Goal: Task Accomplishment & Management: Complete application form

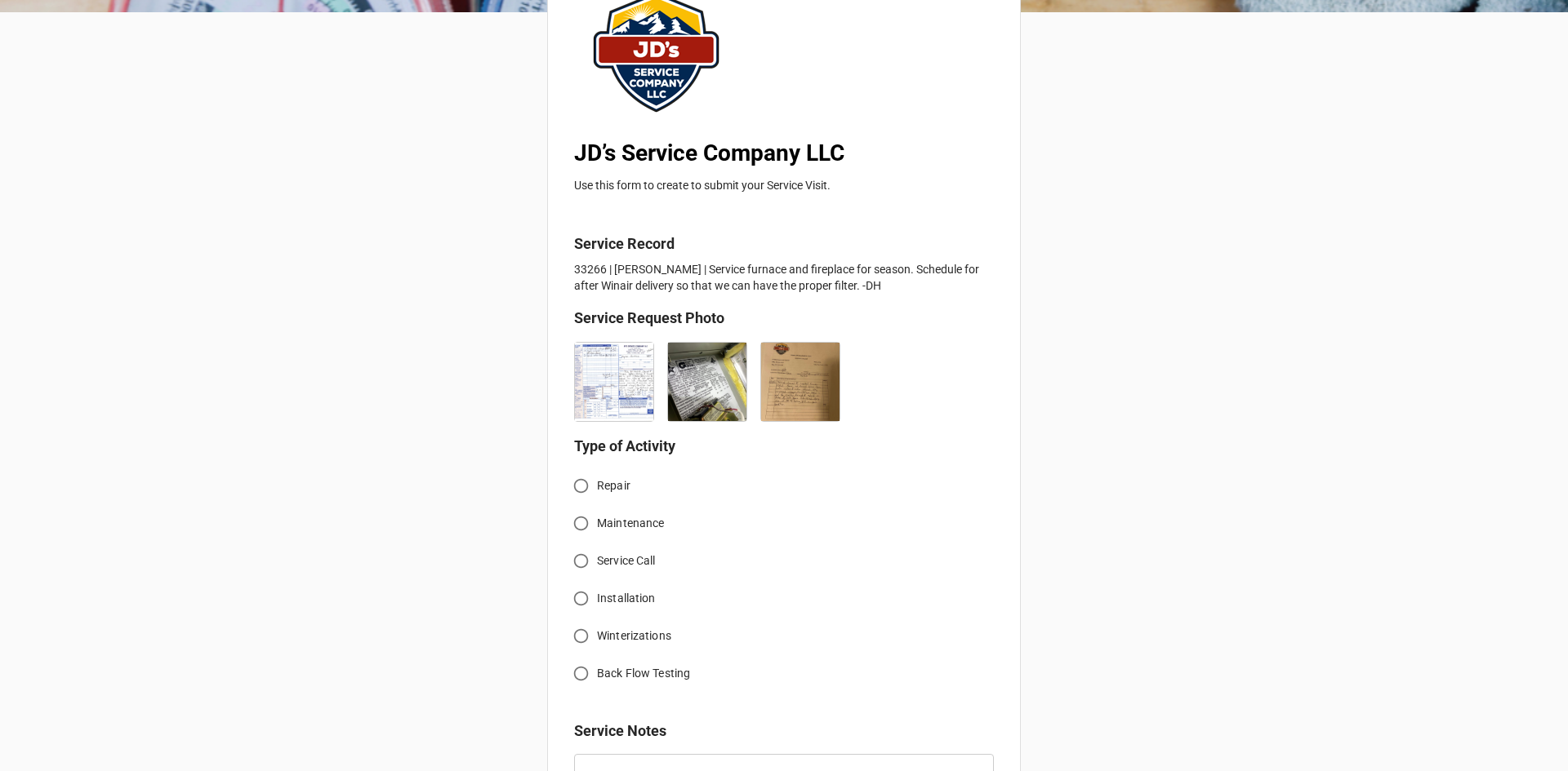
scroll to position [244, 0]
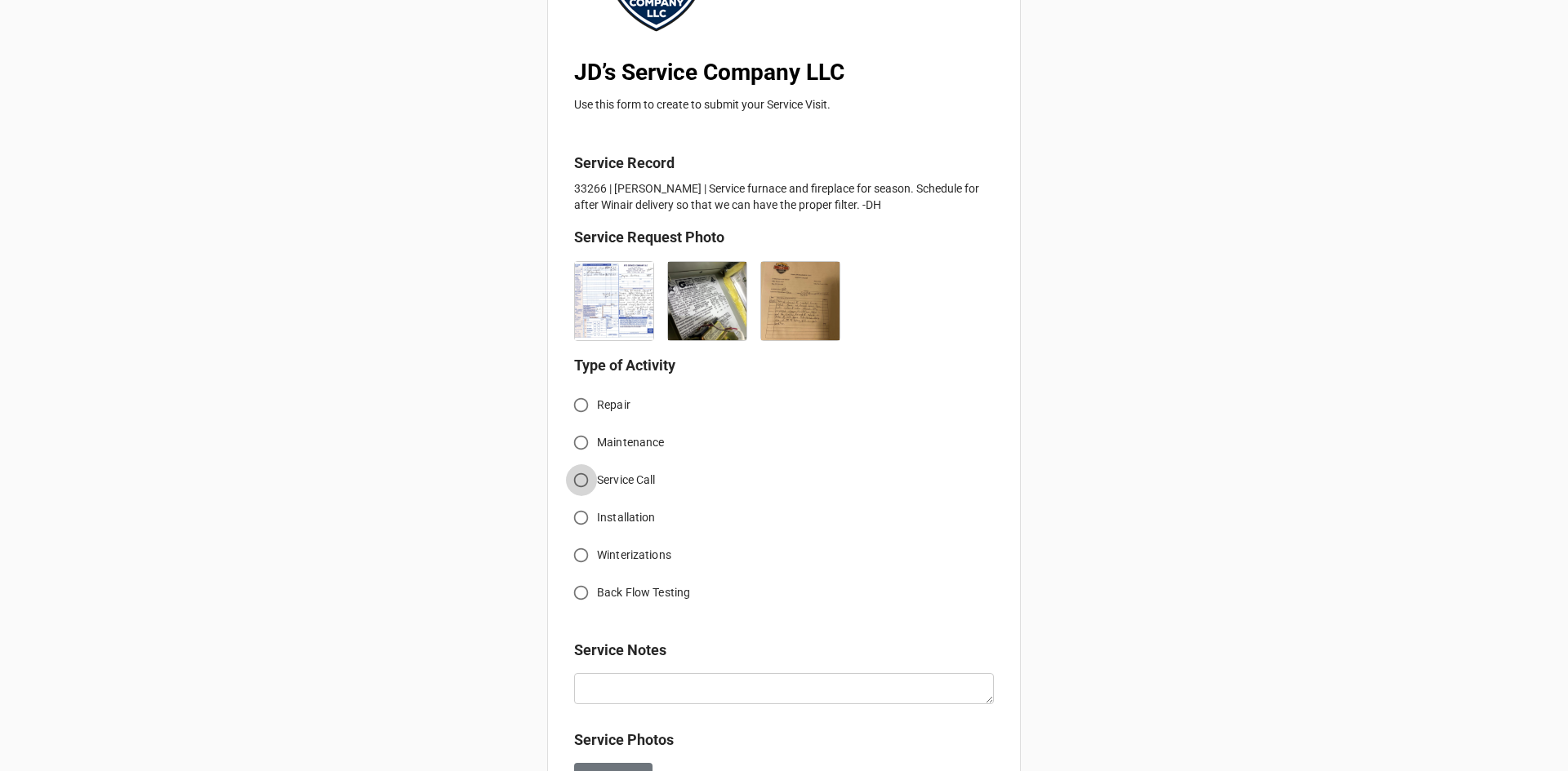
click at [575, 476] on input "Service Call" at bounding box center [581, 480] width 32 height 32
radio input "true"
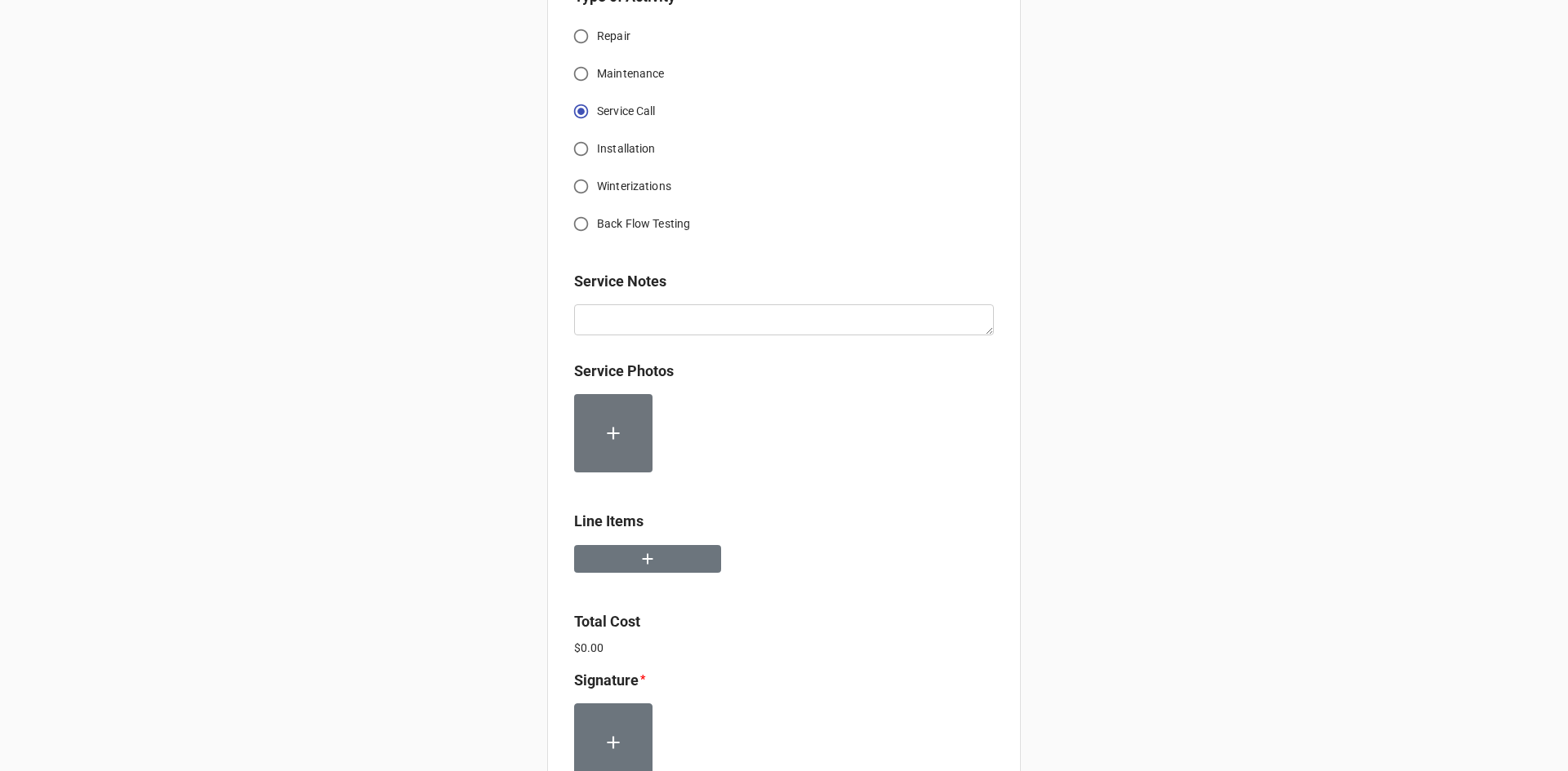
scroll to position [734, 0]
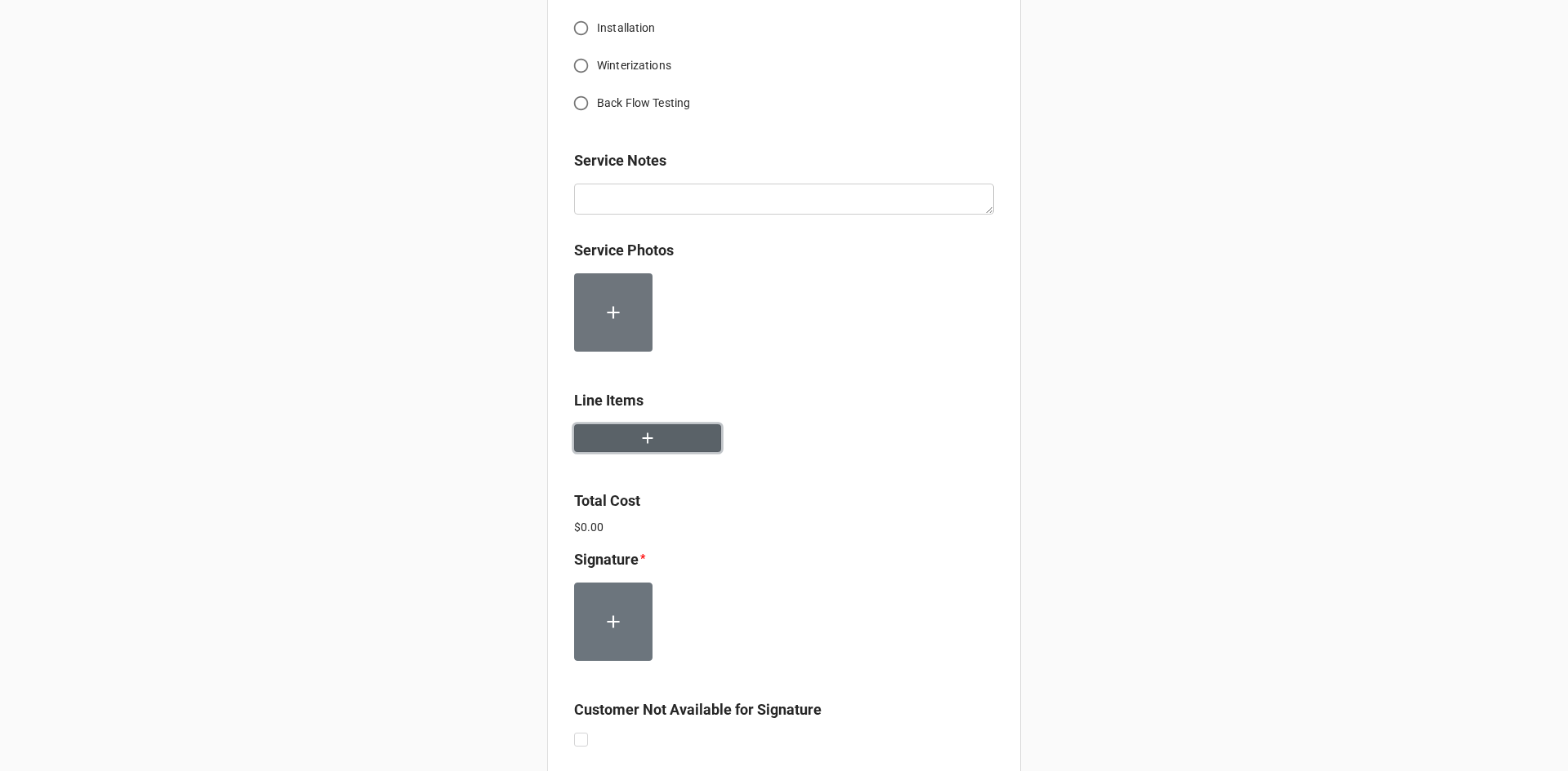
click at [649, 450] on button "button" at bounding box center [648, 438] width 147 height 29
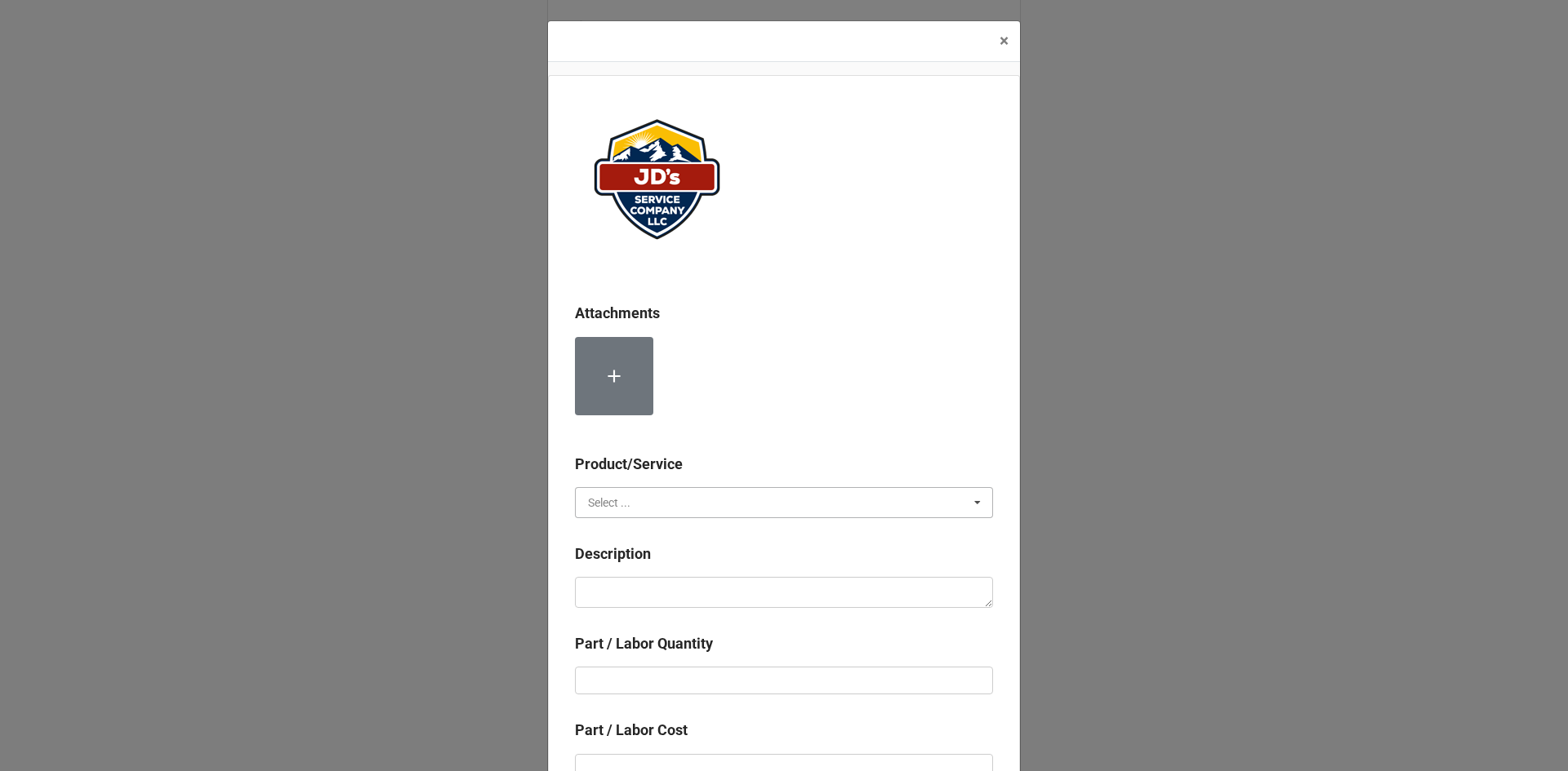
click at [730, 509] on input "text" at bounding box center [784, 503] width 416 height 29
click at [726, 533] on div "Services" at bounding box center [784, 532] width 416 height 30
click at [735, 594] on textarea at bounding box center [784, 593] width 418 height 31
paste textarea "12:00pm-1:00pm; Tech 1: Serviced, cleaned and inspected furnace system. Venting…"
type textarea "x"
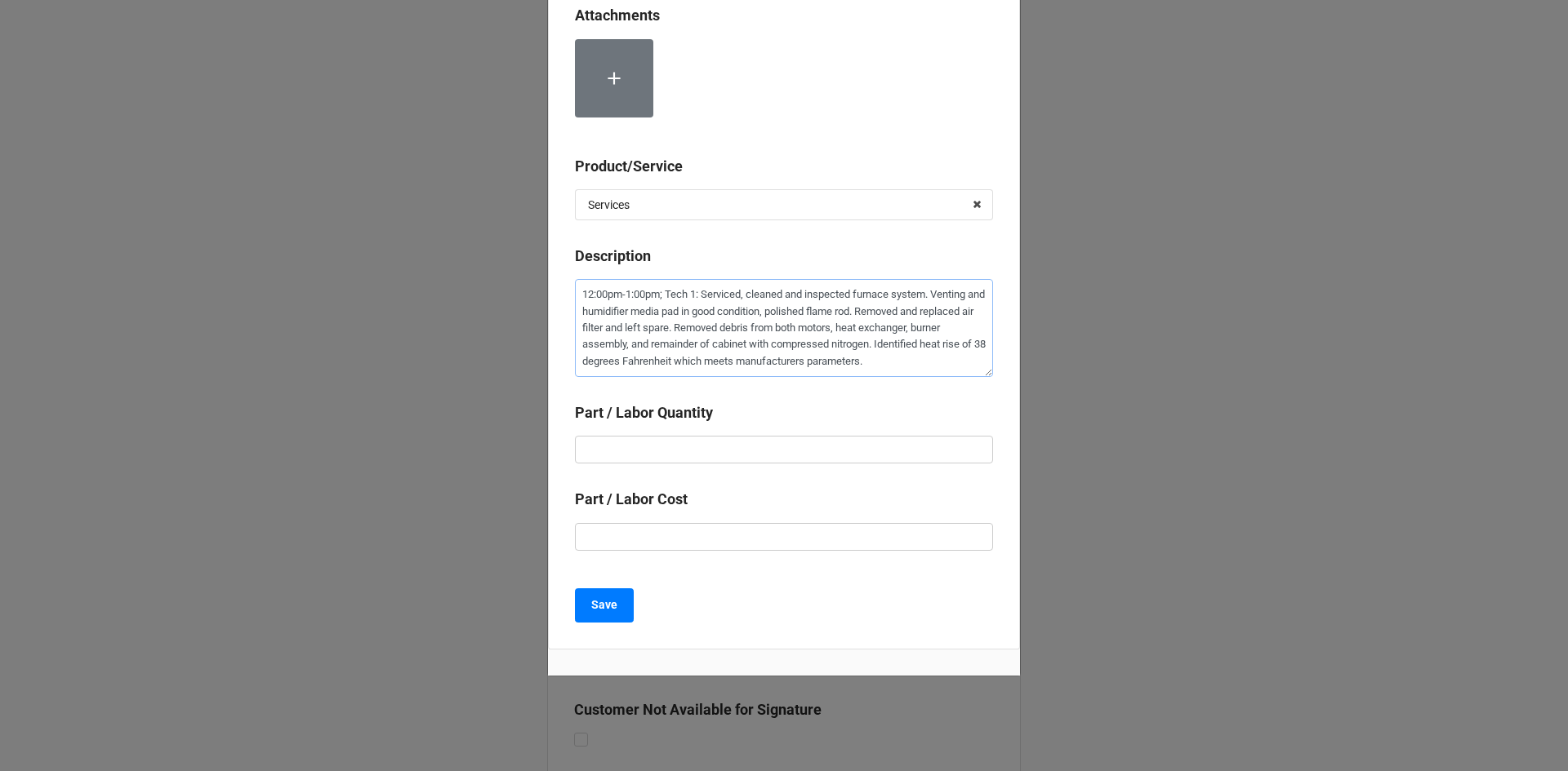
scroll to position [304, 0]
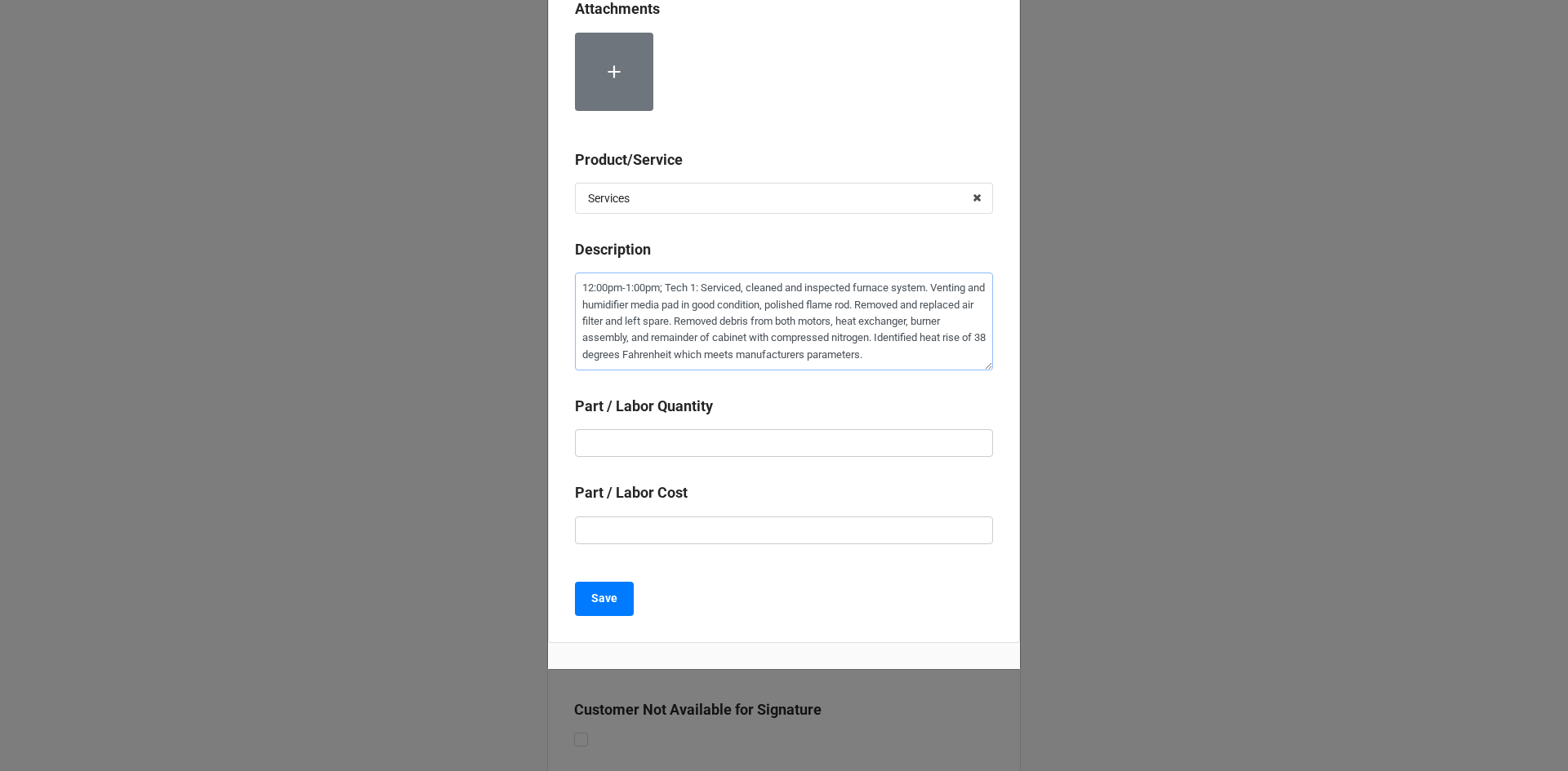
type textarea "12:00pm-1:00pm; Tech 1: Serviced, cleaned and inspected furnace system. Venting…"
click at [860, 442] on input "text" at bounding box center [784, 443] width 418 height 28
type textarea "x"
type input "1"
type textarea "x"
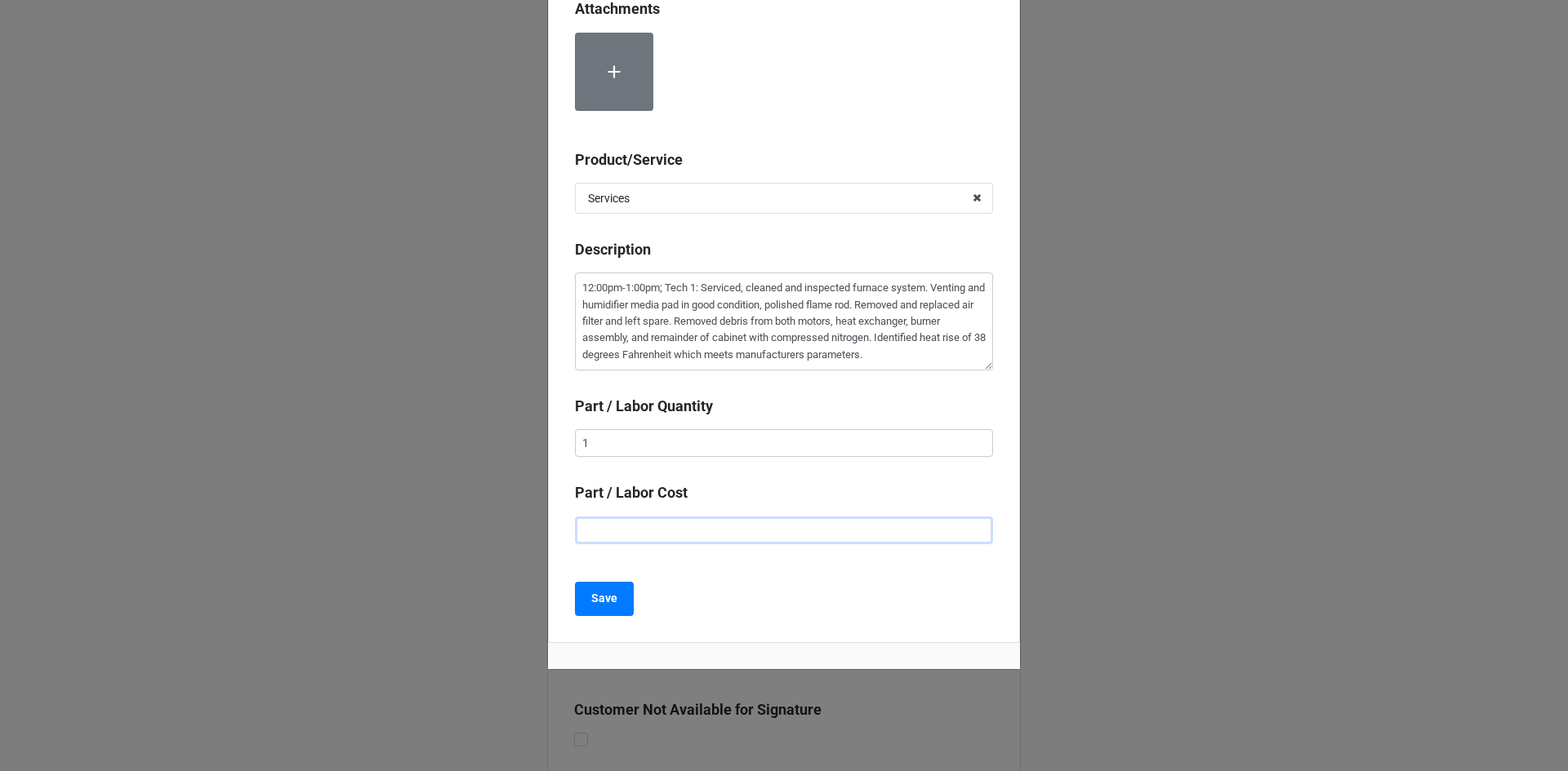
type input "$2.00"
type textarea "x"
type input "$22.00"
type textarea "x"
type input "$225.00"
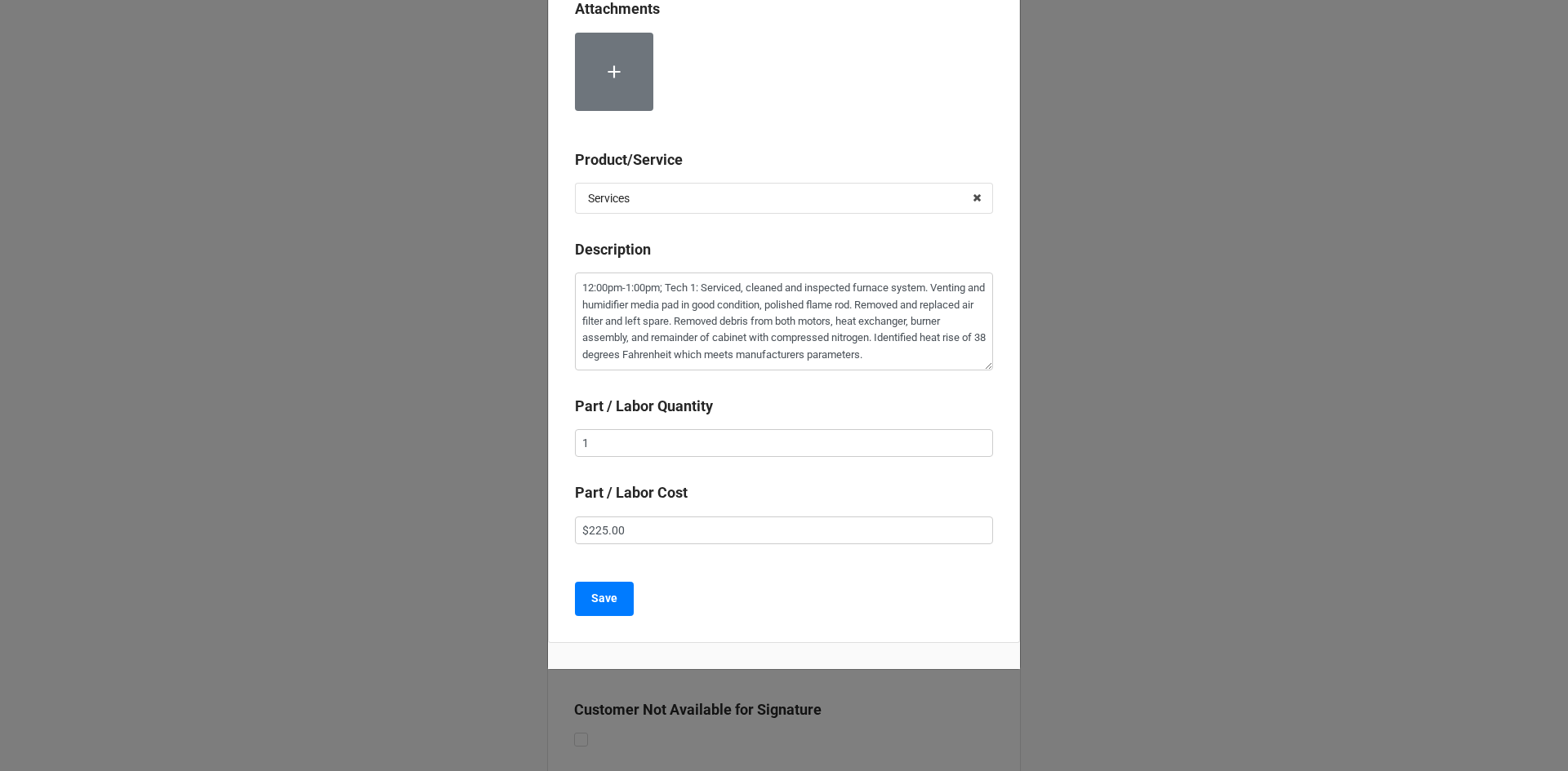
click at [830, 582] on div "Save" at bounding box center [784, 599] width 418 height 34
click at [605, 603] on b "Save" at bounding box center [604, 598] width 26 height 17
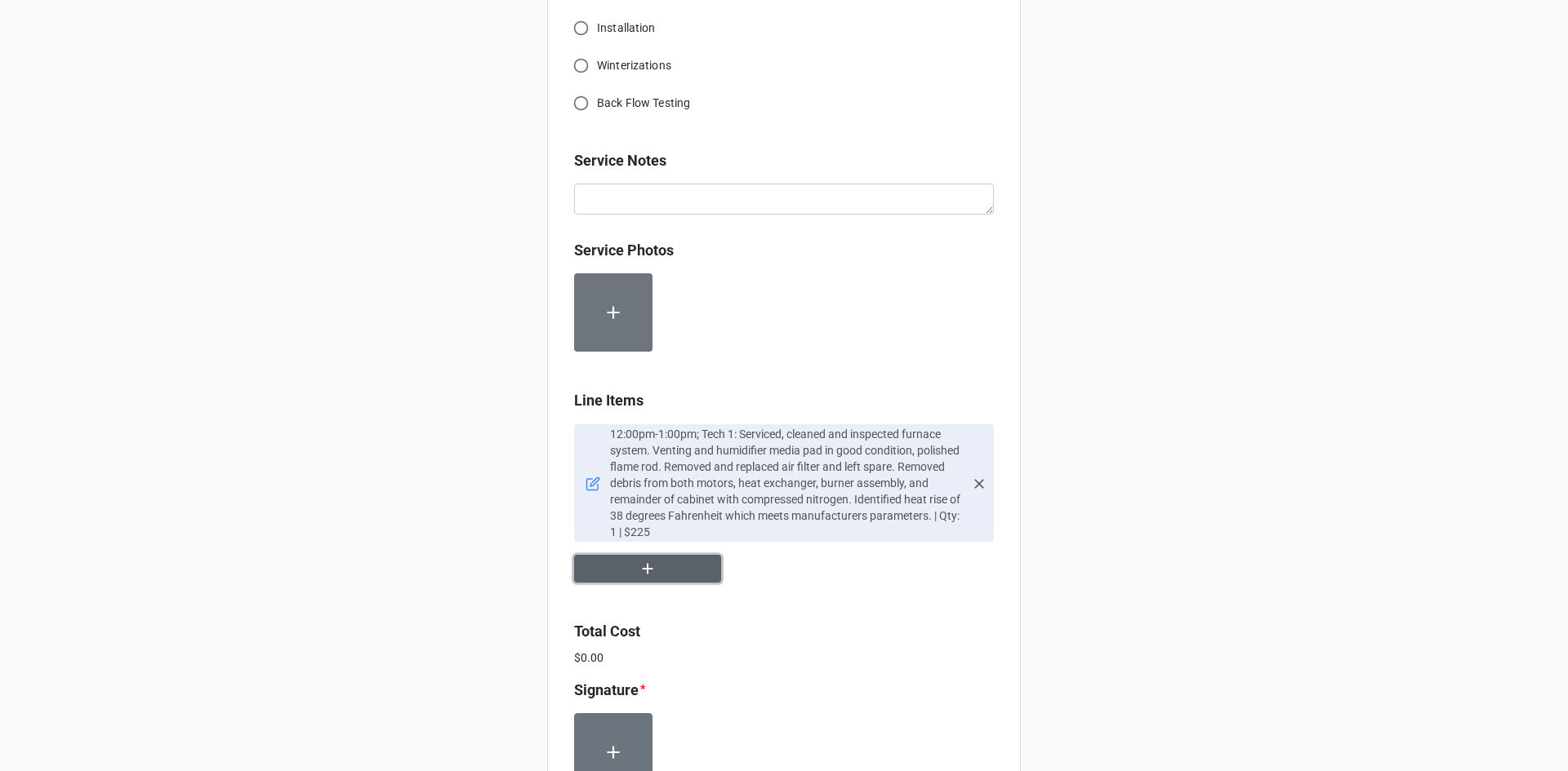
click at [639, 572] on icon "button" at bounding box center [648, 569] width 18 height 18
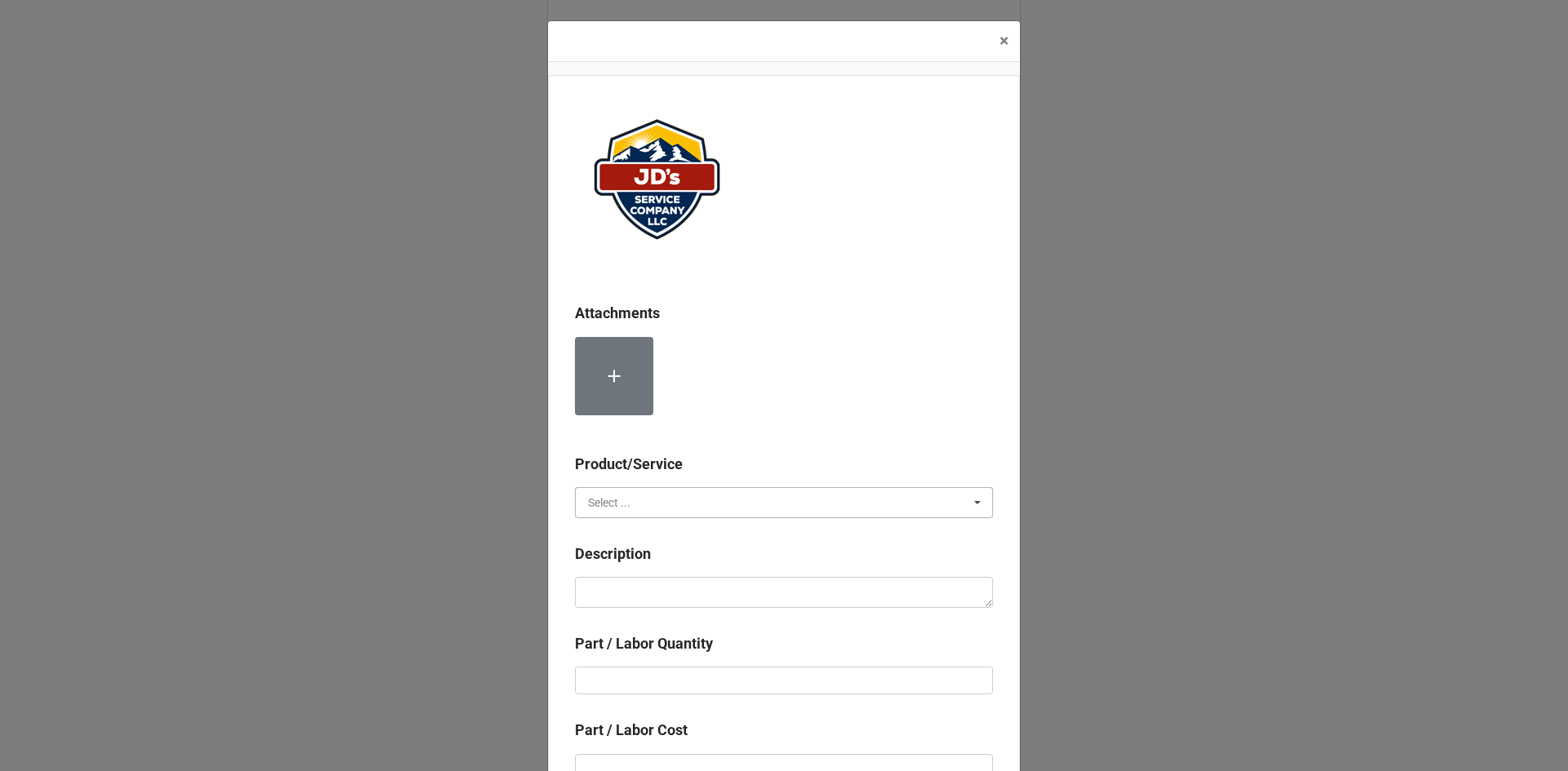
click at [663, 492] on input "text" at bounding box center [784, 503] width 416 height 29
click at [648, 530] on div "Services" at bounding box center [784, 532] width 416 height 30
click at [652, 579] on textarea at bounding box center [784, 593] width 418 height 31
type textarea "x"
type textarea "s"
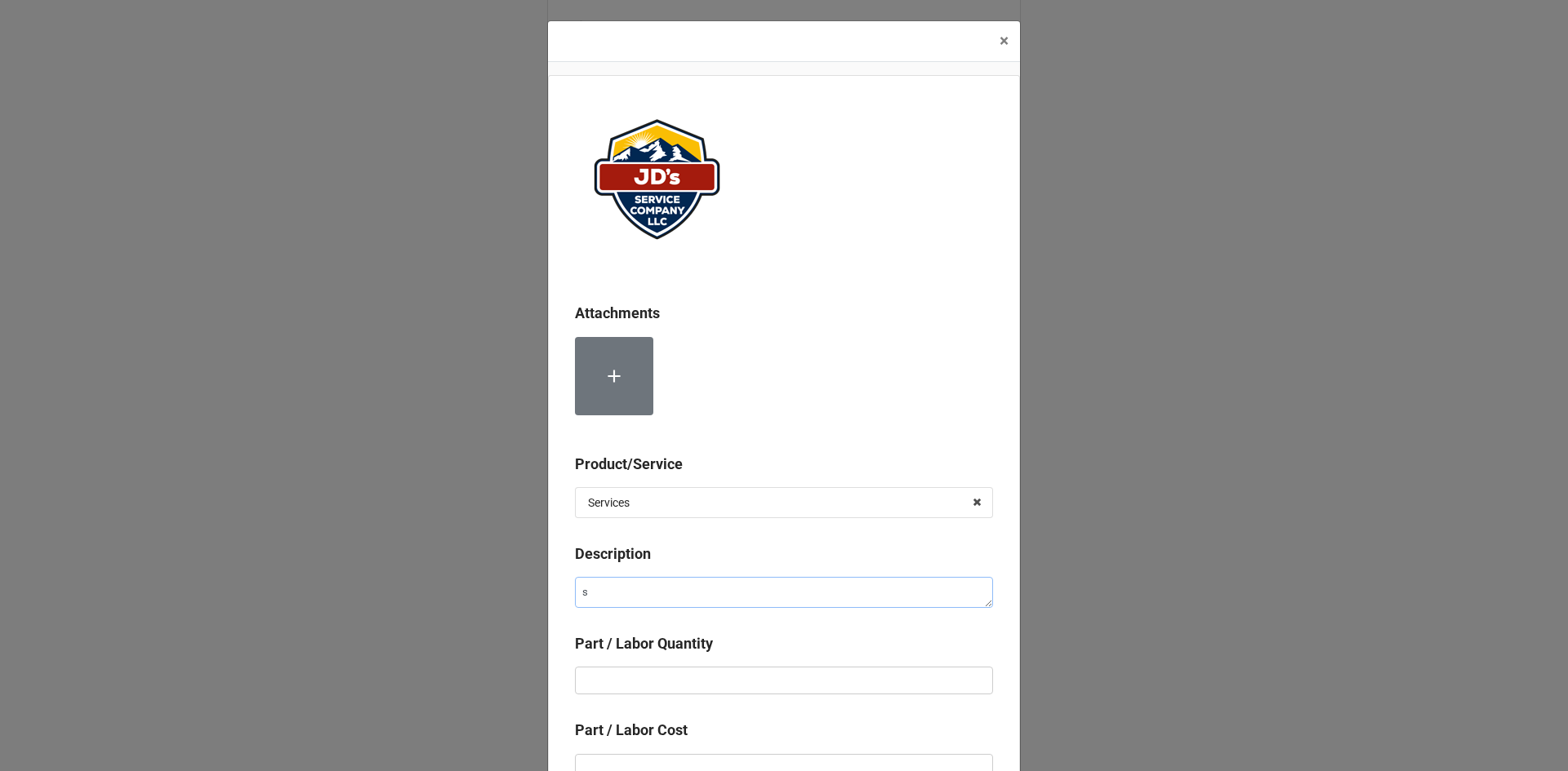
type textarea "x"
type textarea "se"
click at [642, 603] on textarea "se" at bounding box center [784, 593] width 418 height 31
paste textarea "12:00pm-1:00pm; Tech 2: Serviced and cleaned fireplace. Reassembled with new wo…"
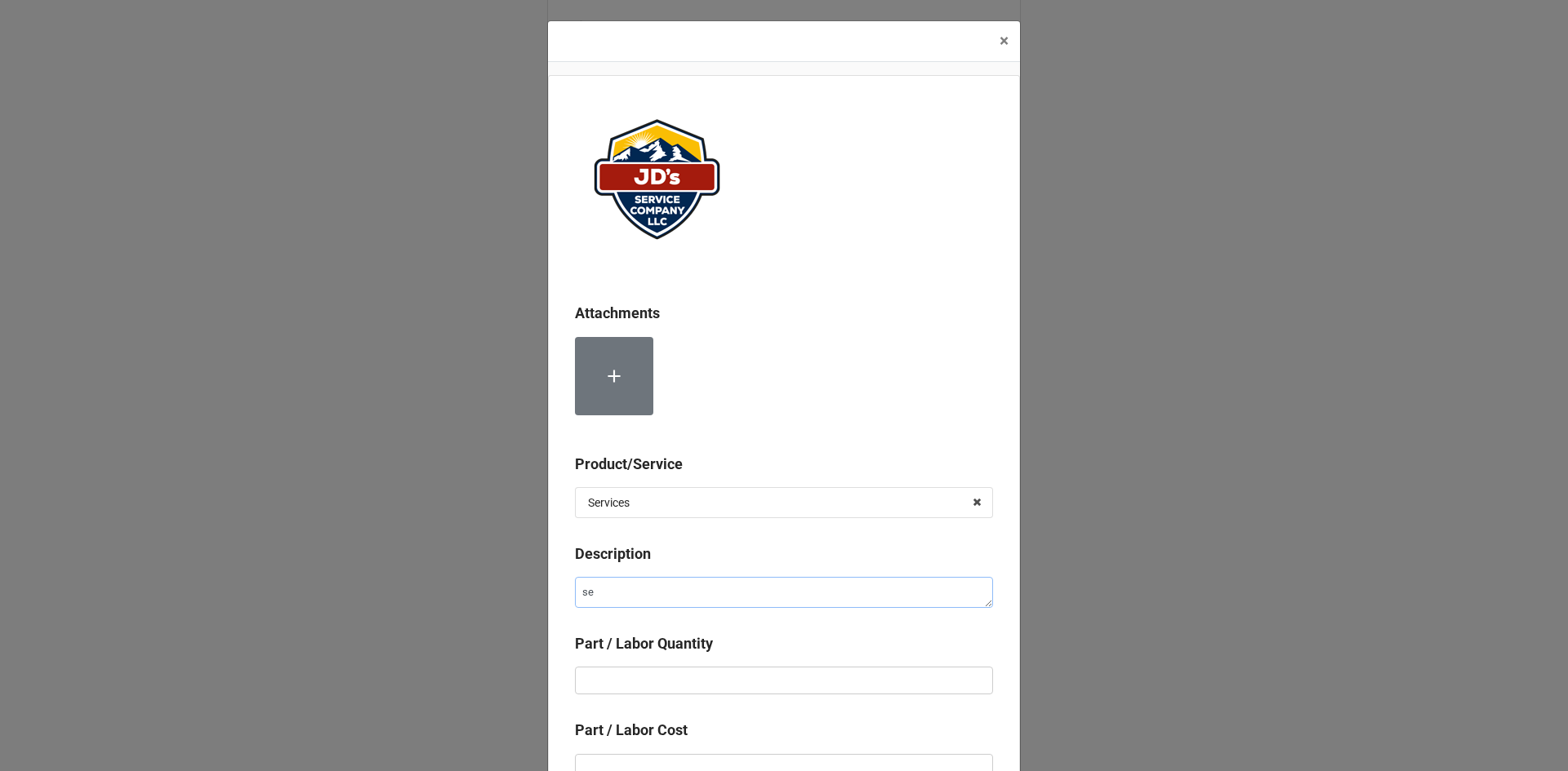
type textarea "x"
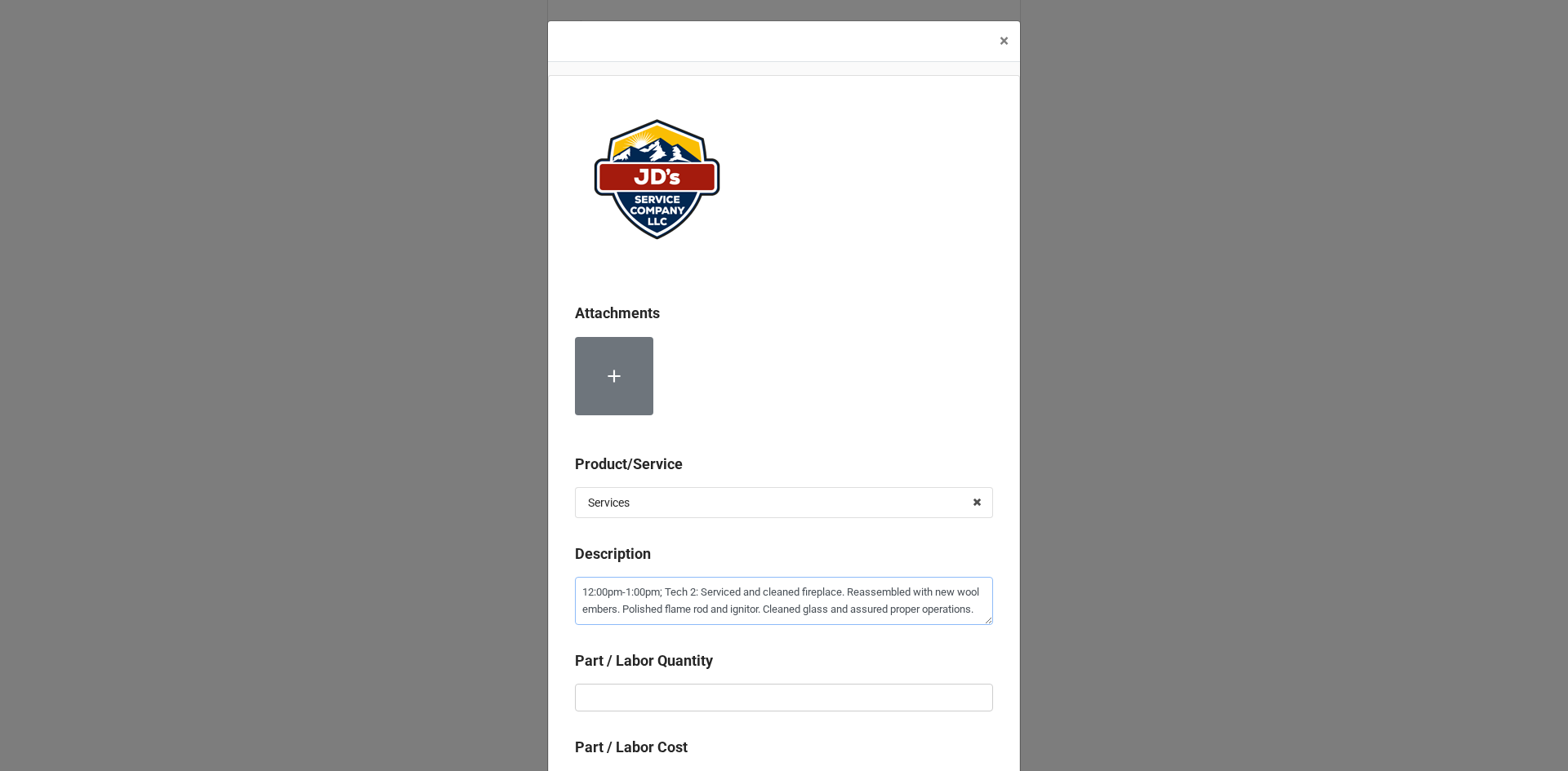
scroll to position [16, 0]
type textarea "12:00pm-1:00pm; Tech 2: Serviced and cleaned fireplace. Reassembled with new wo…"
click at [739, 689] on input "text" at bounding box center [784, 698] width 418 height 28
type textarea "x"
type input "1"
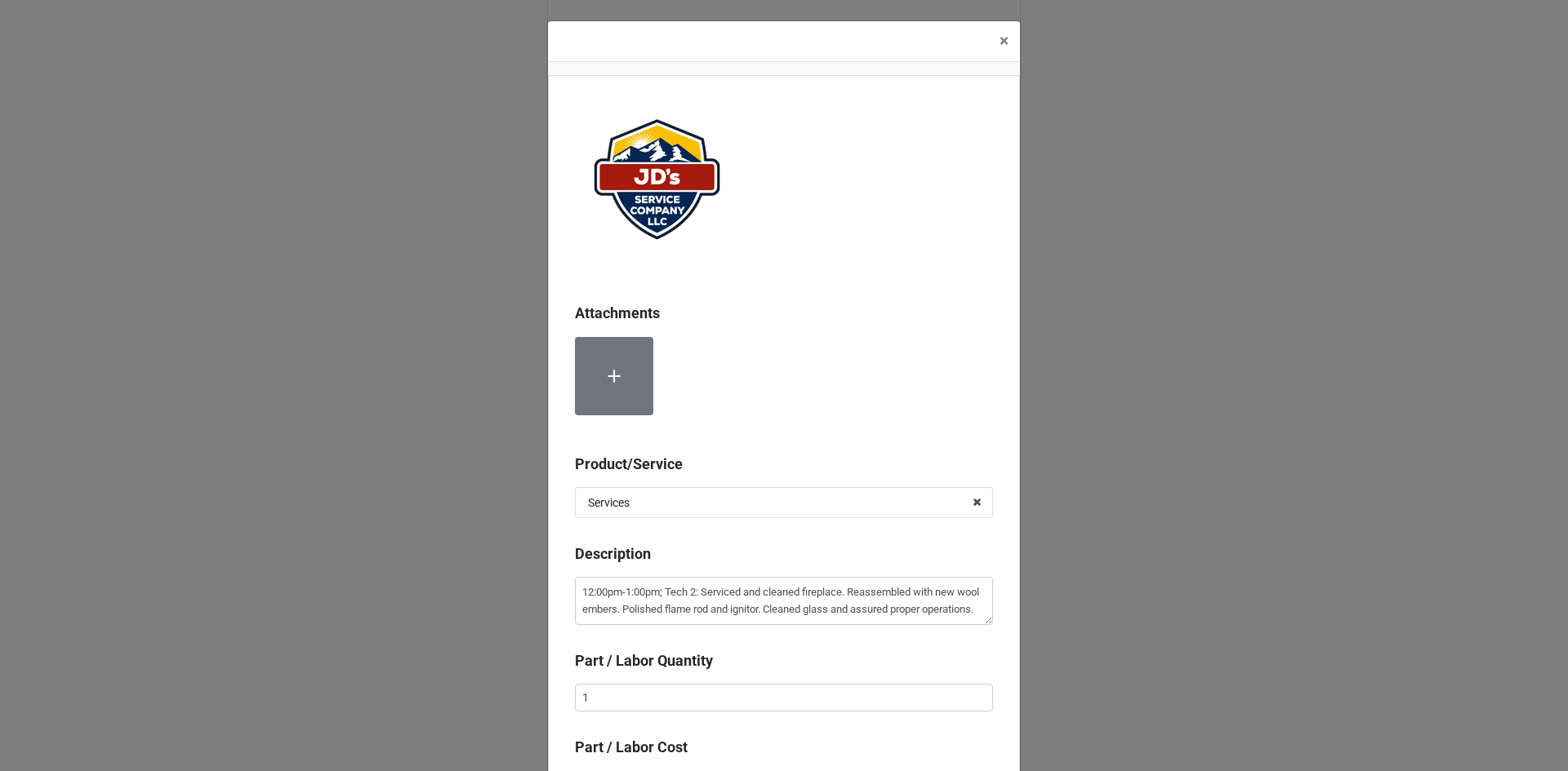
scroll to position [28, 0]
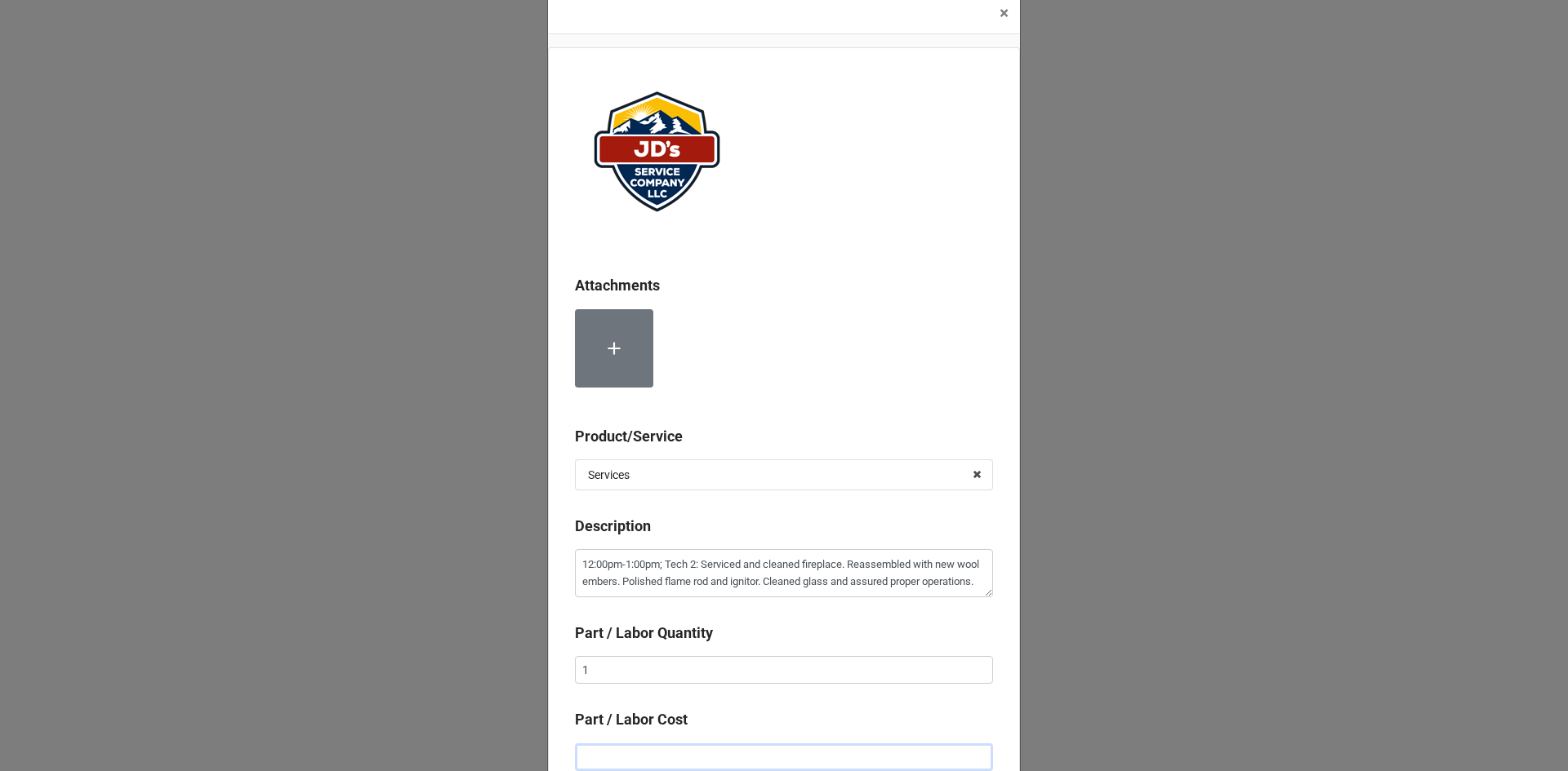
type textarea "x"
type input "$2.00"
type textarea "x"
type input "$22.00"
type textarea "x"
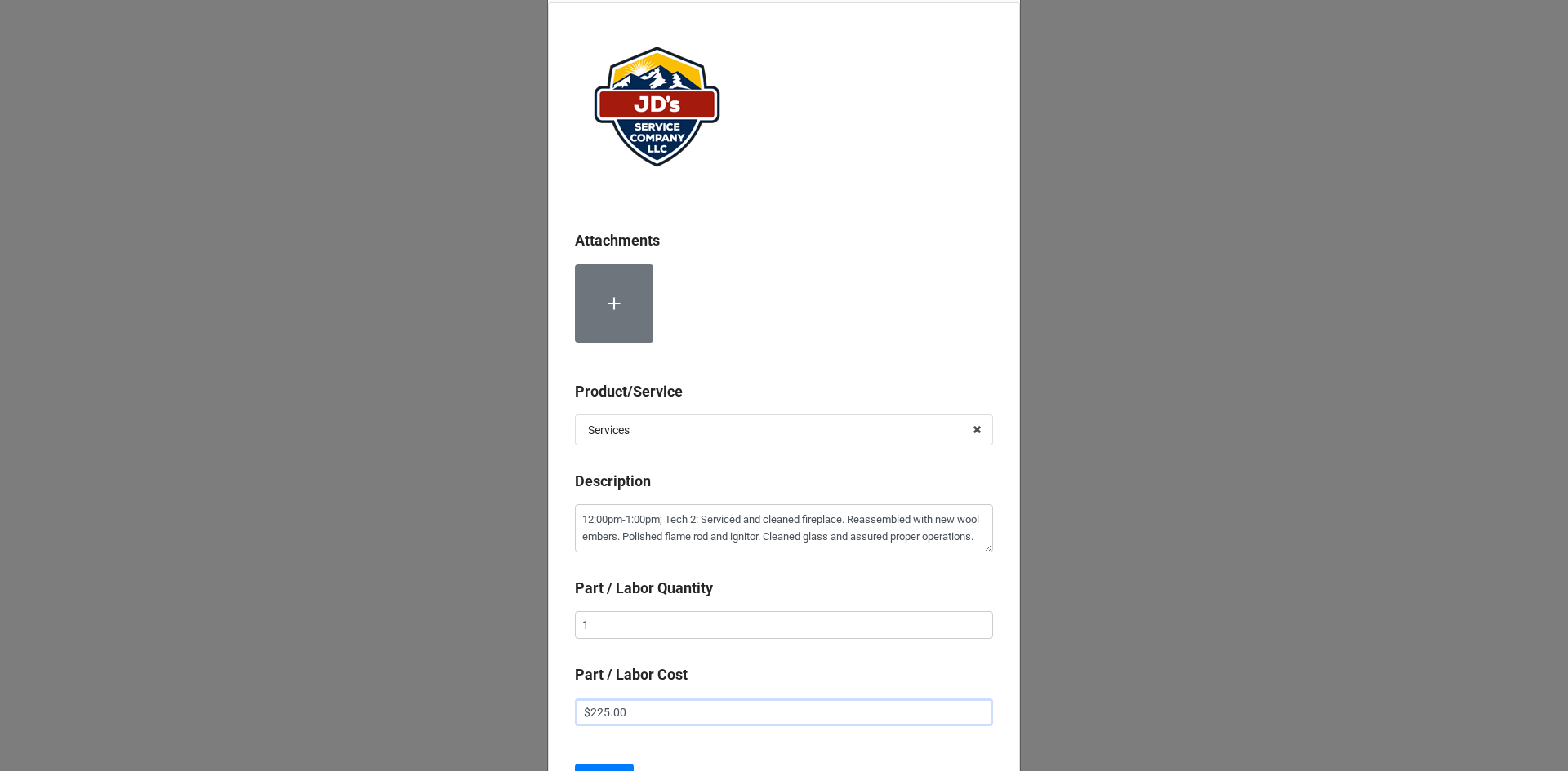
scroll to position [110, 0]
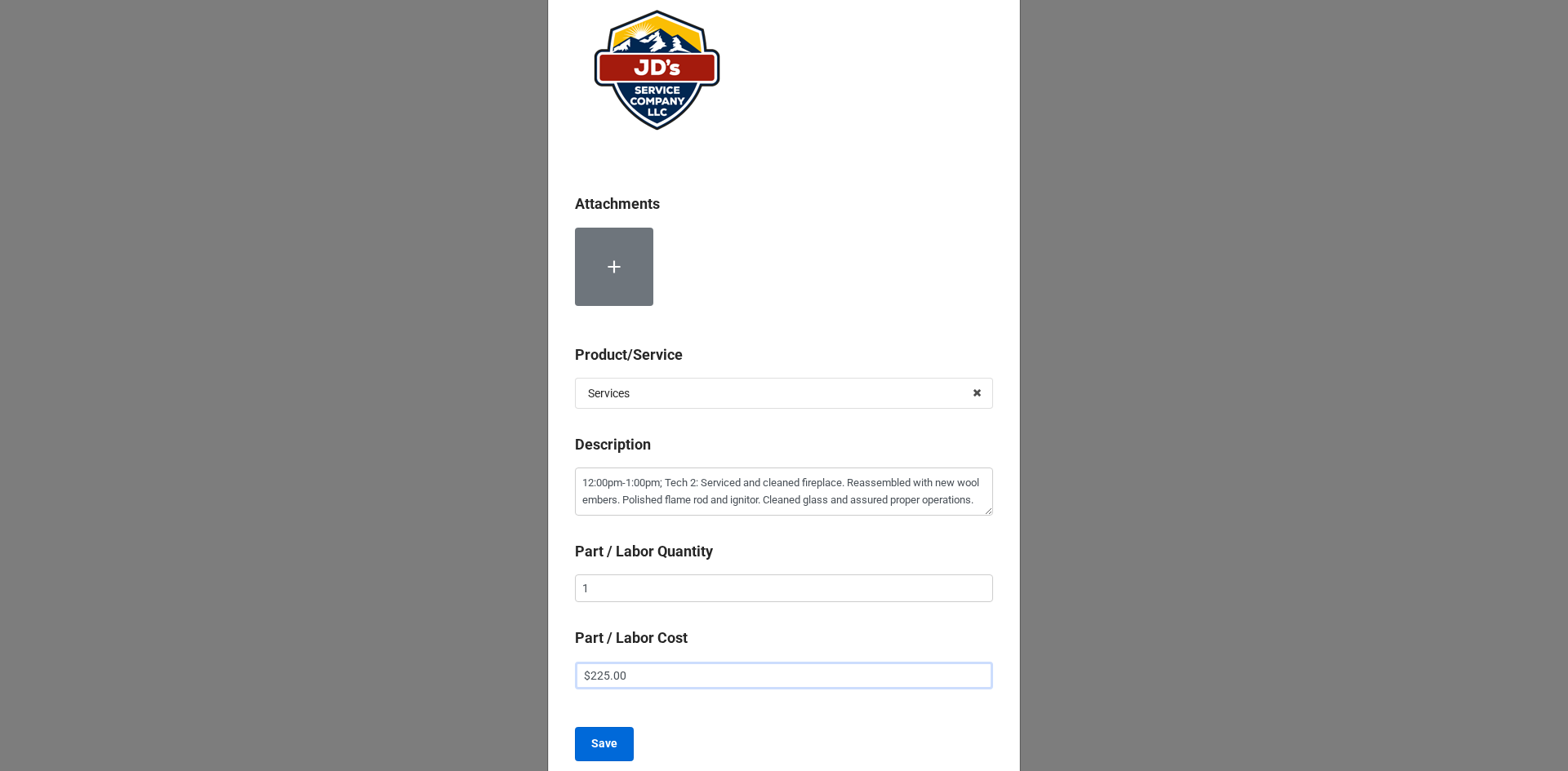
type input "$225.00"
click at [606, 738] on b "Save" at bounding box center [604, 743] width 26 height 17
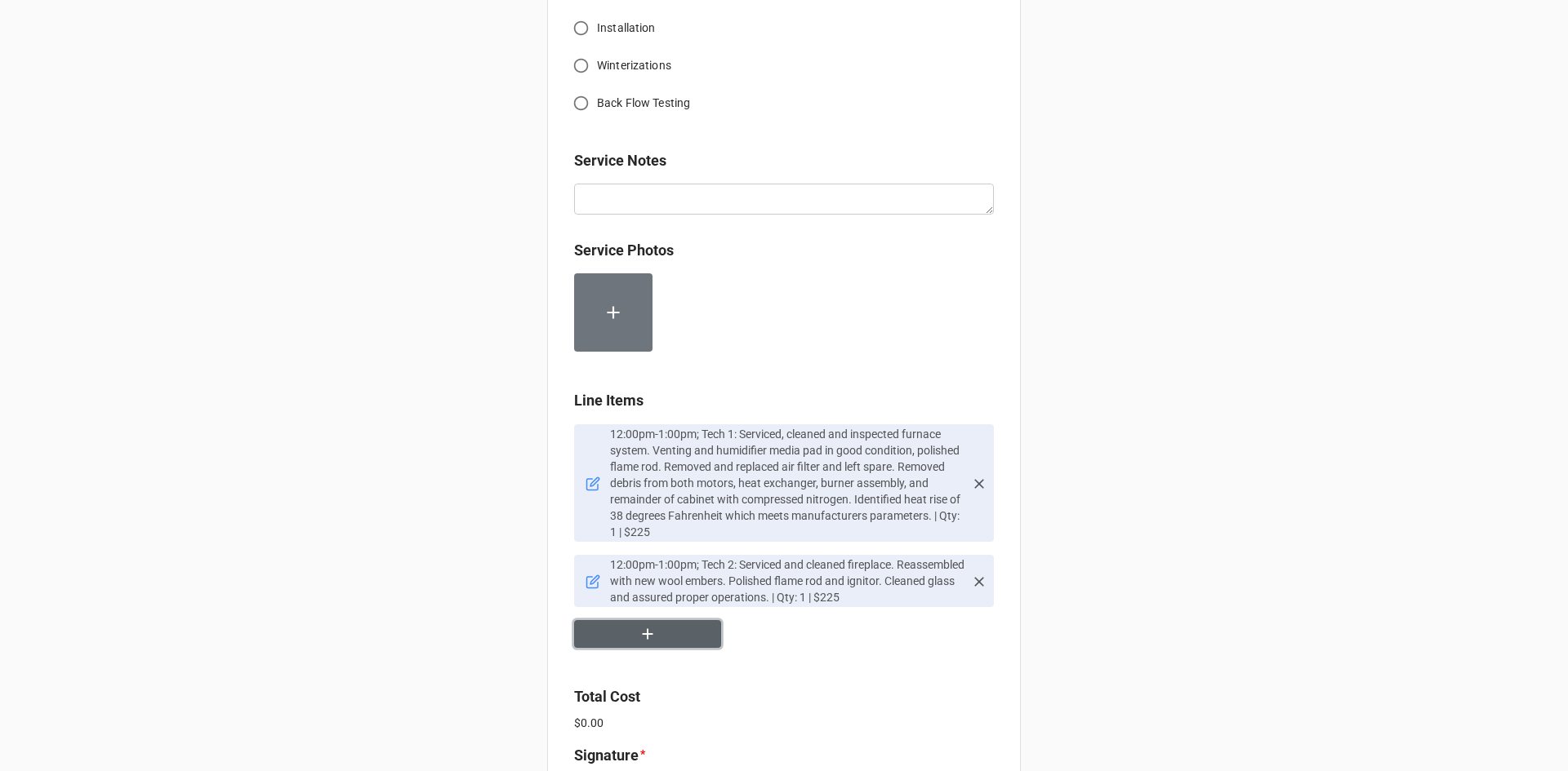
click at [630, 639] on button "button" at bounding box center [648, 634] width 147 height 29
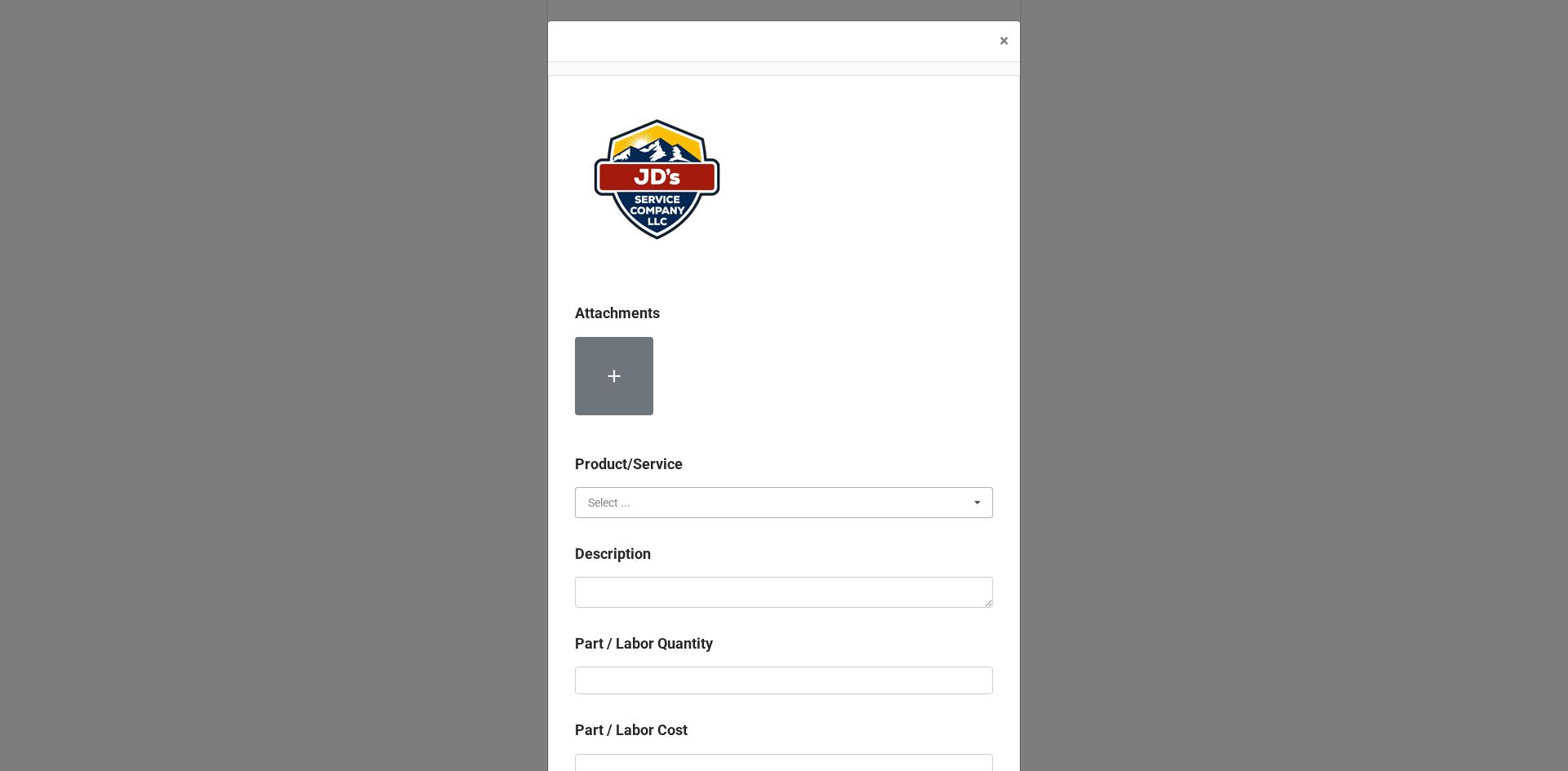
click at [762, 513] on input "text" at bounding box center [784, 503] width 416 height 29
click at [745, 564] on div "Material Cost" at bounding box center [784, 563] width 416 height 30
click at [745, 587] on textarea at bounding box center [784, 593] width 418 height 31
type textarea "x"
type textarea "C"
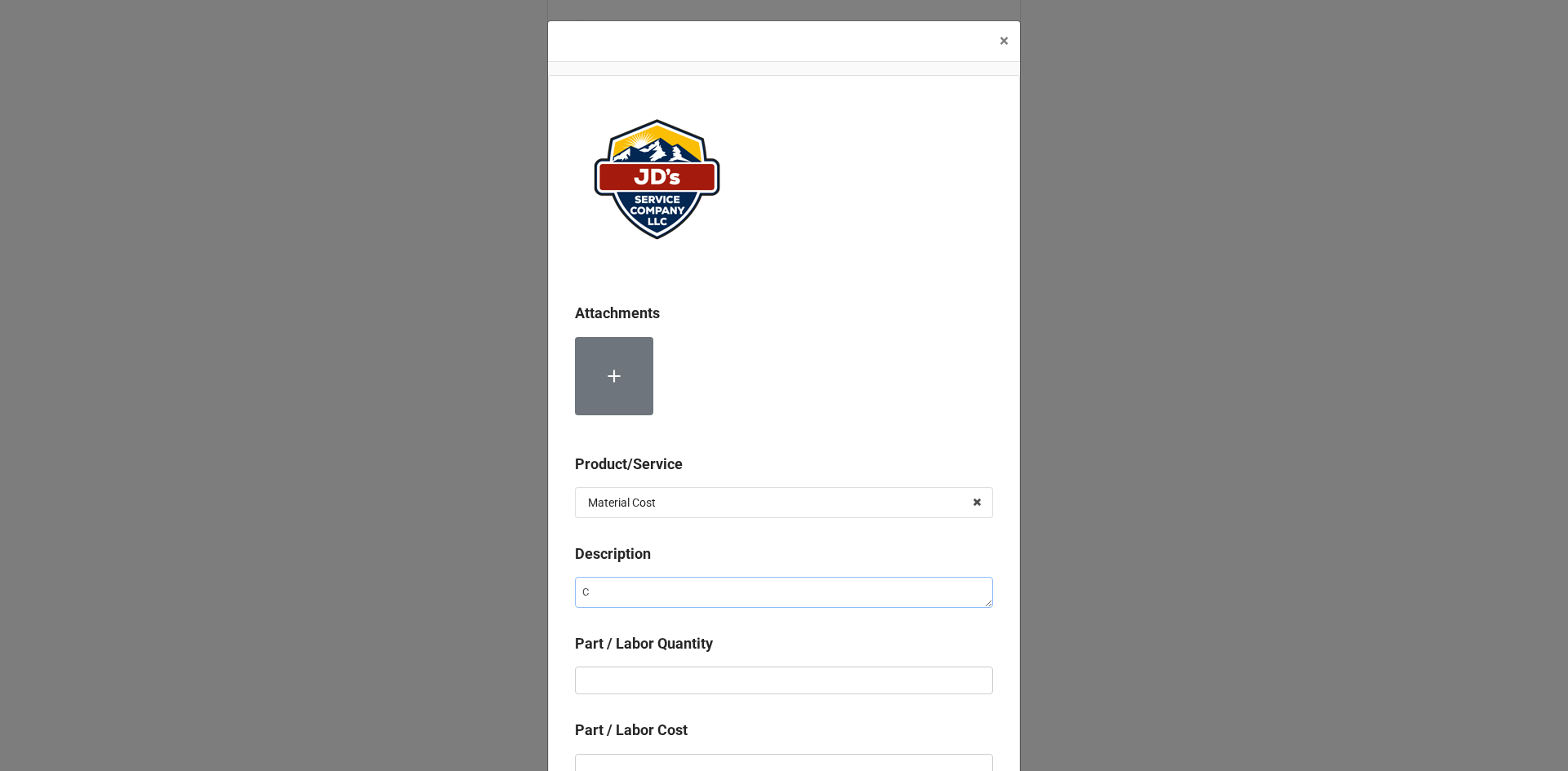
type textarea "x"
type textarea "Co"
type textarea "x"
type textarea "Com"
type textarea "x"
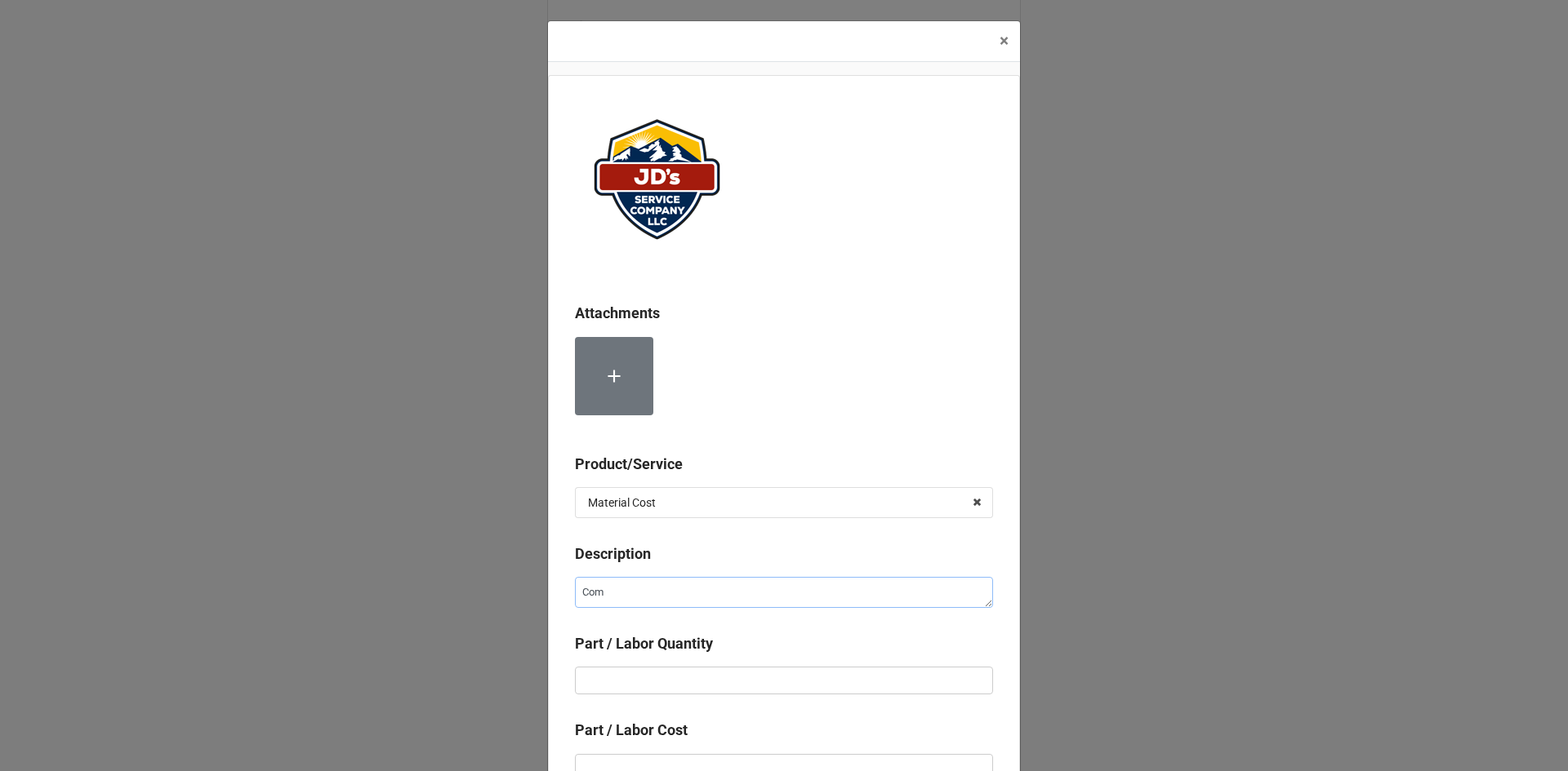
type textarea "Comp"
type textarea "x"
type textarea "Compr"
type textarea "x"
type textarea "Compre"
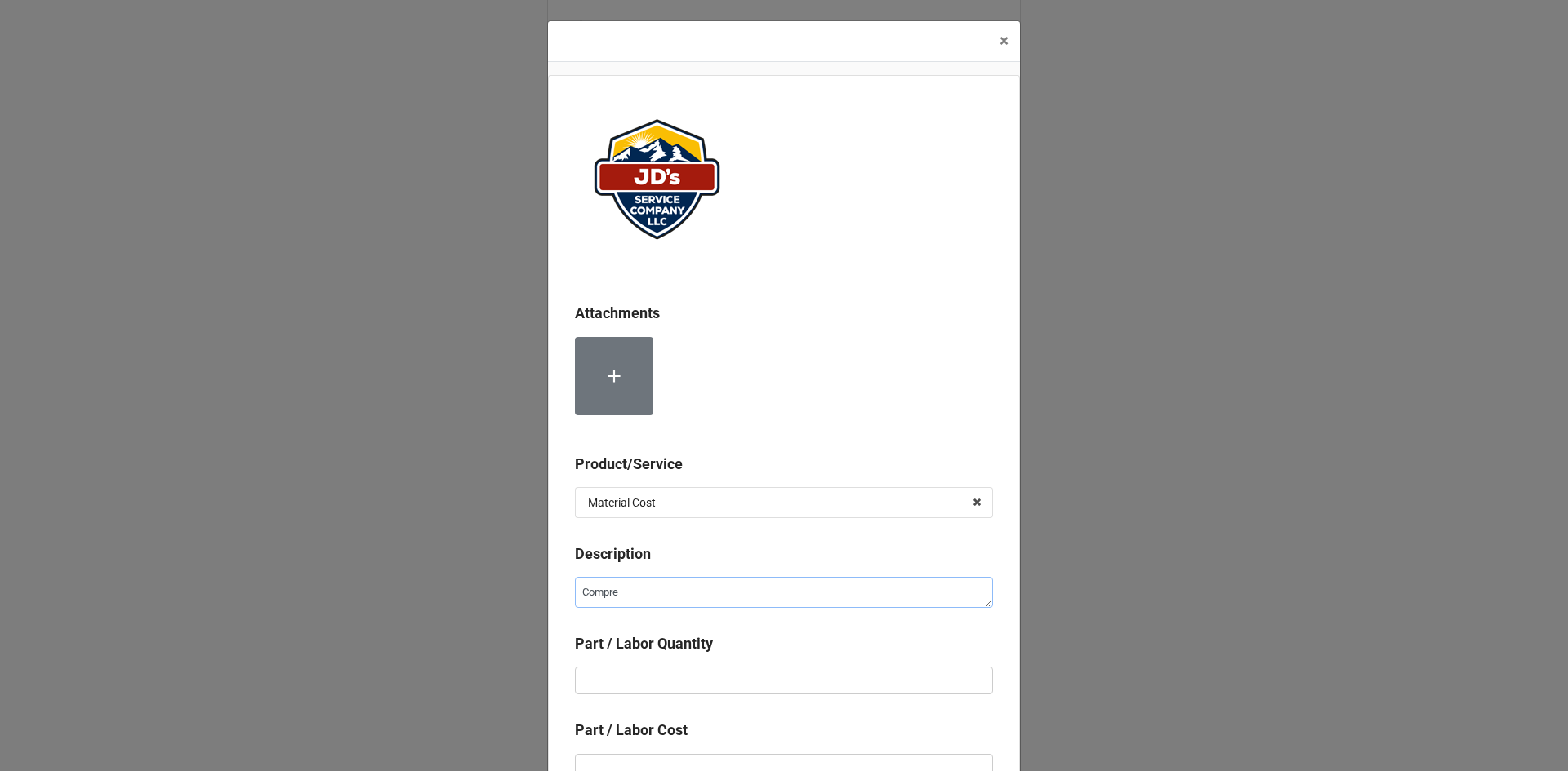
type textarea "x"
type textarea "Compres"
type textarea "x"
type textarea "Compress"
type textarea "x"
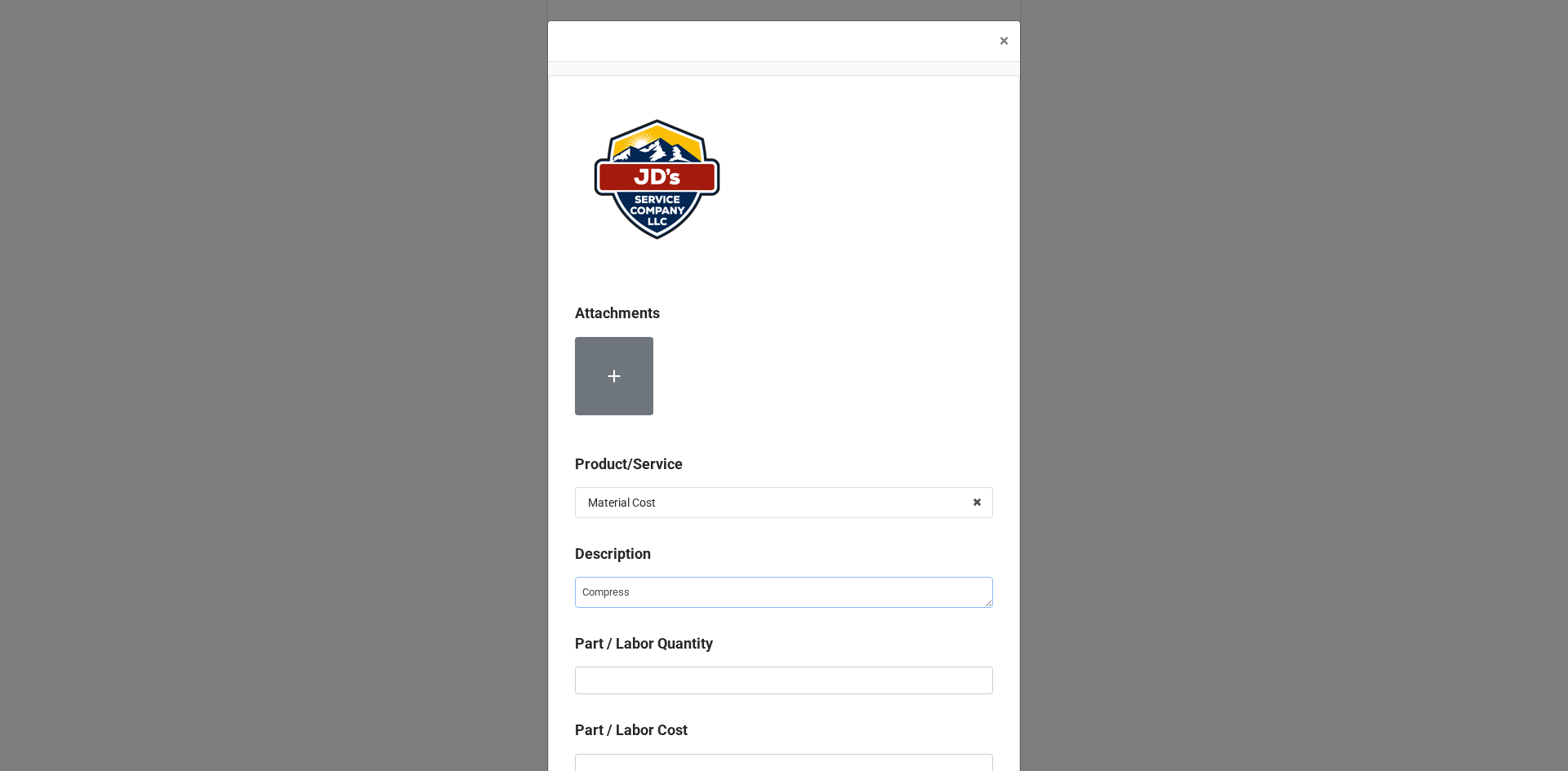
type textarea "Compresse"
type textarea "x"
type textarea "Compressed"
type textarea "x"
type textarea "Compressed"
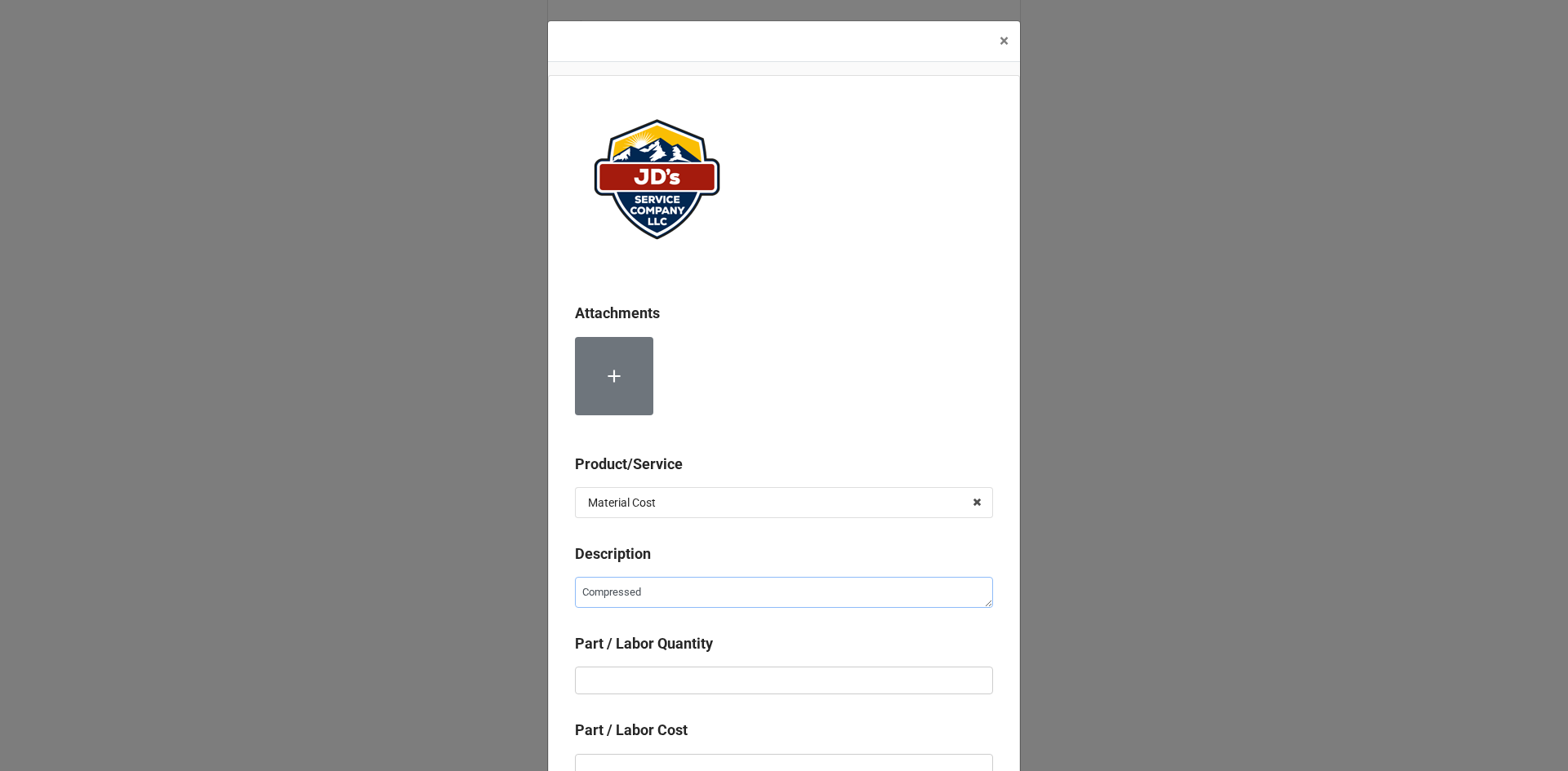
type textarea "x"
type textarea "Compressed N"
type textarea "x"
type textarea "Compressed Ni"
type textarea "x"
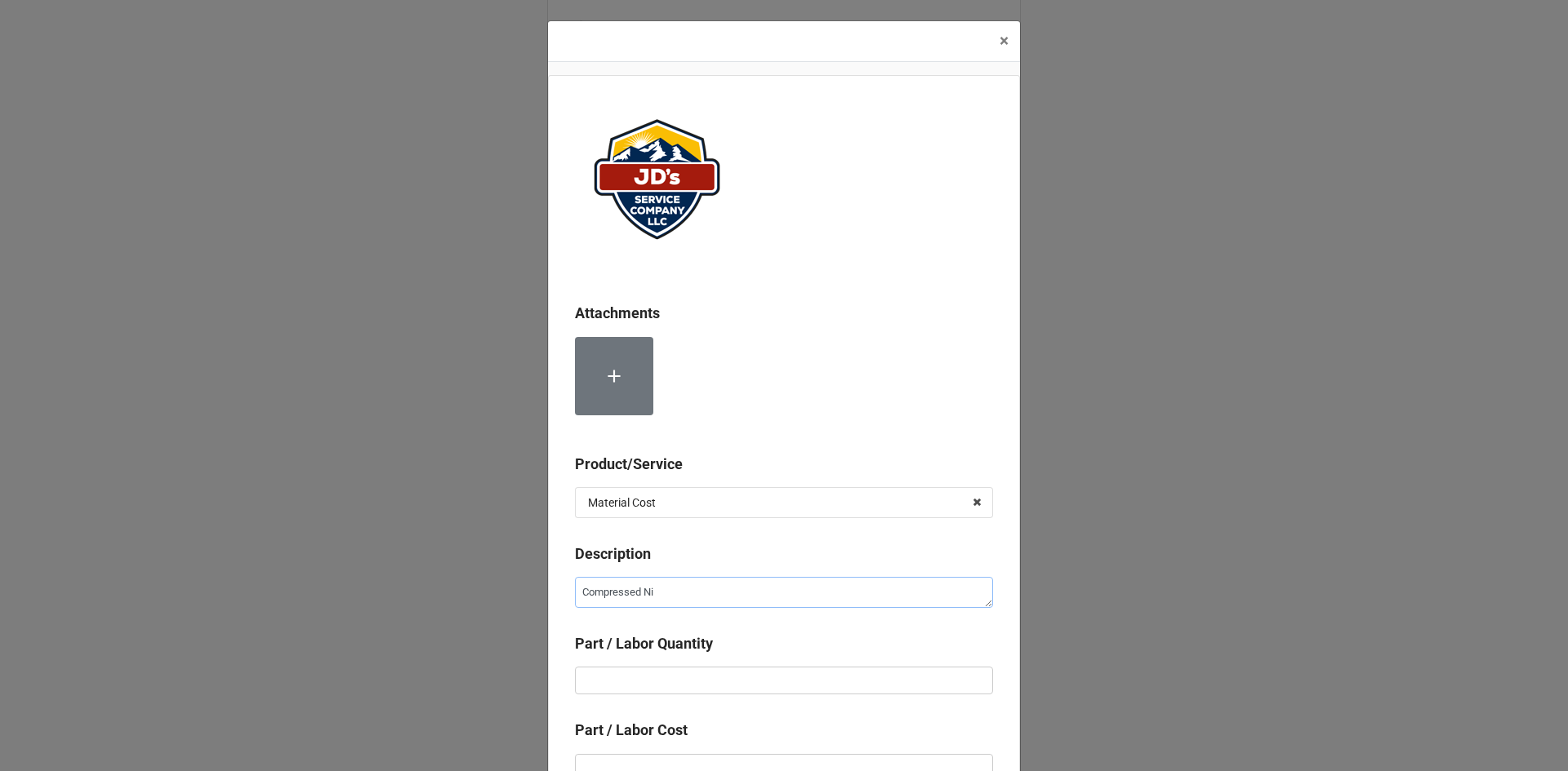
type textarea "Compressed Nit"
type textarea "x"
type textarea "Compressed Nitr"
type textarea "x"
type textarea "Compressed Nitro"
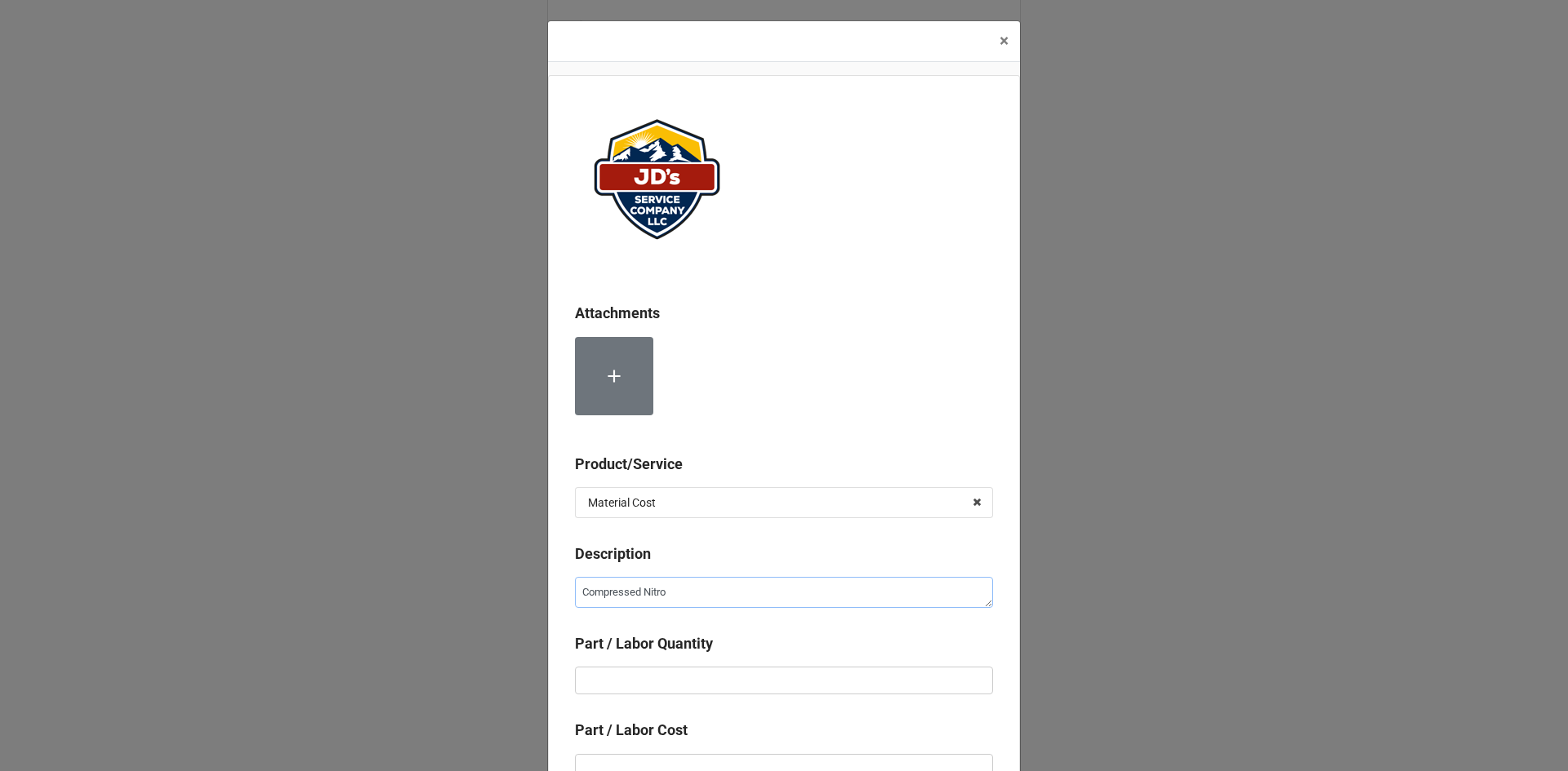
type textarea "x"
type textarea "Compressed Nitrog"
type textarea "x"
type textarea "Compressed Nitroge"
type textarea "x"
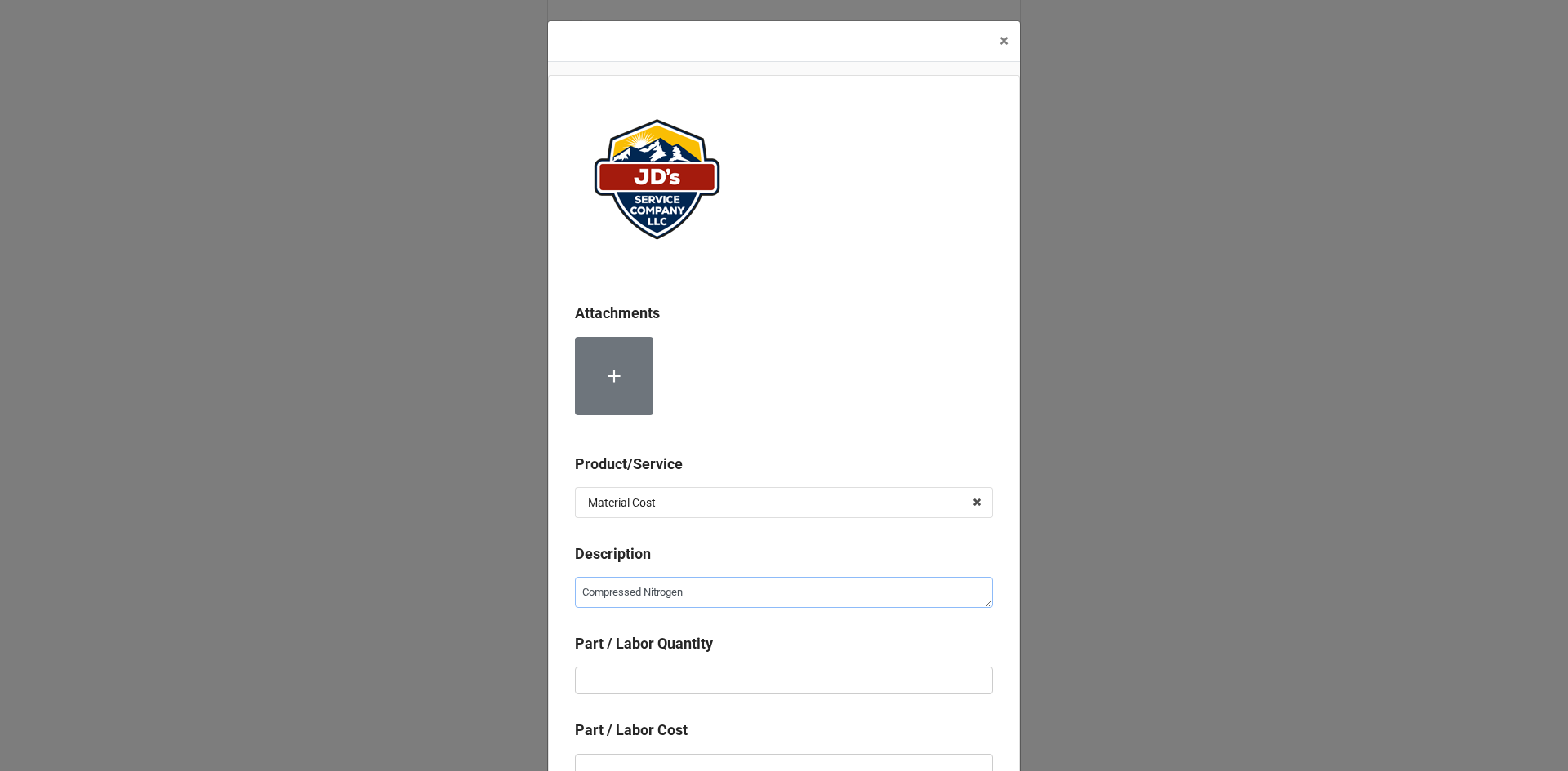
type textarea "Compressed Nitrogen"
type textarea "x"
type input "1"
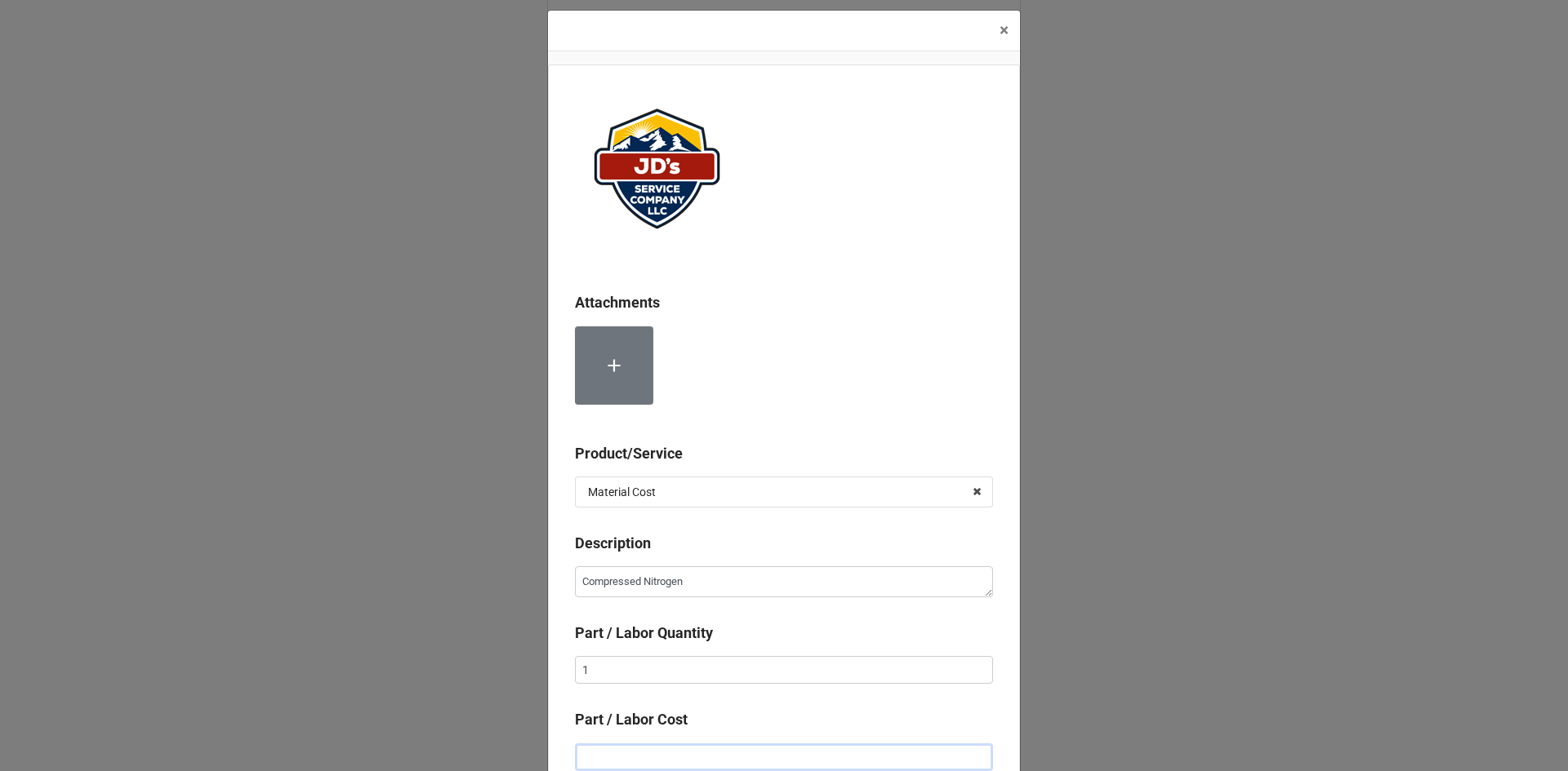
type textarea "x"
type input "$2.00"
type textarea "x"
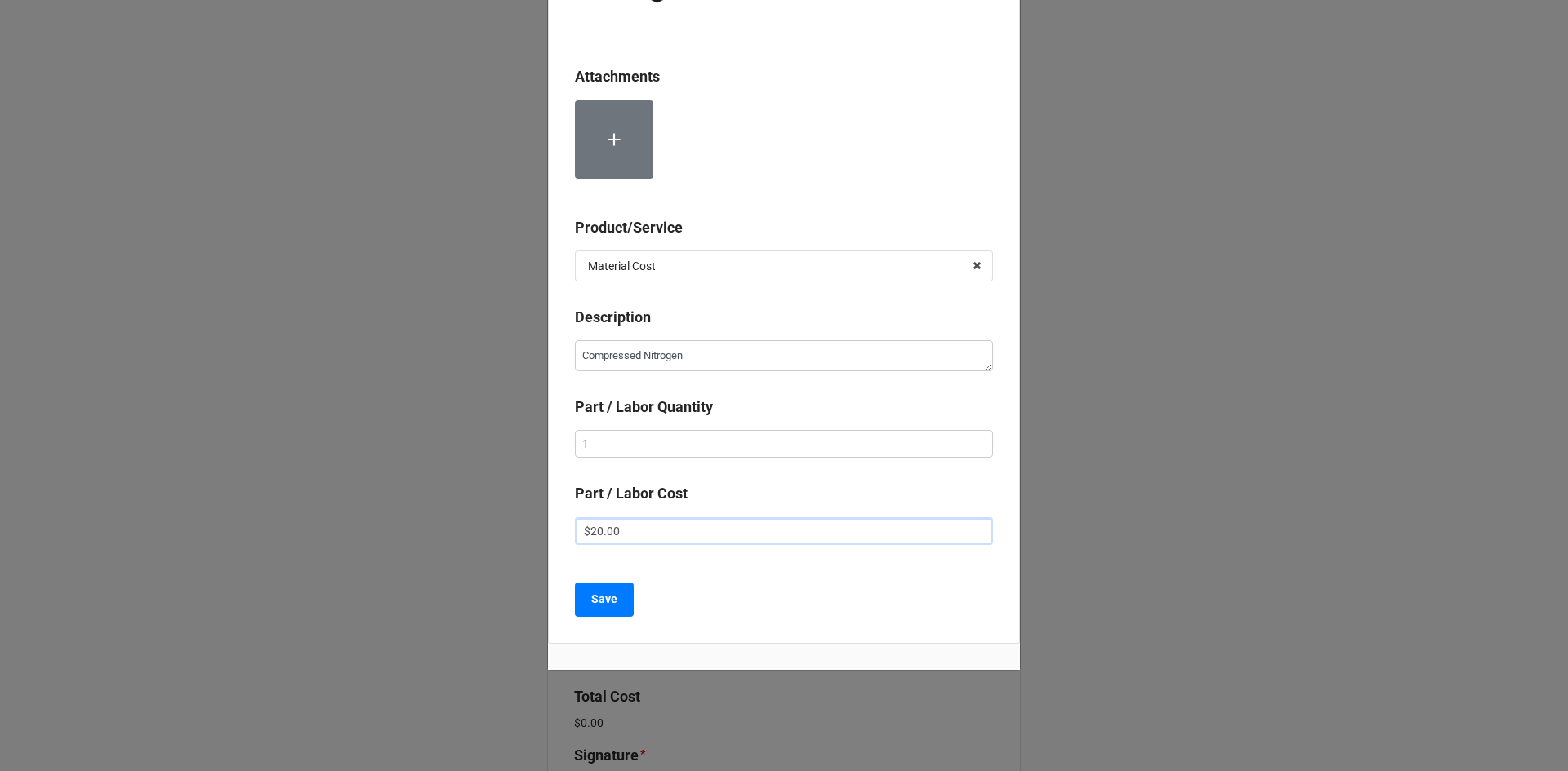
scroll to position [237, 0]
type input "$20.00"
click at [622, 601] on button "Save" at bounding box center [604, 599] width 59 height 34
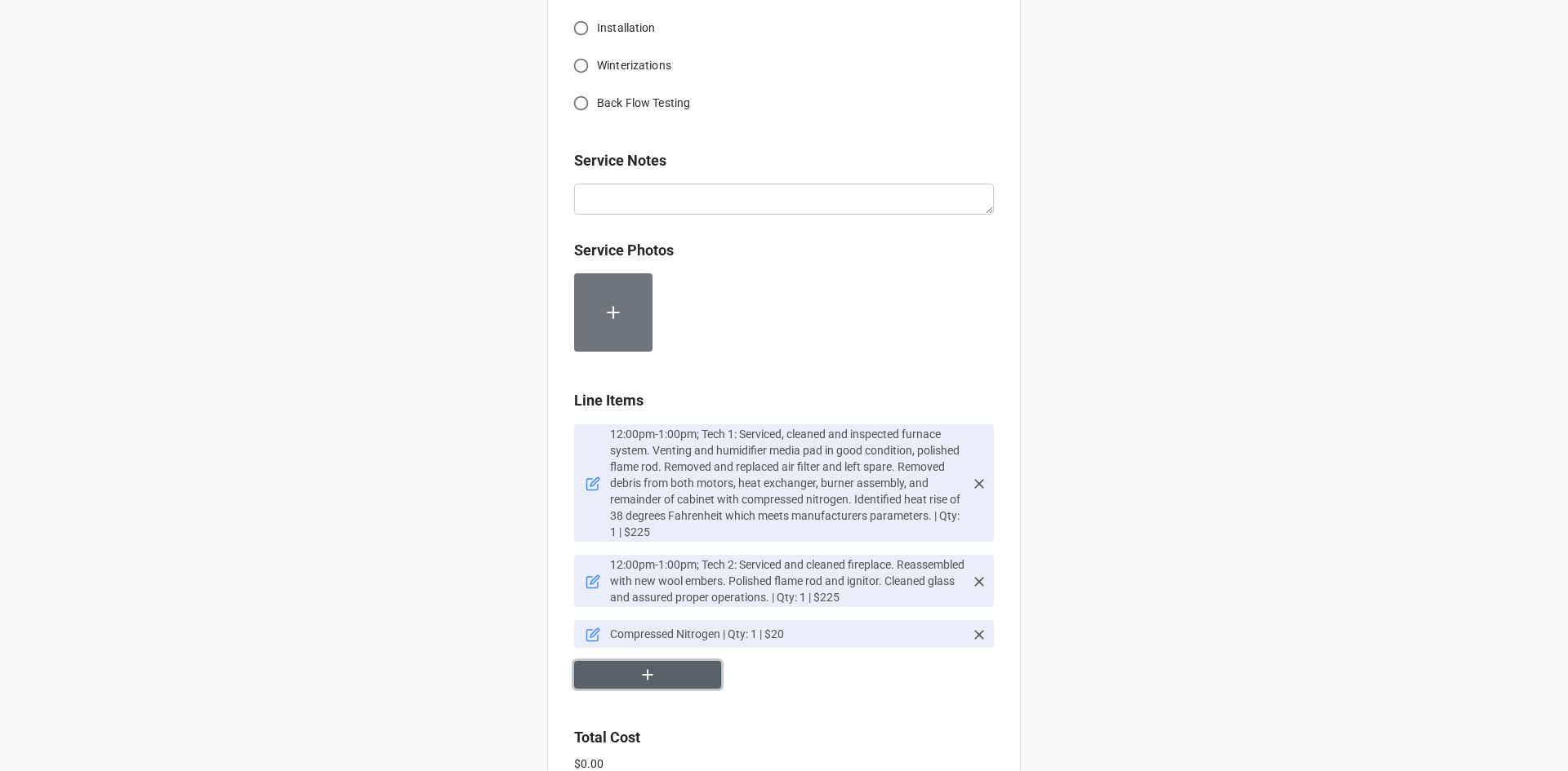
click at [654, 685] on button "button" at bounding box center [648, 675] width 147 height 29
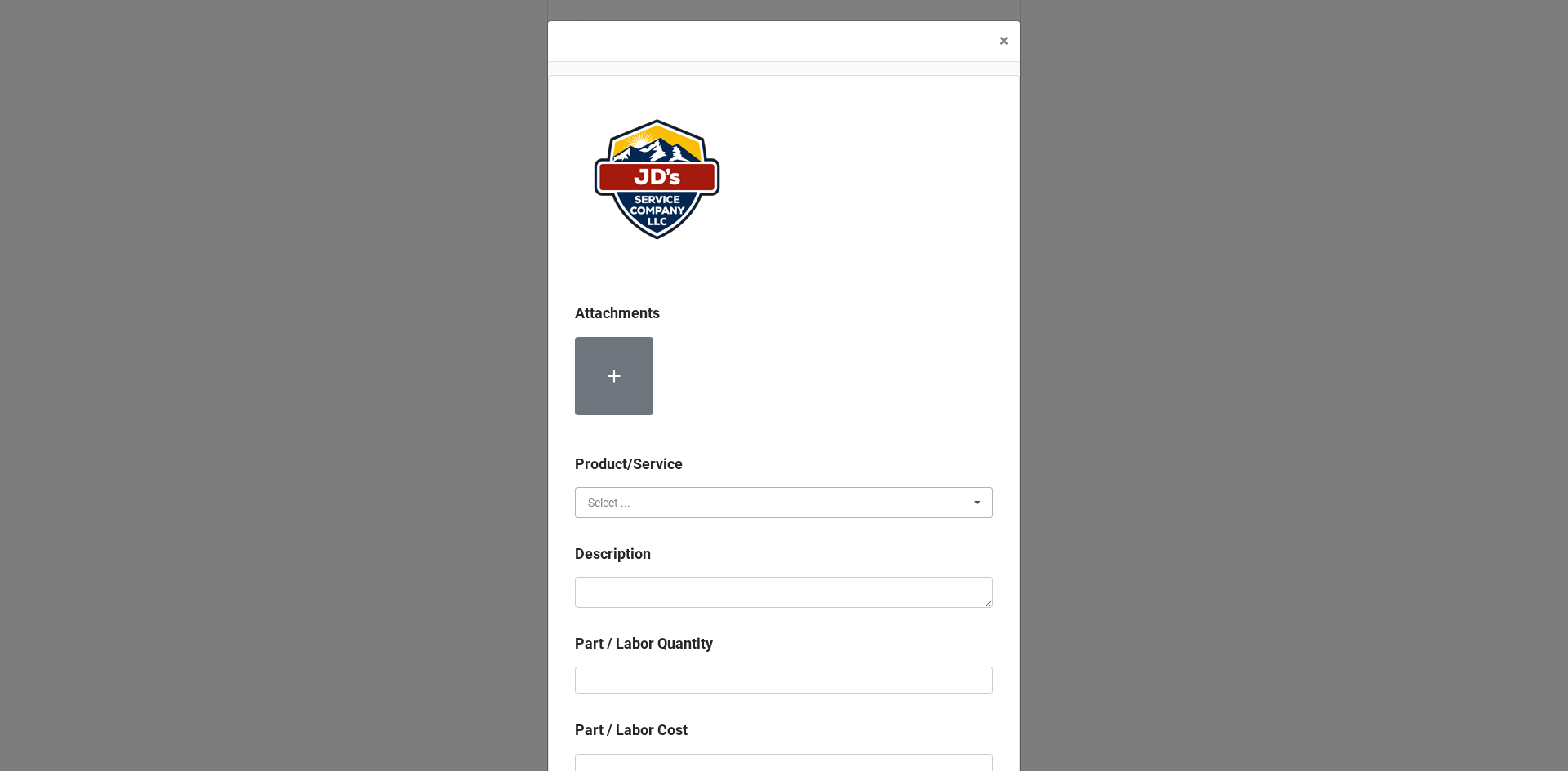
click at [672, 509] on input "text" at bounding box center [784, 503] width 416 height 29
click at [654, 562] on div "Material Cost" at bounding box center [784, 563] width 416 height 30
click at [663, 596] on textarea at bounding box center [784, 593] width 418 height 31
type textarea "x"
type textarea "W"
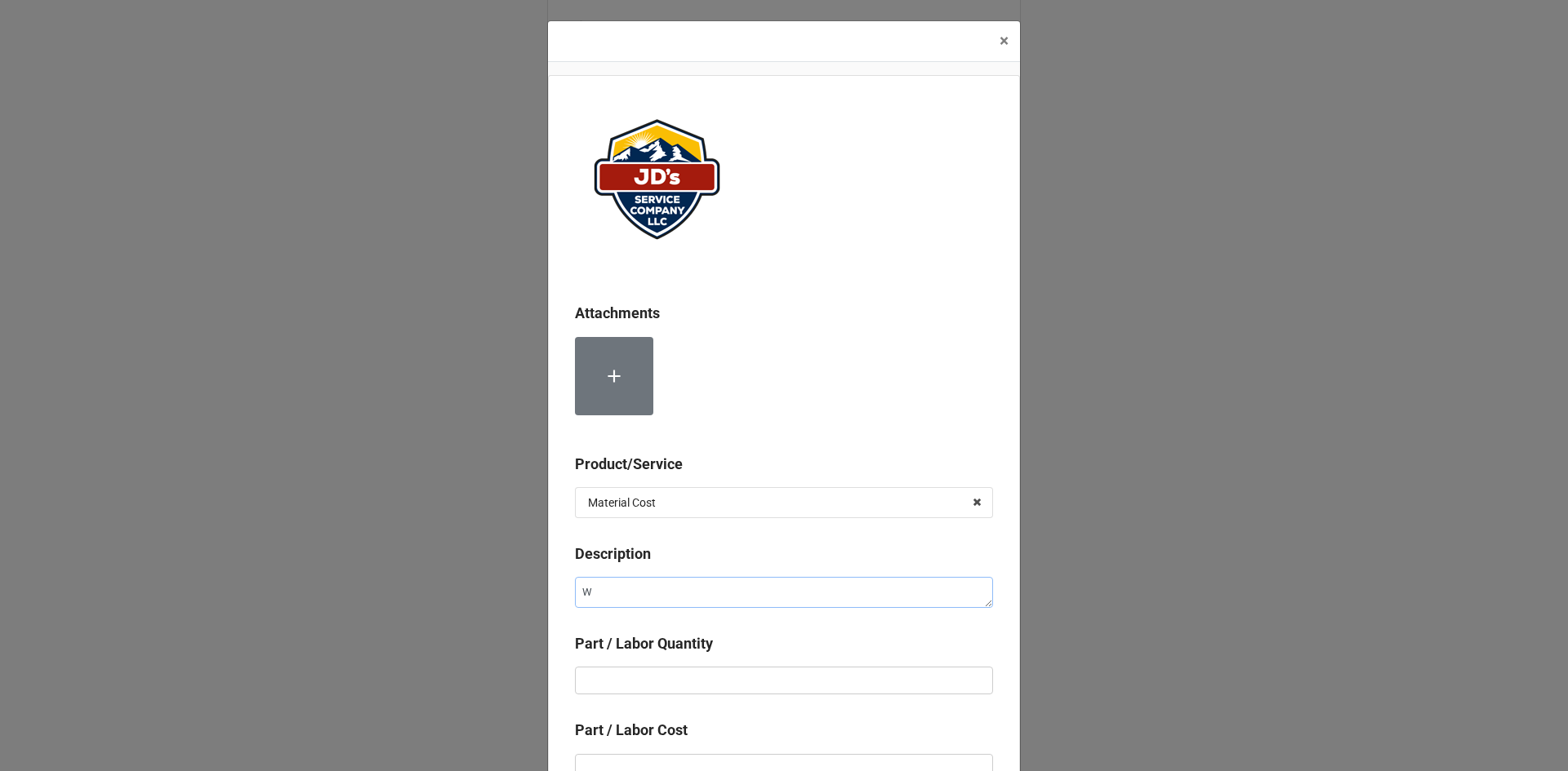
type textarea "x"
type textarea "Wo"
type textarea "x"
type textarea "Woo"
type textarea "x"
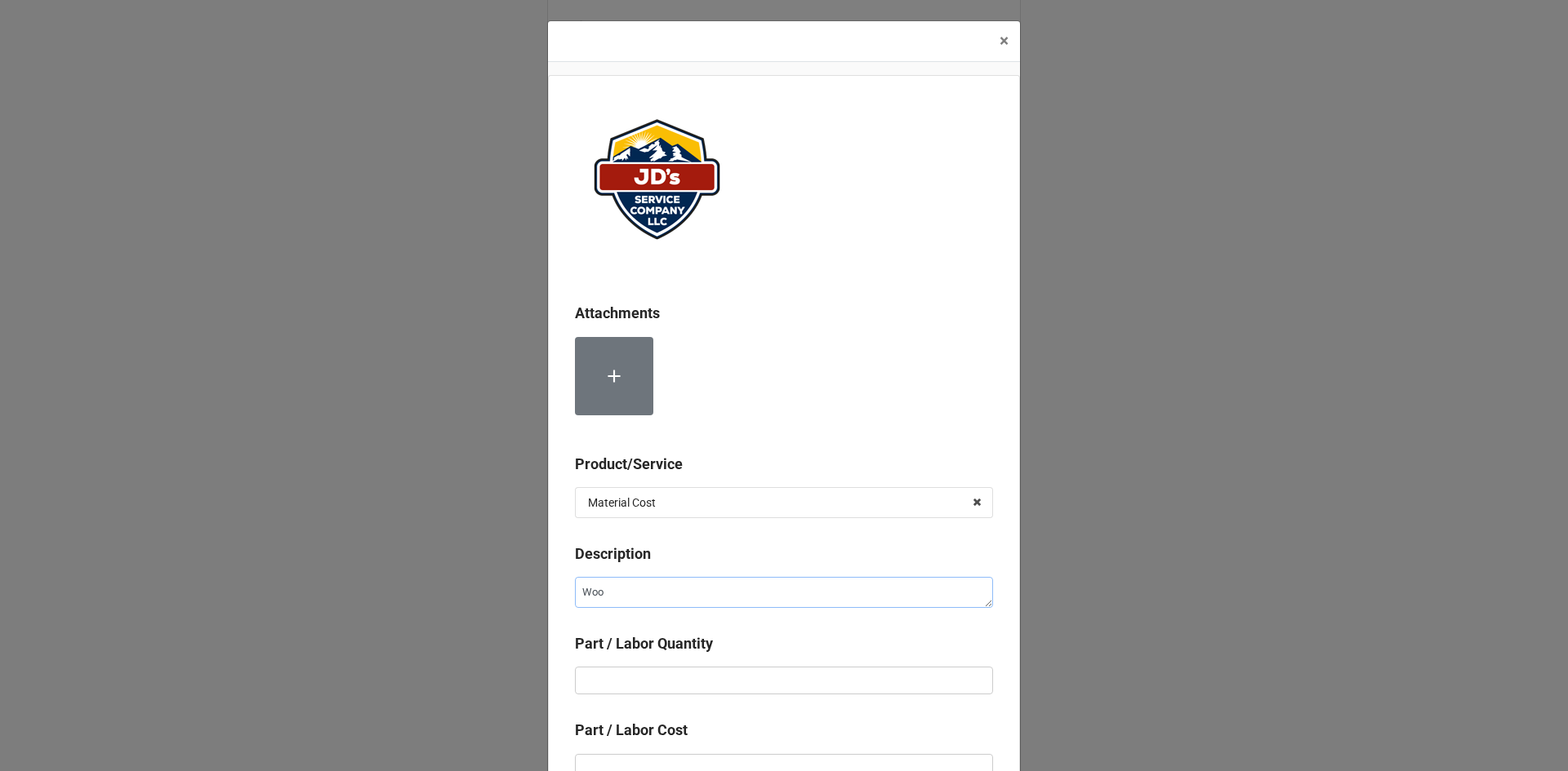
type textarea "Wool"
type textarea "x"
type textarea "Wool"
type textarea "x"
type textarea "Wool E"
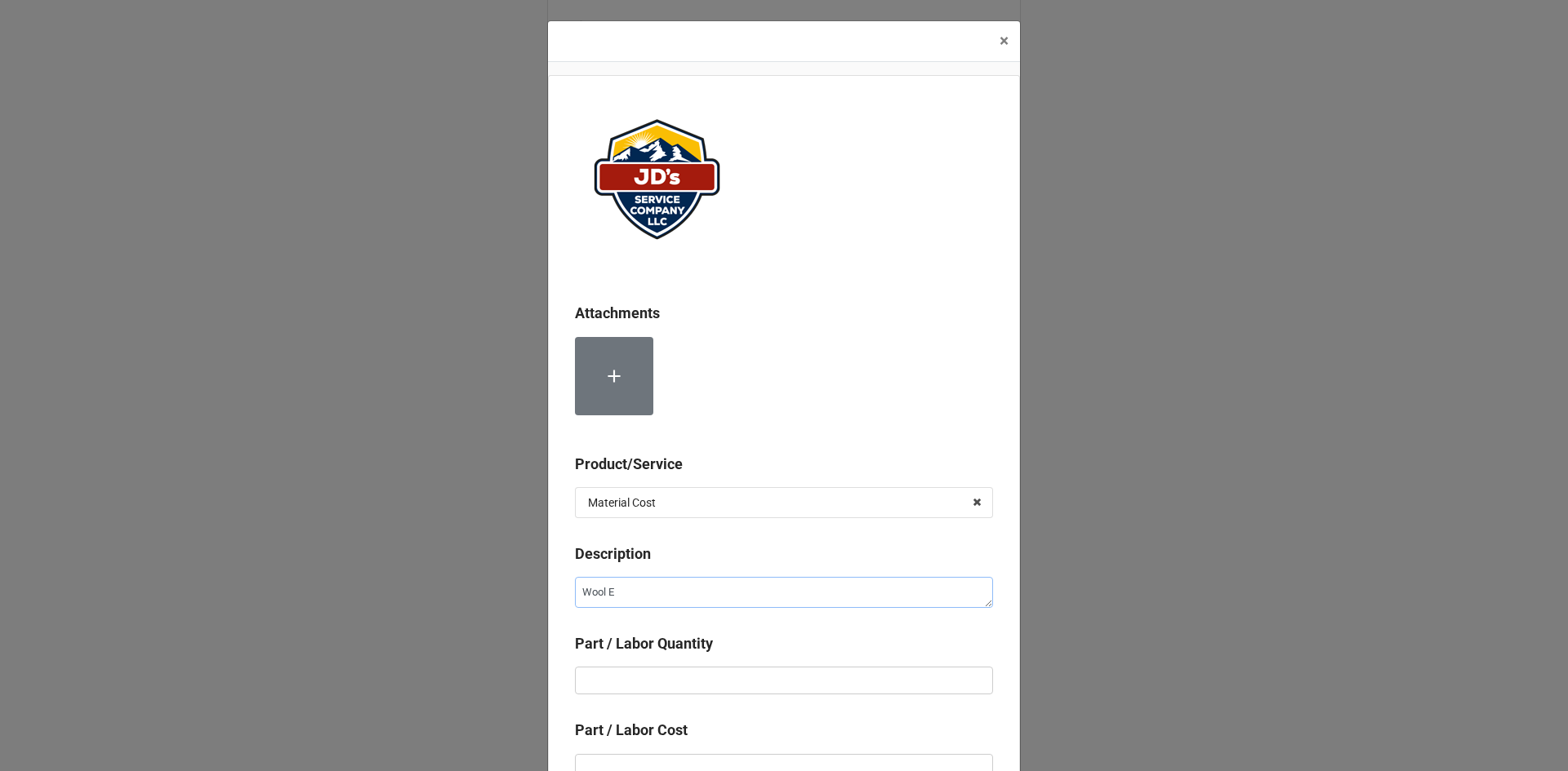
type textarea "x"
type textarea "Wool Em"
type textarea "x"
type textarea "Wool Emb"
type textarea "x"
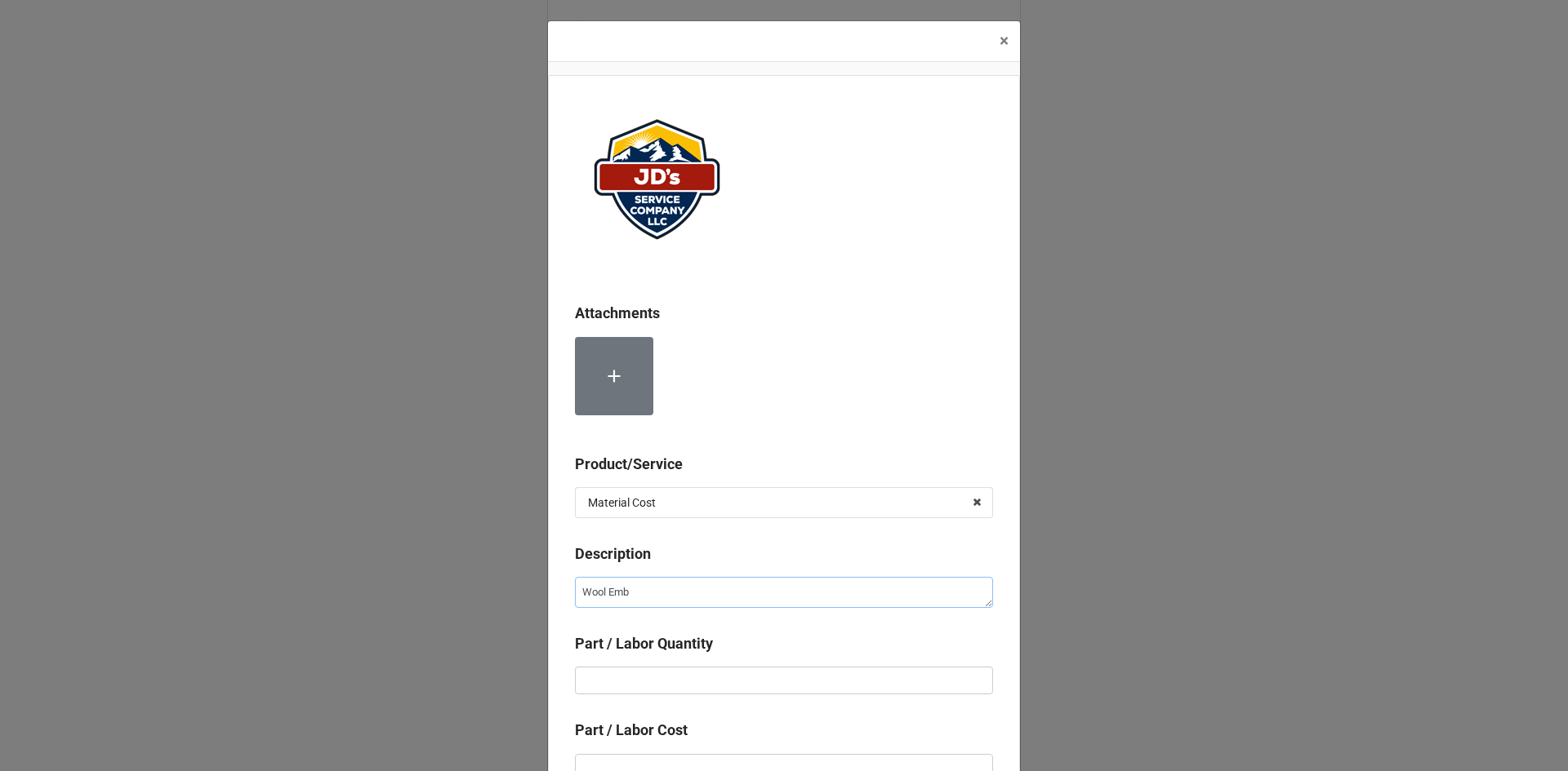
type textarea "Wool Embe"
type textarea "x"
type textarea "Wool Ember"
type textarea "x"
type textarea "Wool Embers"
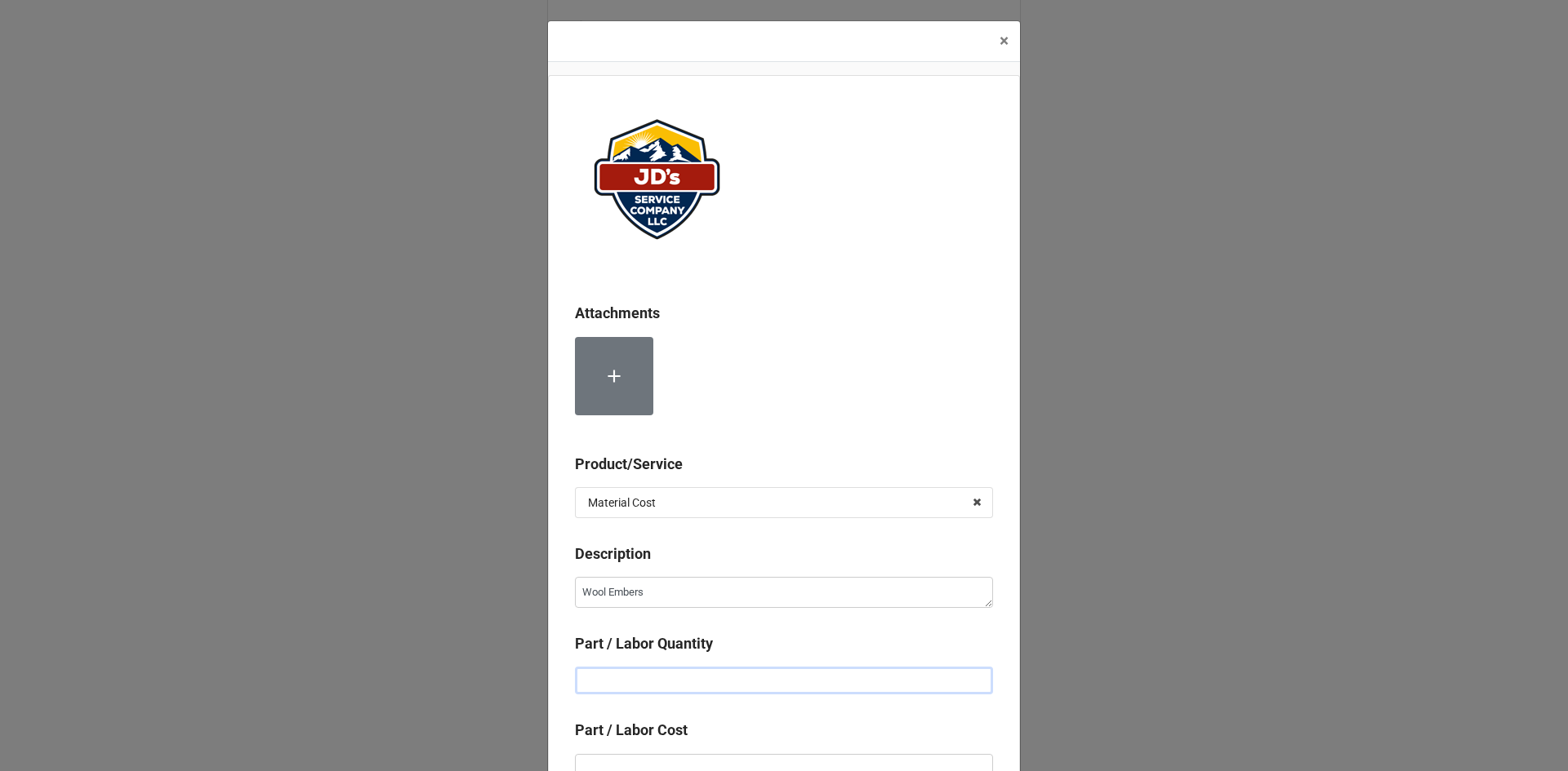
type textarea "x"
type input "1"
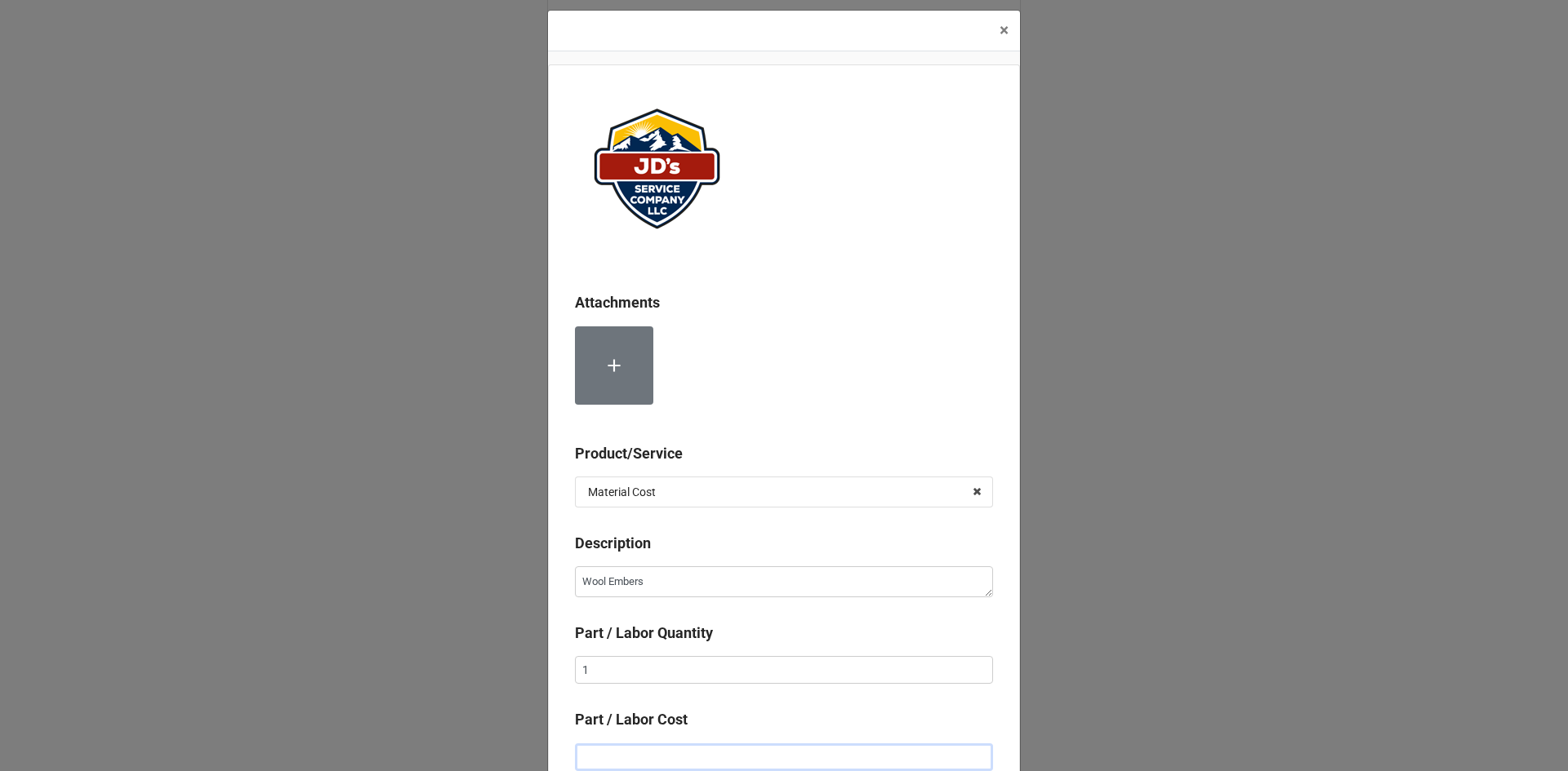
type textarea "x"
type input "$2.00"
type textarea "x"
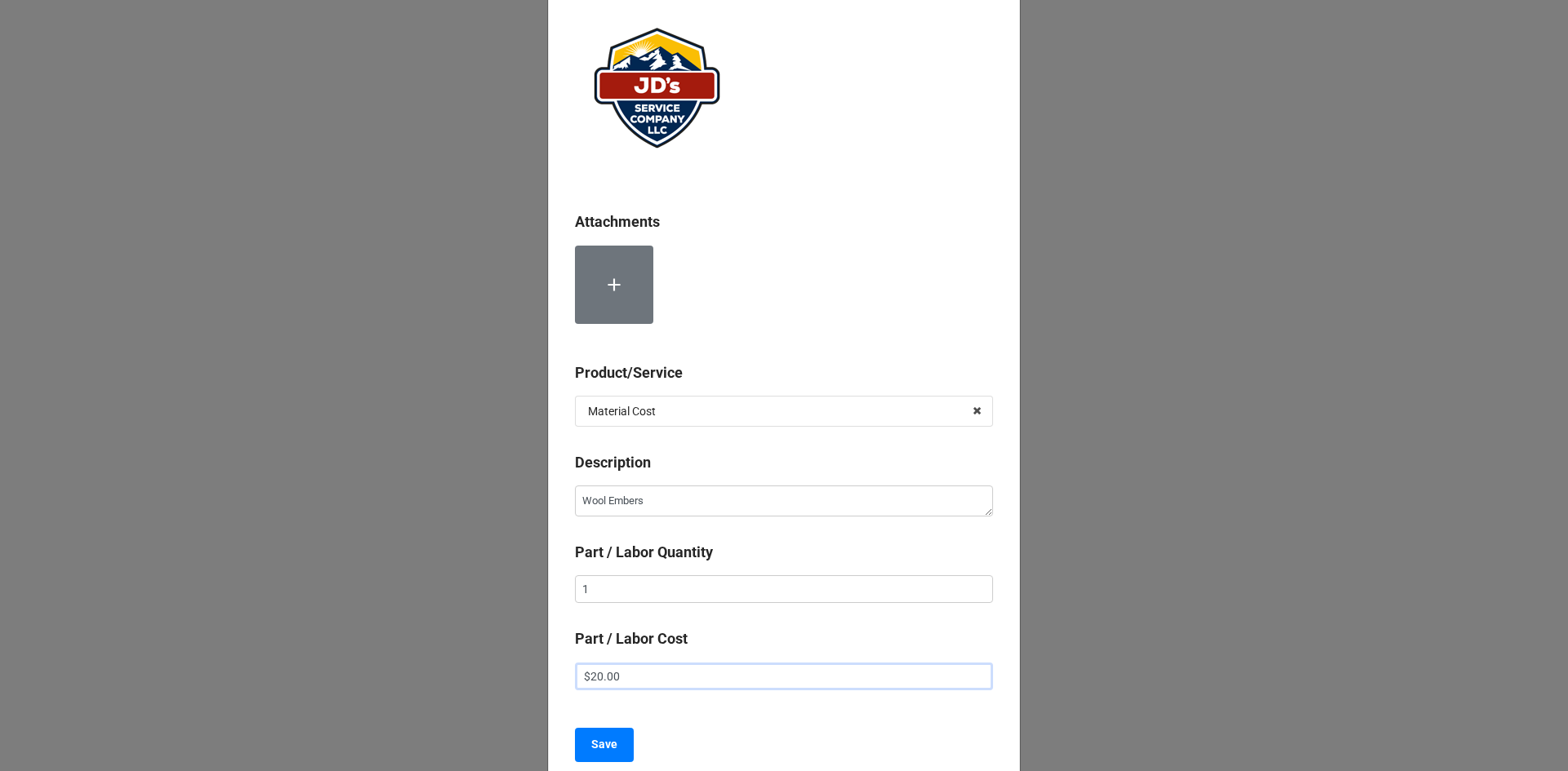
scroll to position [92, 0]
type input "$20.00"
click at [616, 748] on button "Save" at bounding box center [604, 744] width 59 height 34
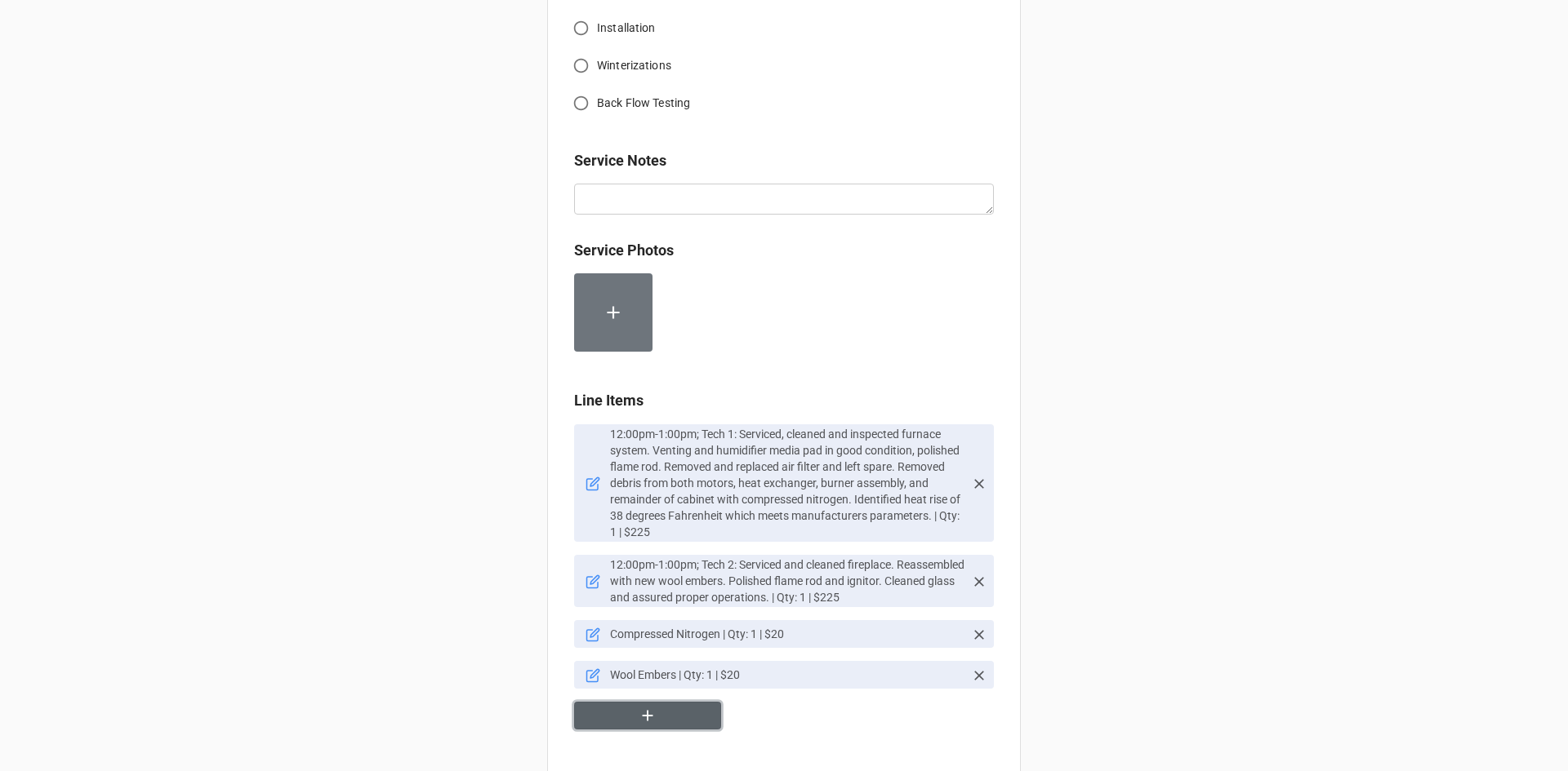
click at [679, 719] on button "button" at bounding box center [648, 715] width 147 height 29
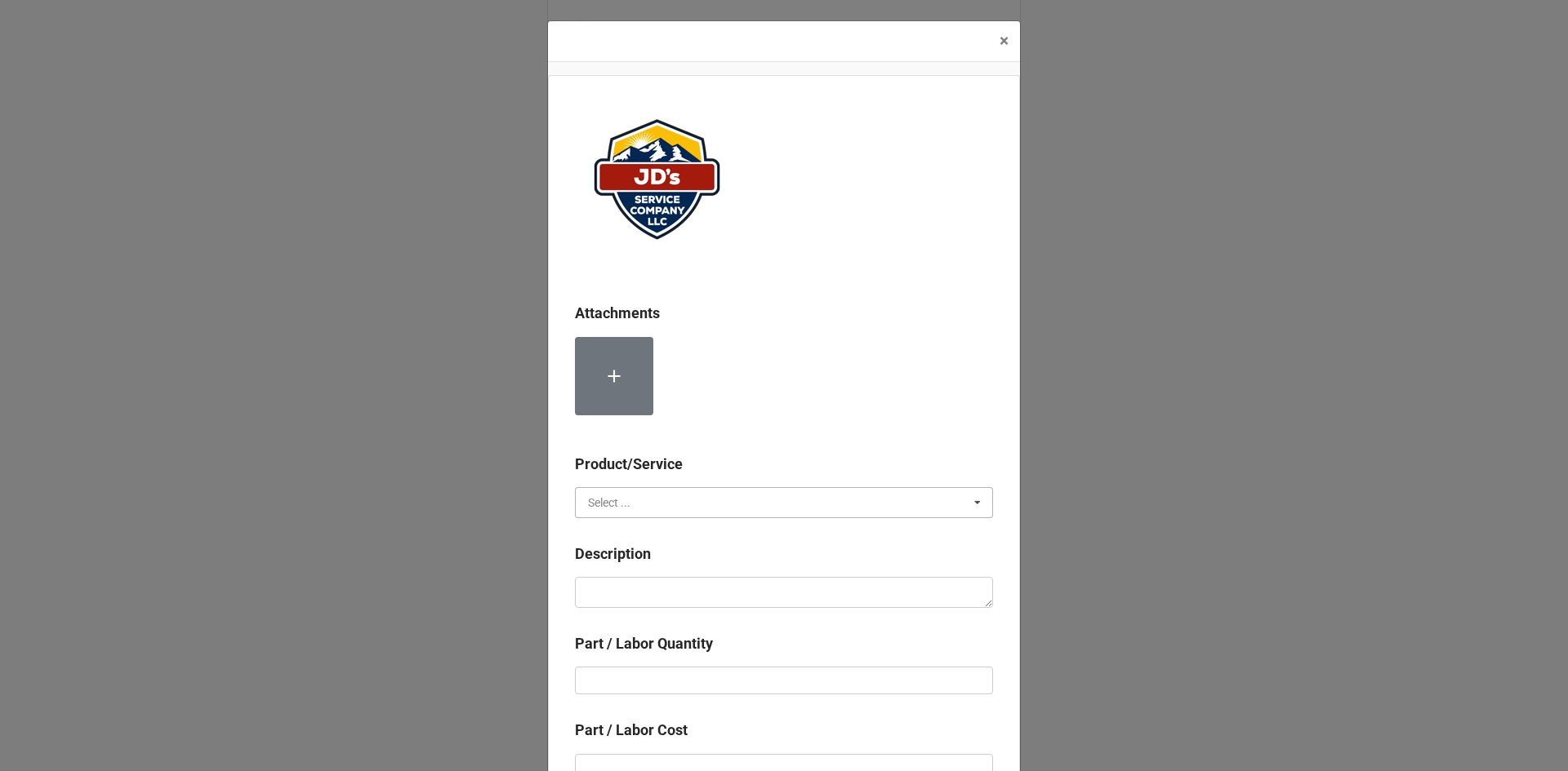
click at [659, 500] on input "text" at bounding box center [784, 503] width 416 height 29
click at [645, 564] on span "Material Cost" at bounding box center [622, 563] width 68 height 13
click at [656, 589] on textarea at bounding box center [784, 593] width 418 height 31
type textarea "x"
type textarea "S"
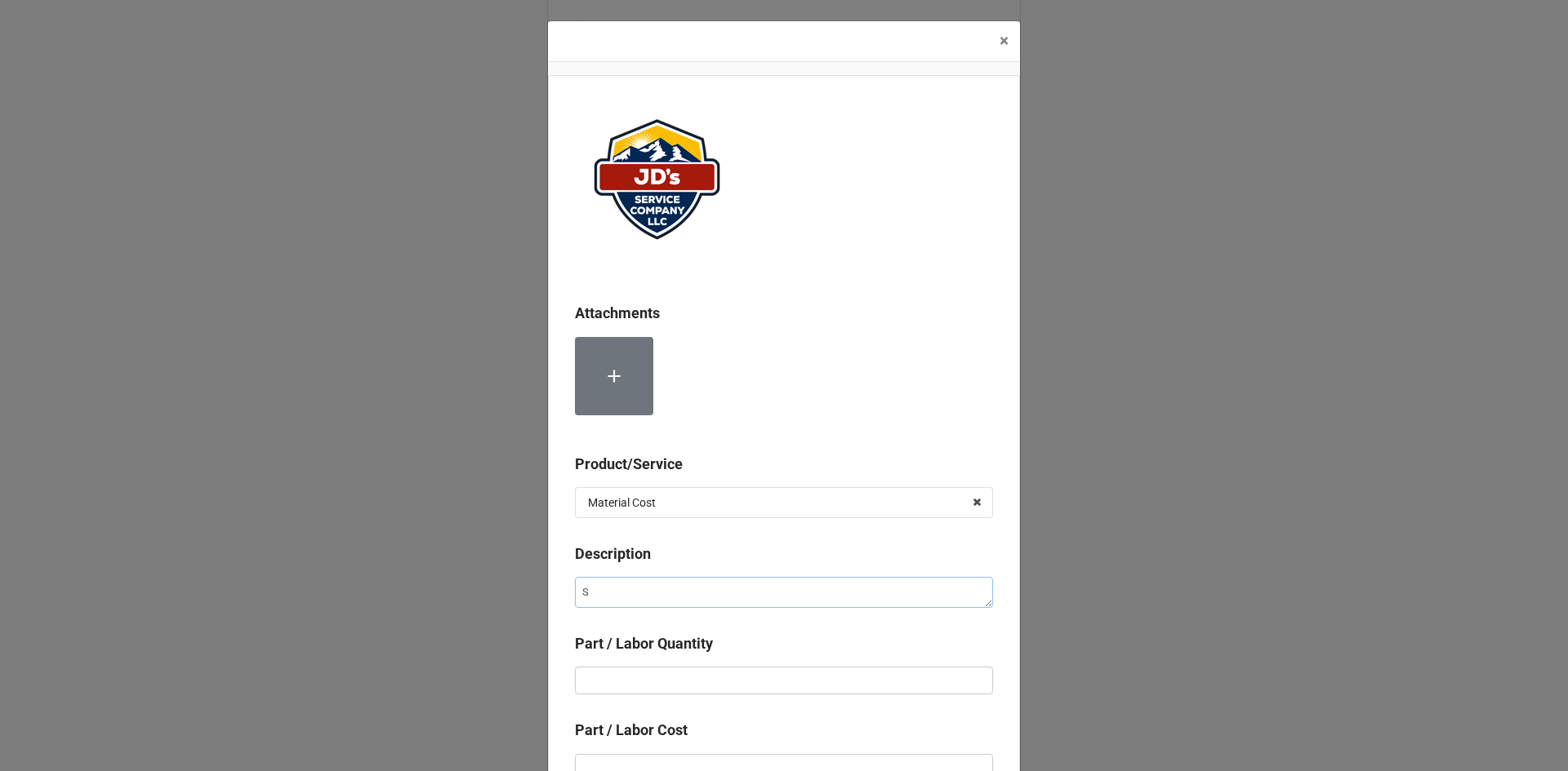
type textarea "x"
type textarea "Sp"
type textarea "x"
type textarea "Spe"
type textarea "x"
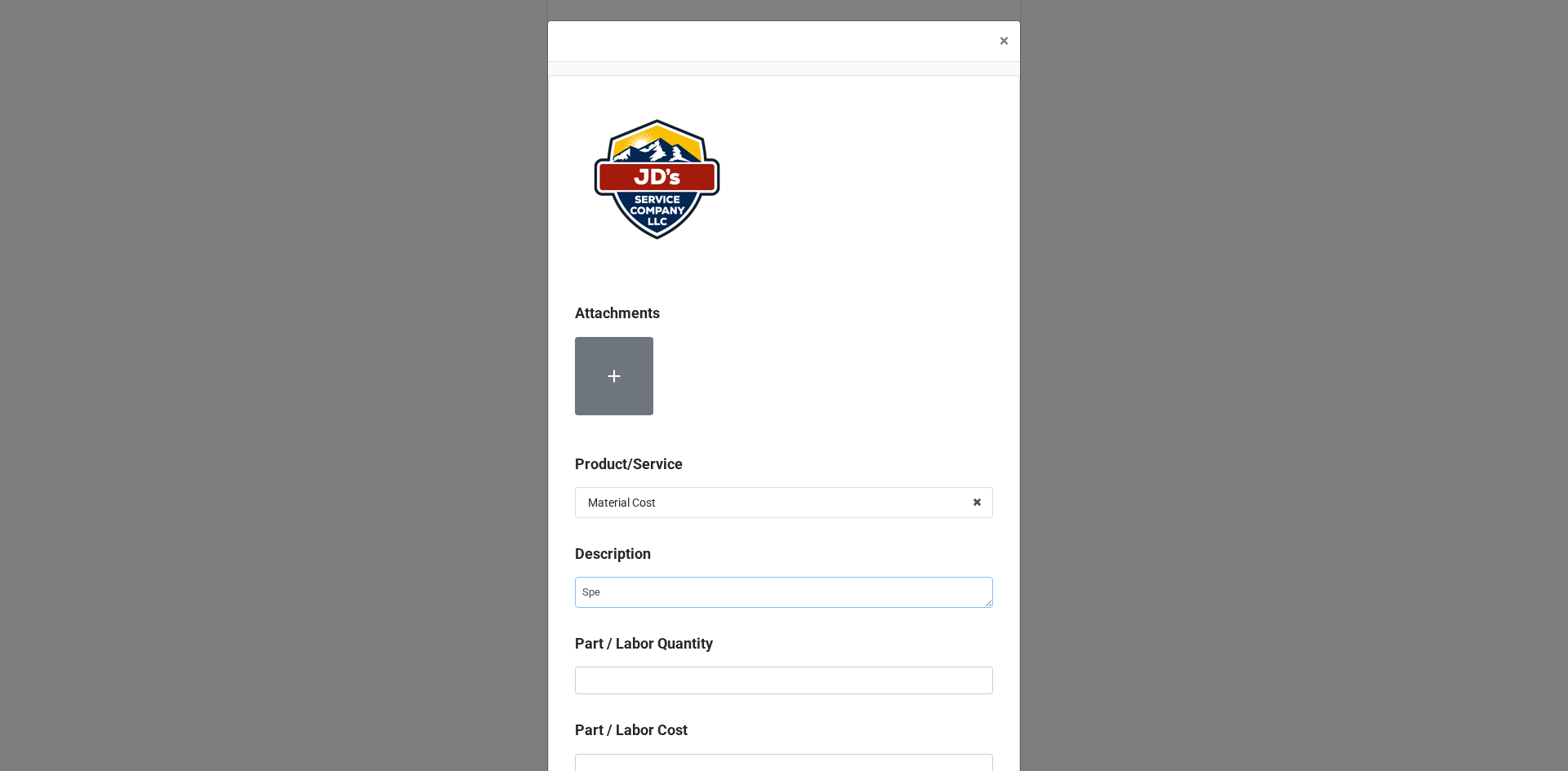
type textarea "Spec"
type textarea "x"
type textarea "Speci"
type textarea "x"
type textarea "Specia"
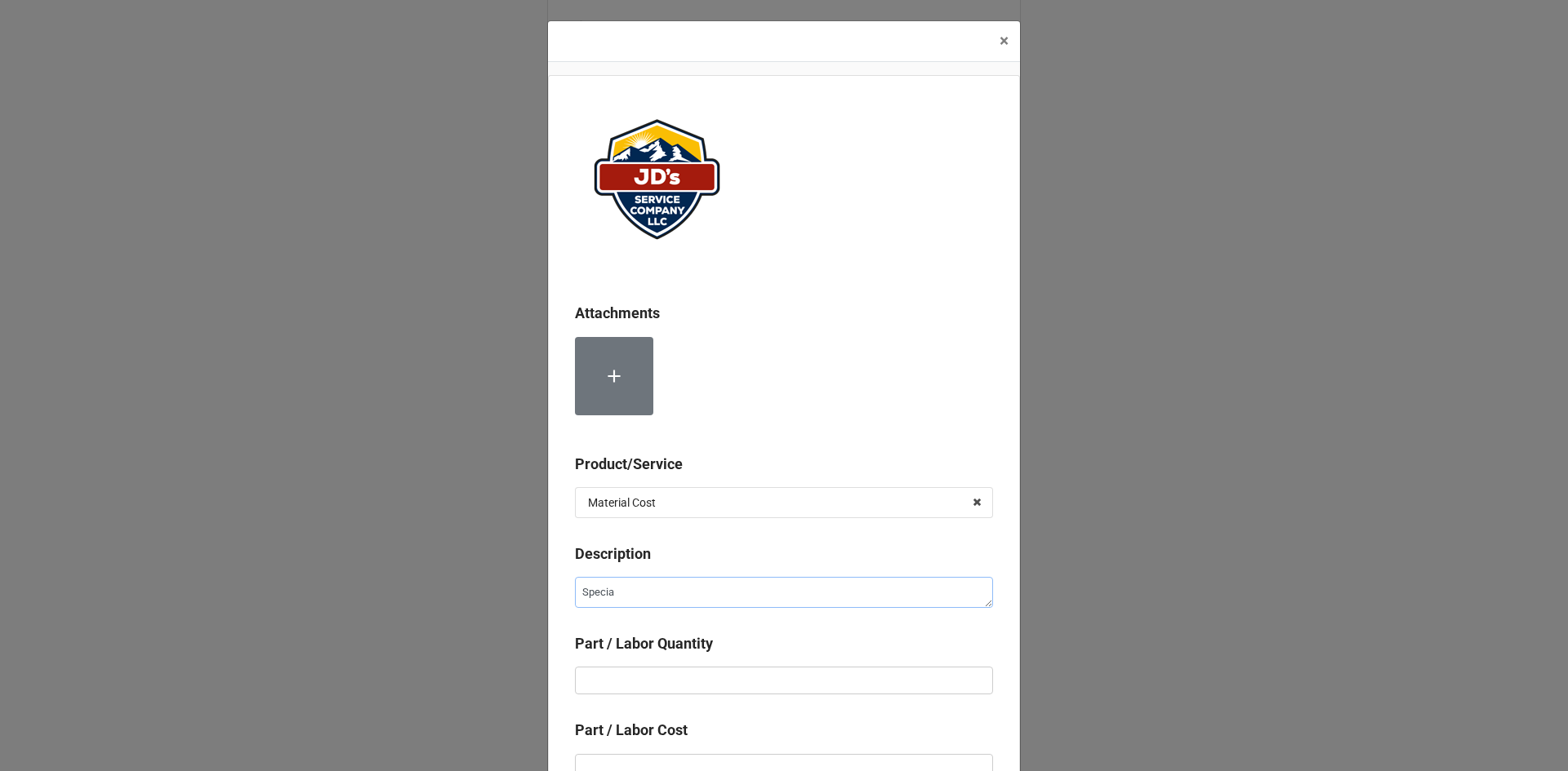
type textarea "x"
type textarea "Special"
type textarea "x"
type textarea "Special O"
type textarea "x"
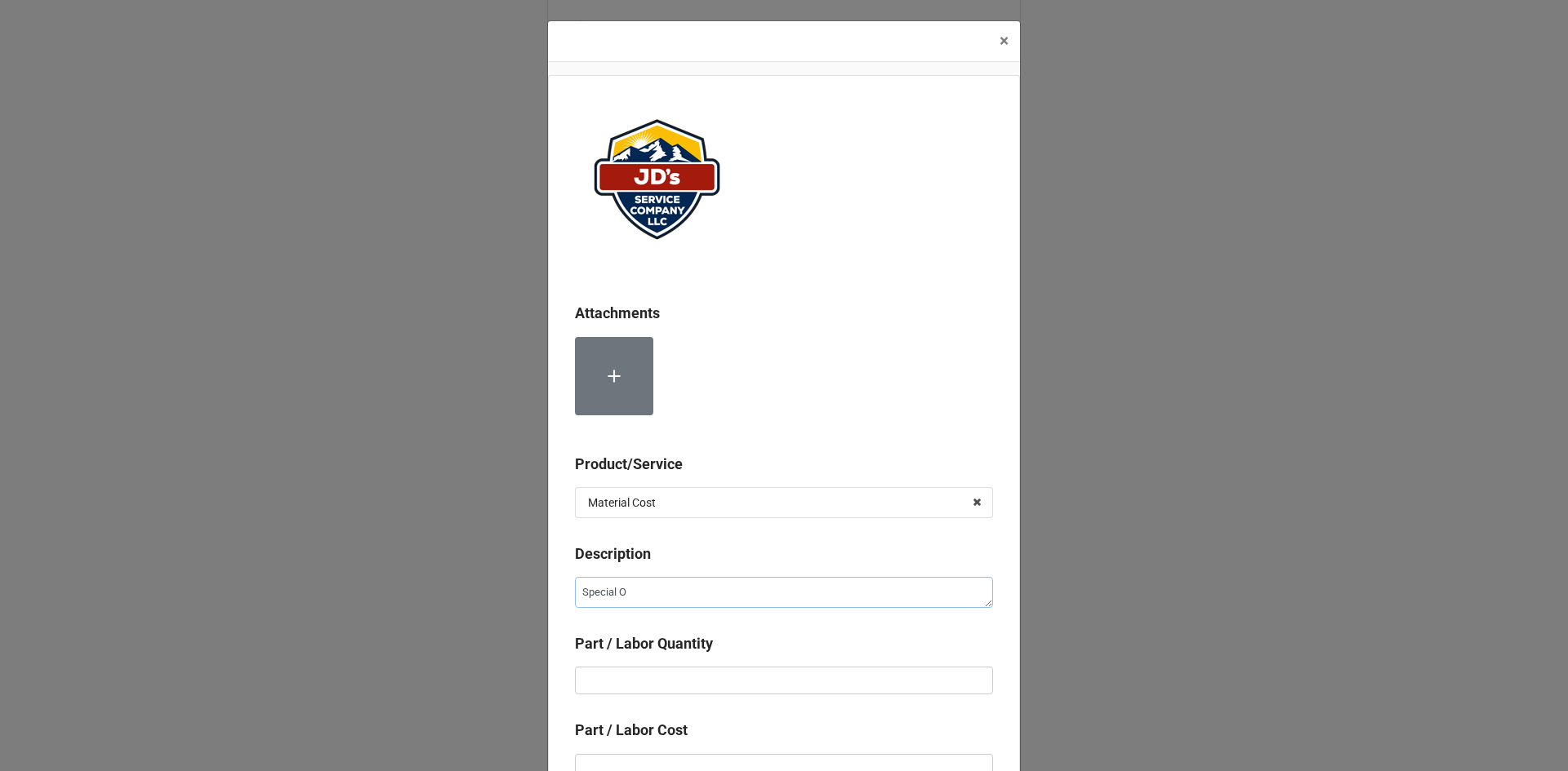
type textarea "Special Or"
type textarea "x"
type textarea "Special Ord"
type textarea "x"
type textarea "Special Orde"
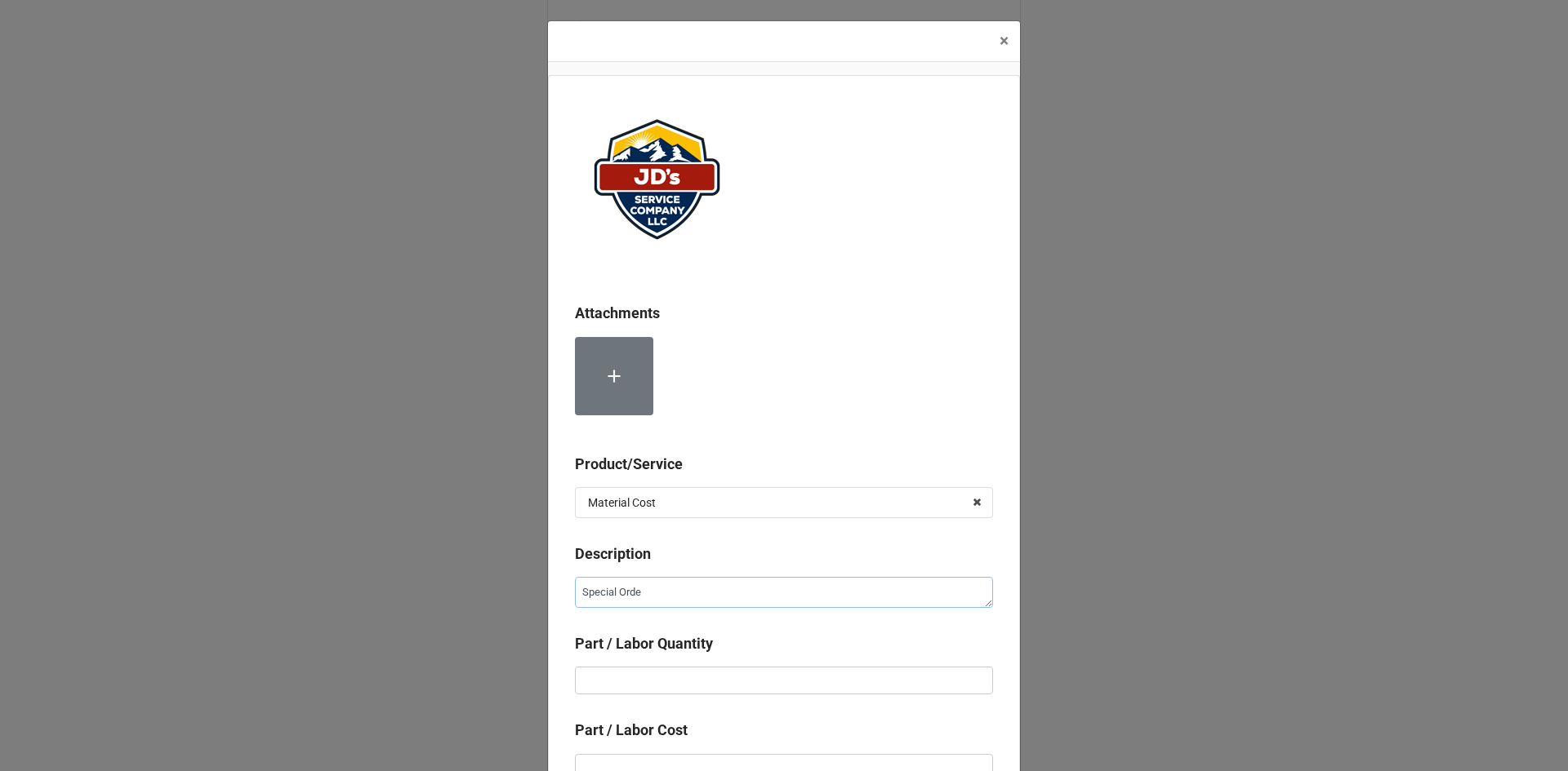
type textarea "x"
type textarea "Special Order"
type textarea "x"
type textarea "Special Order"
type textarea "x"
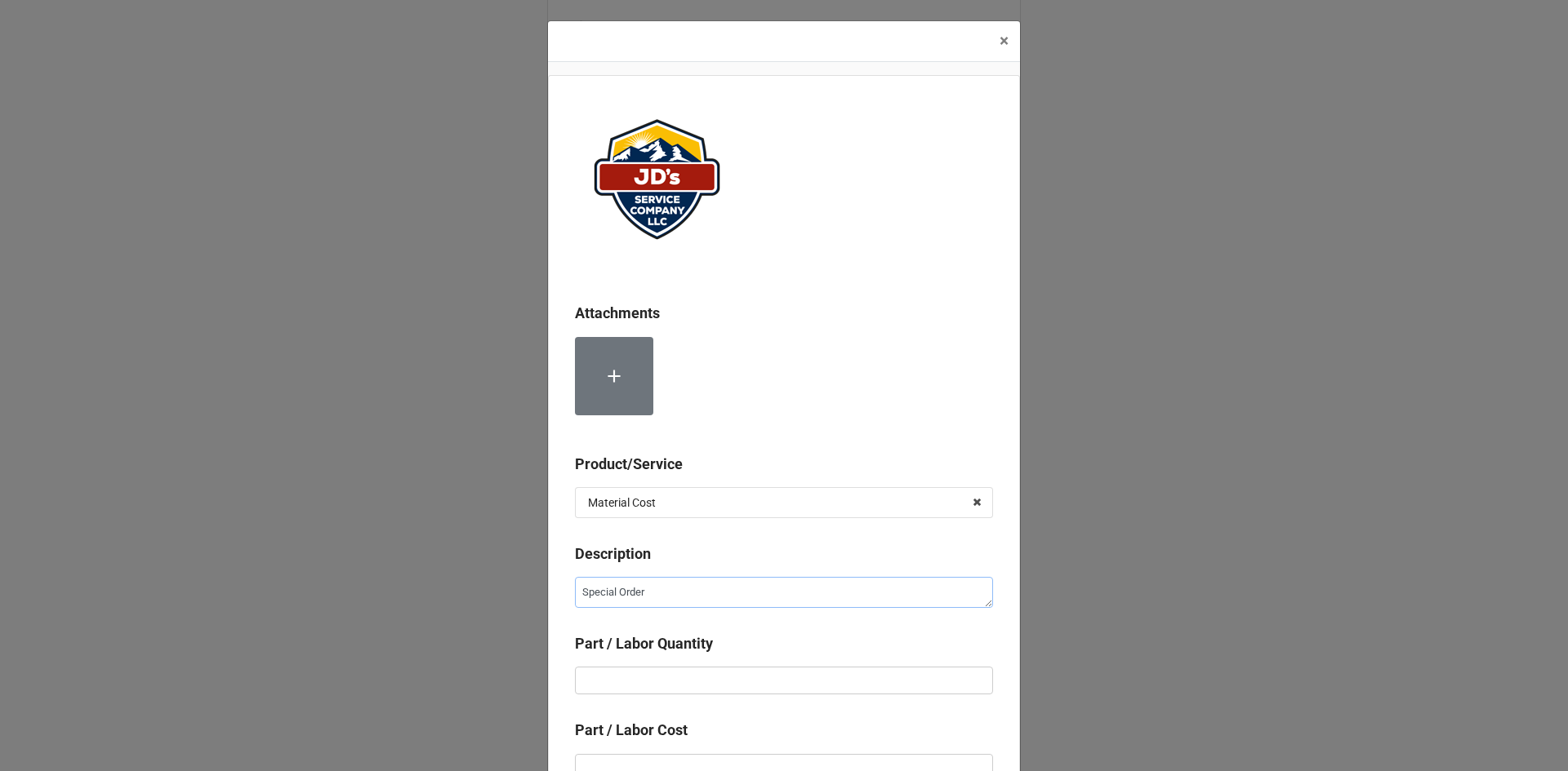
type textarea "Special Order F"
type textarea "x"
type textarea "Special Order Fi"
type textarea "x"
type textarea "Special Order Fil"
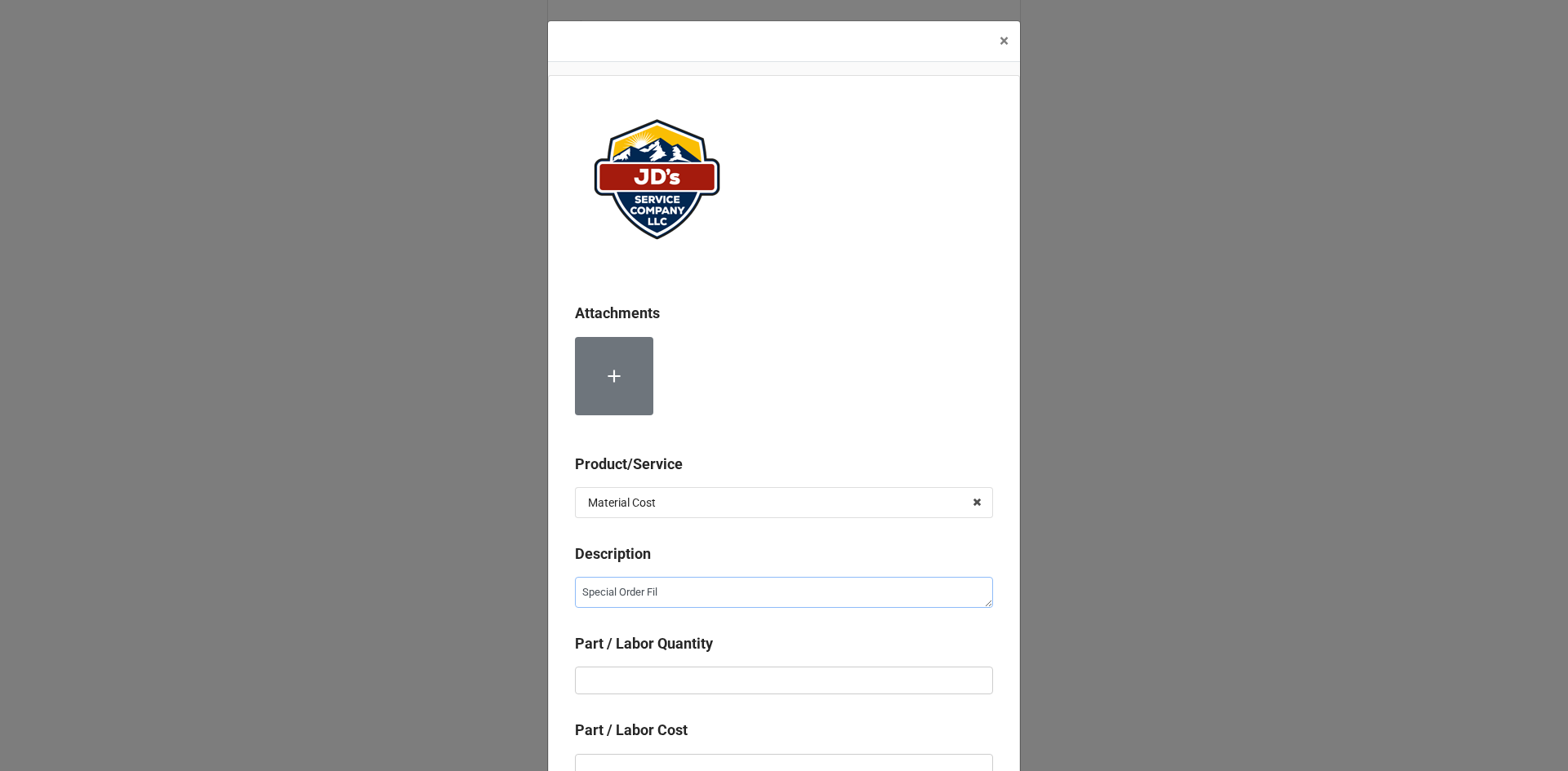
type textarea "x"
type textarea "Special Order Filt"
type textarea "x"
type textarea "Special Order Filte"
type textarea "x"
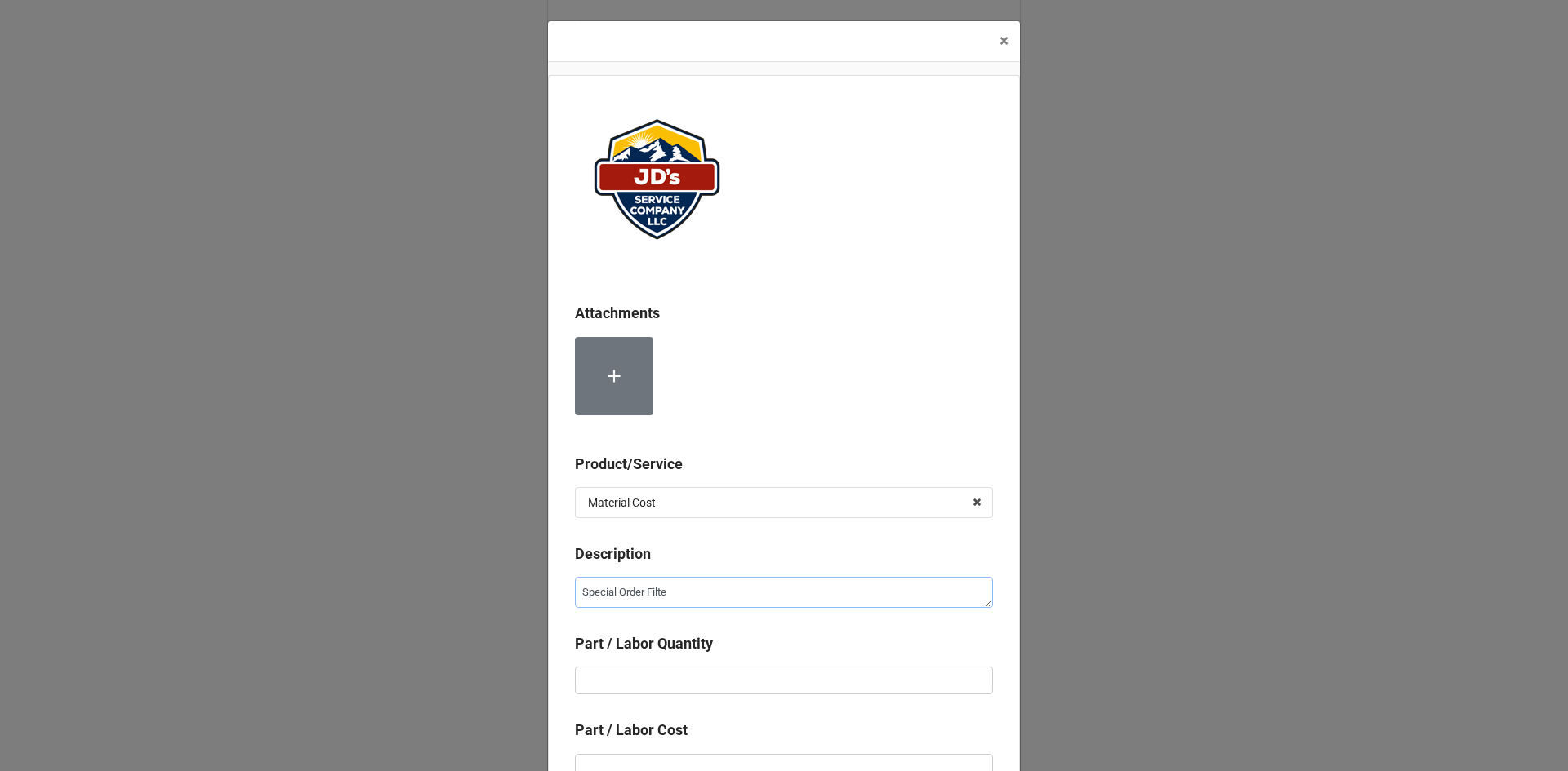
type textarea "Special Order Filter"
type textarea "x"
type textarea "Special Order Filters"
type textarea "x"
type input "2"
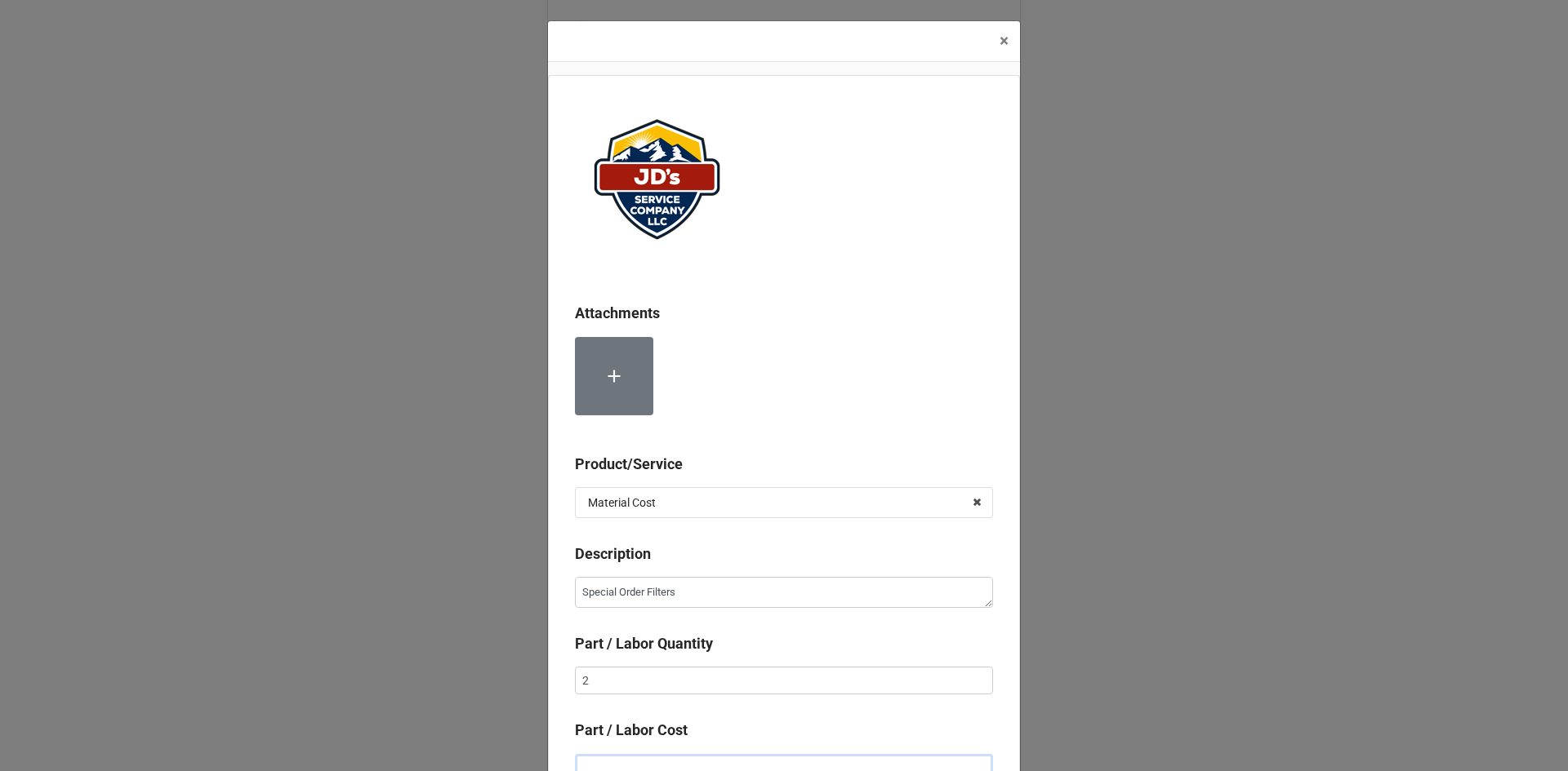
scroll to position [11, 0]
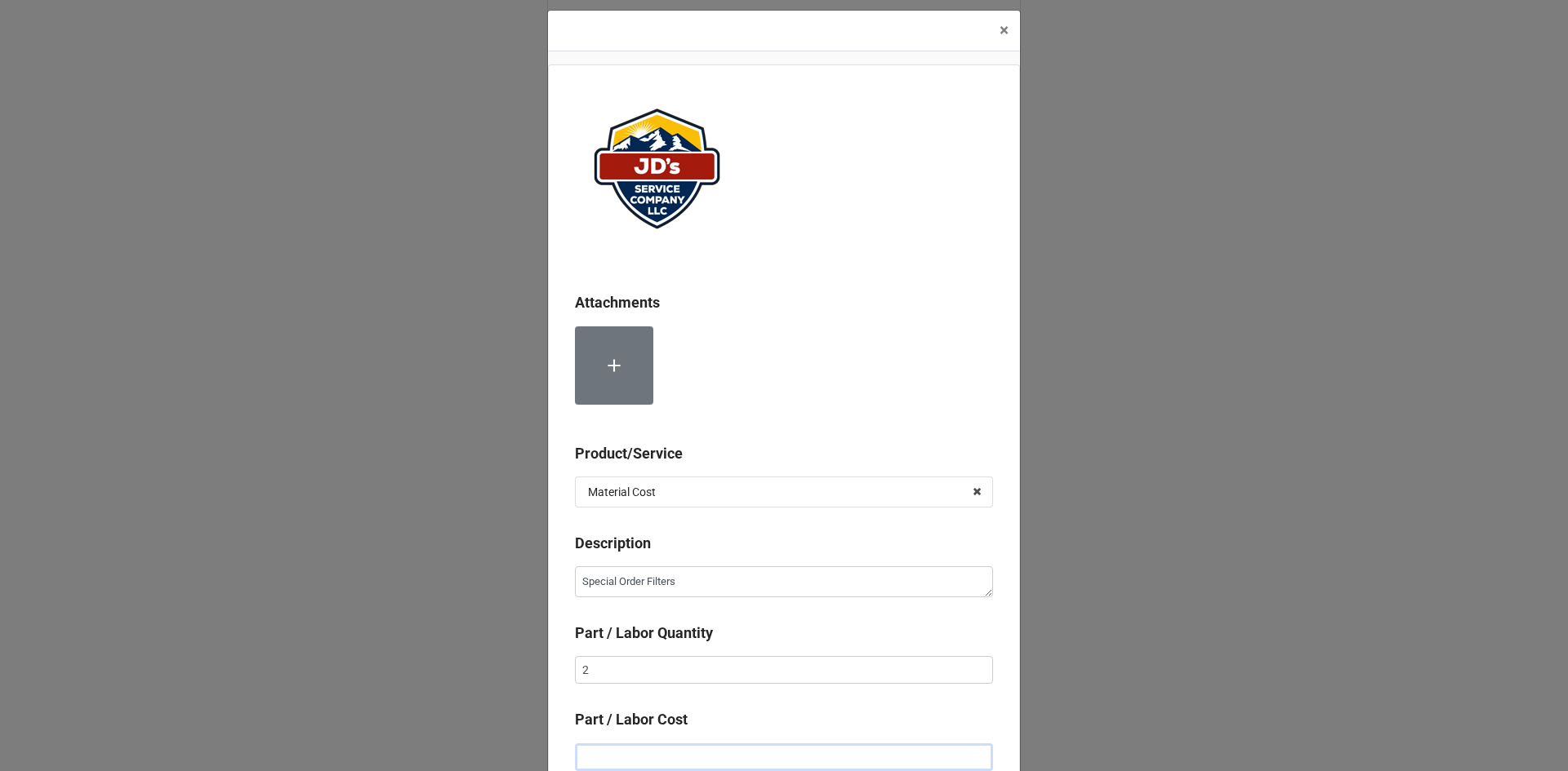
type textarea "x"
type input "$3.00"
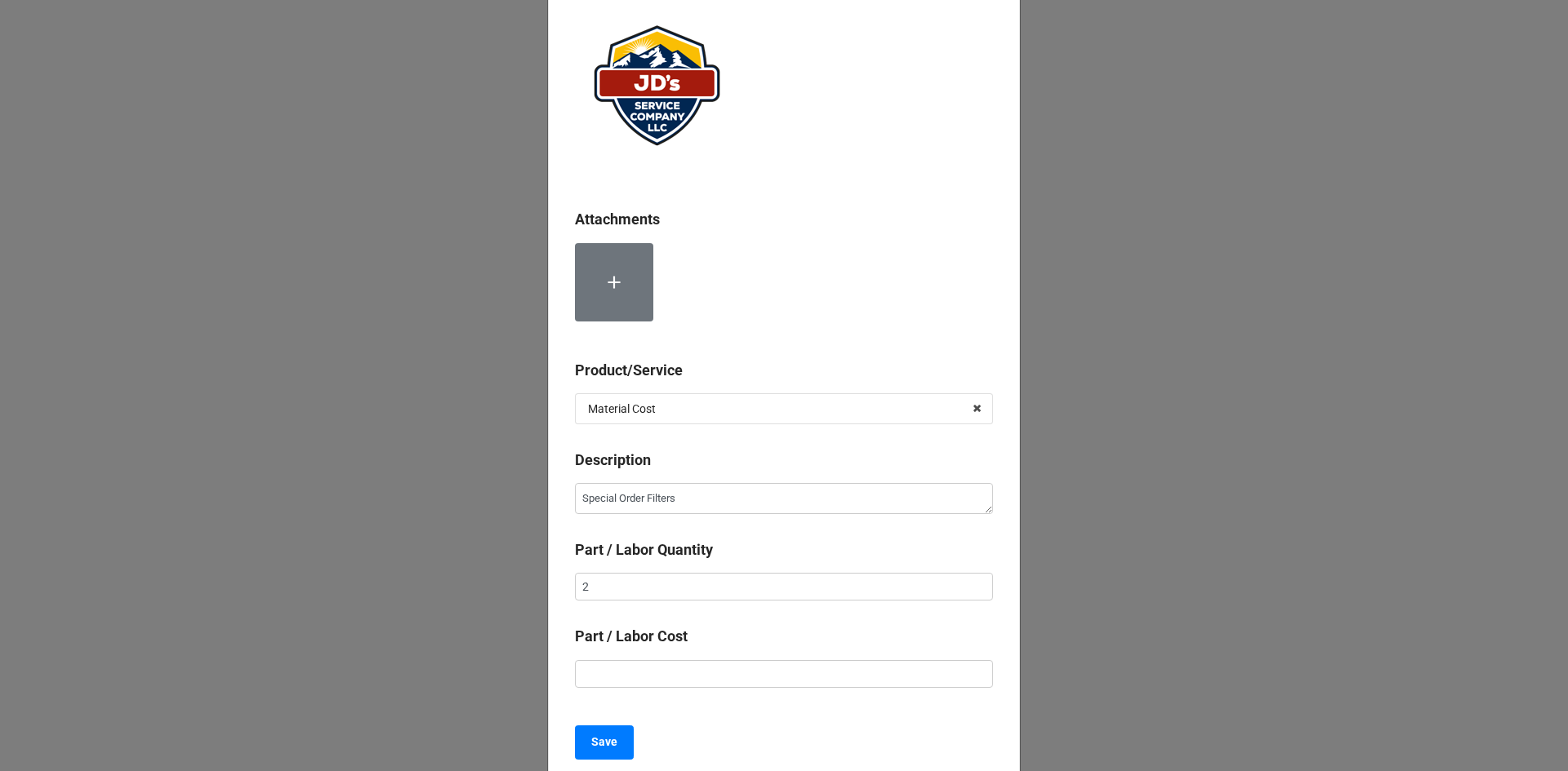
scroll to position [174, 0]
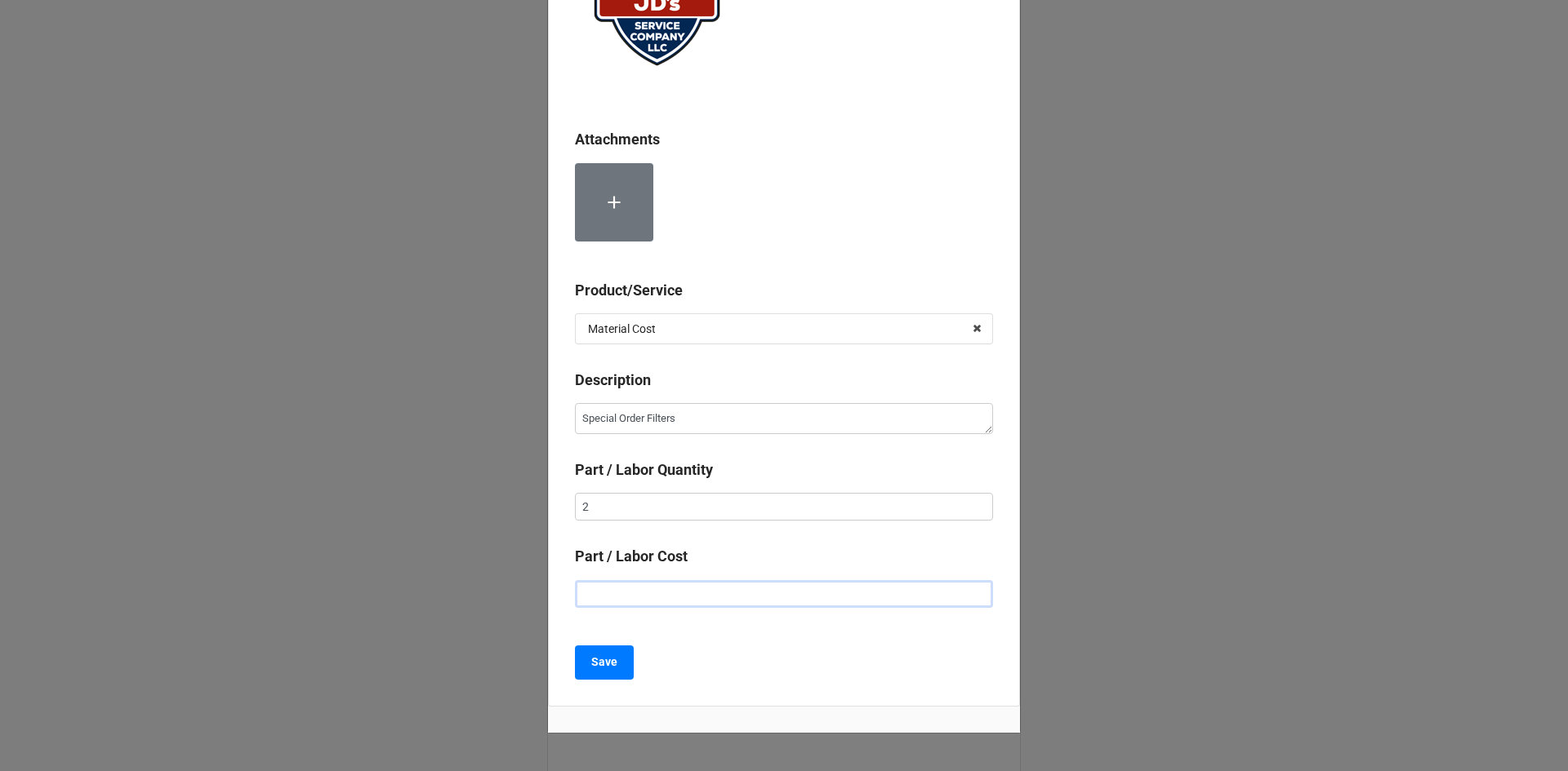
click at [780, 603] on input "text" at bounding box center [784, 594] width 418 height 28
type textarea "x"
type input "$6.00"
type textarea "x"
type input "$60.00"
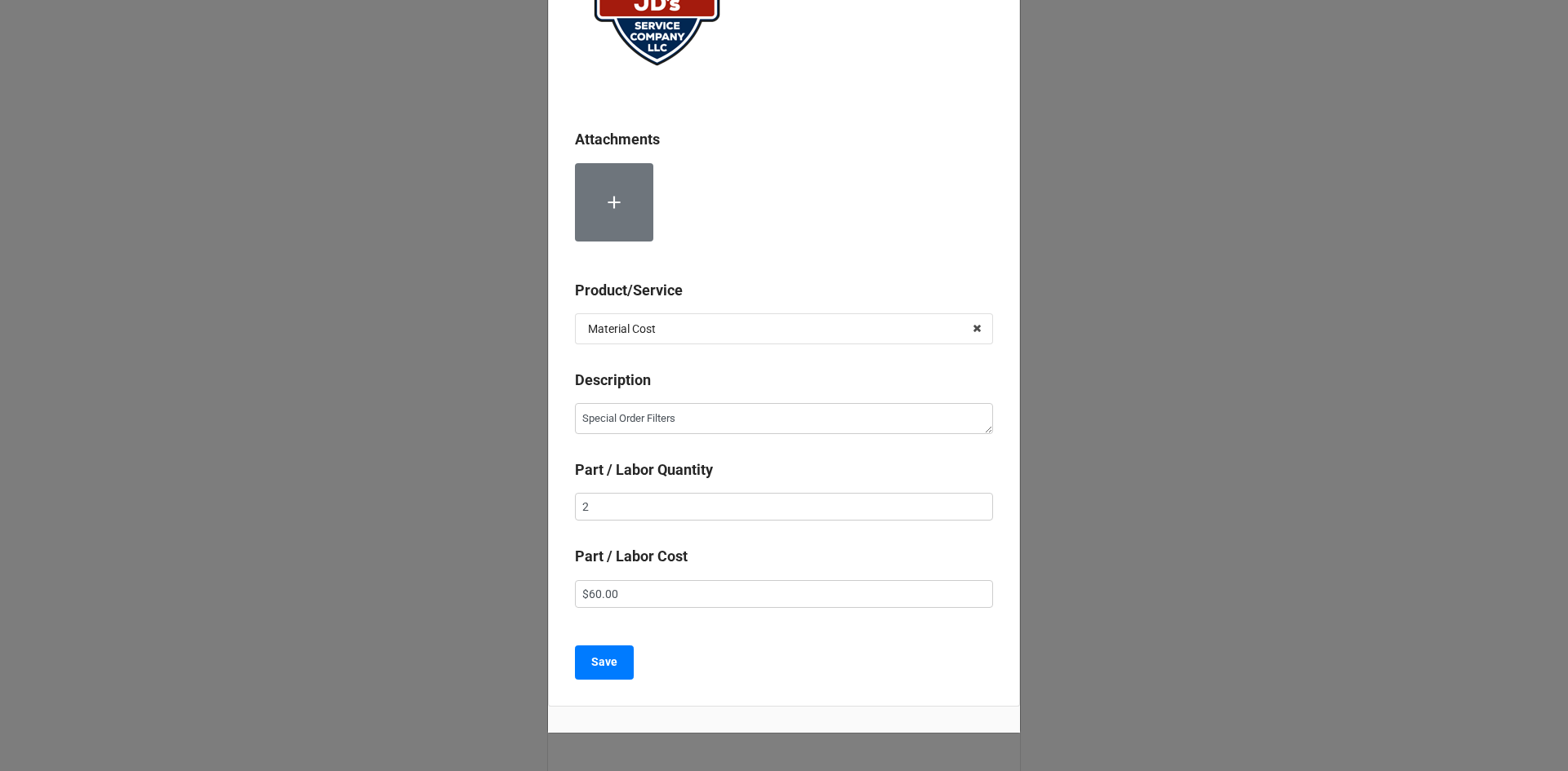
click at [784, 660] on div "Save" at bounding box center [784, 663] width 418 height 34
click at [602, 661] on b "Save" at bounding box center [604, 662] width 26 height 17
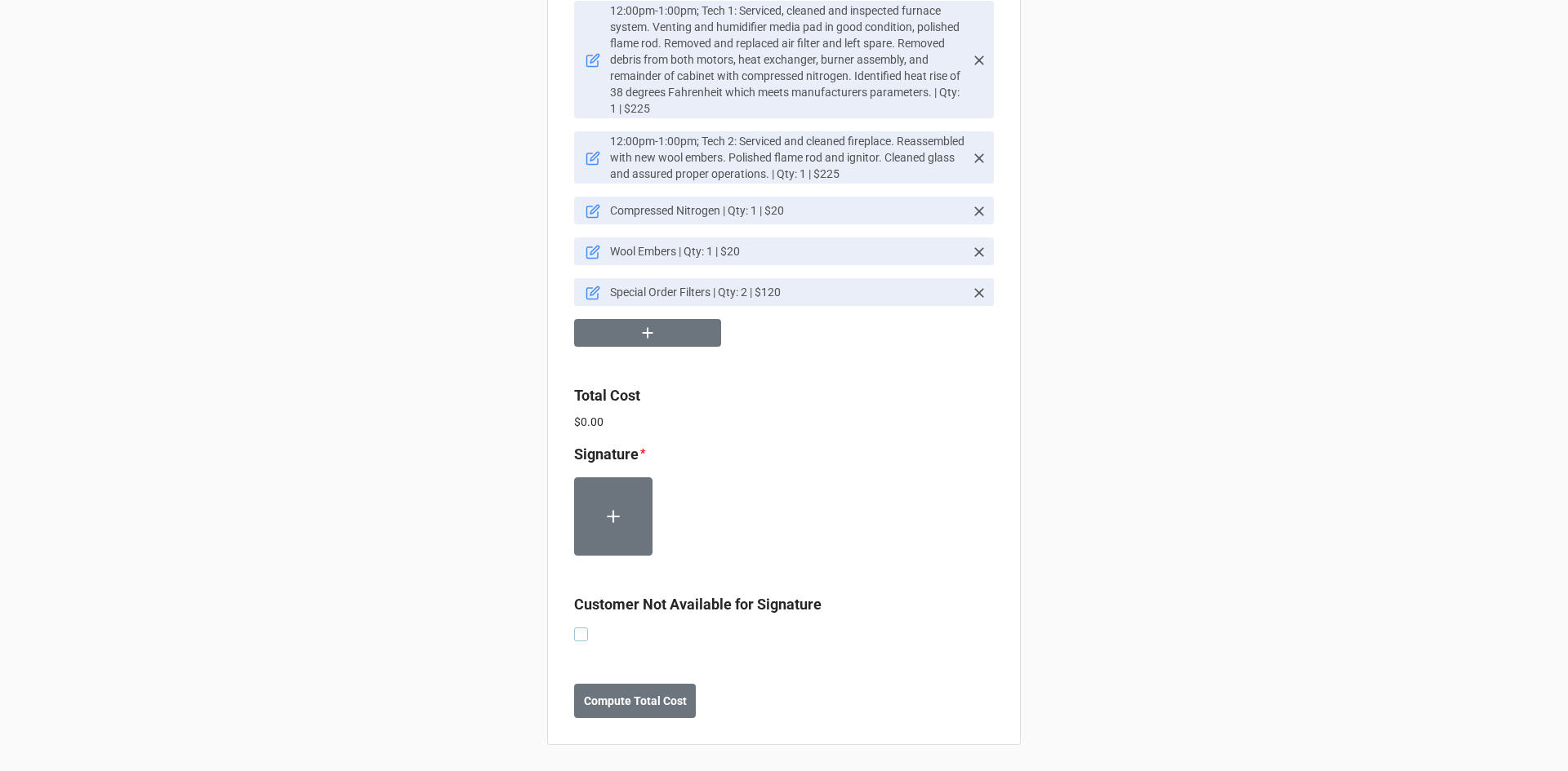
click at [574, 628] on label at bounding box center [581, 628] width 14 height 0
checkbox input "true"
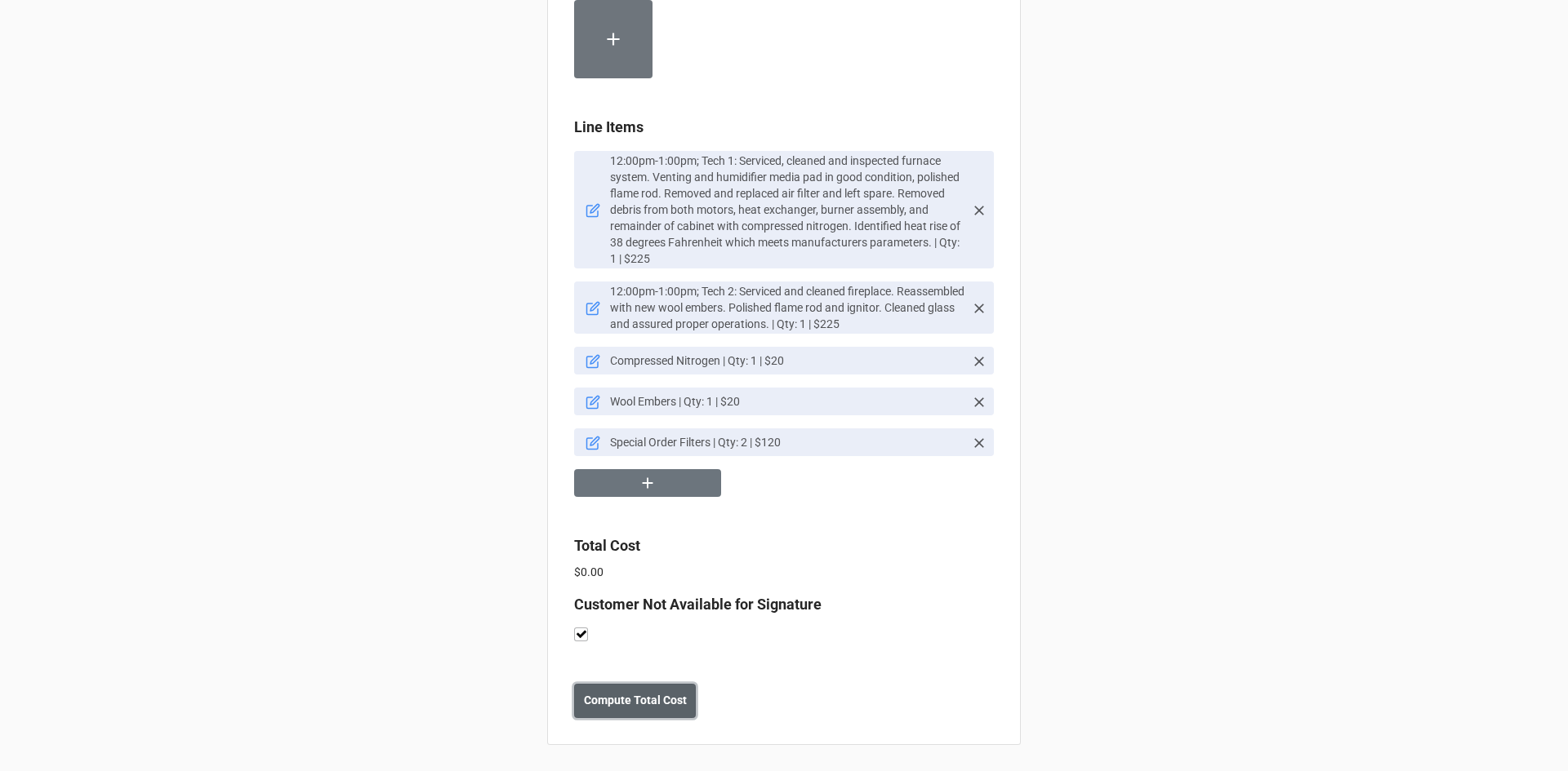
click at [644, 700] on b "Compute Total Cost" at bounding box center [636, 701] width 103 height 17
click at [574, 702] on button "Save" at bounding box center [604, 702] width 59 height 34
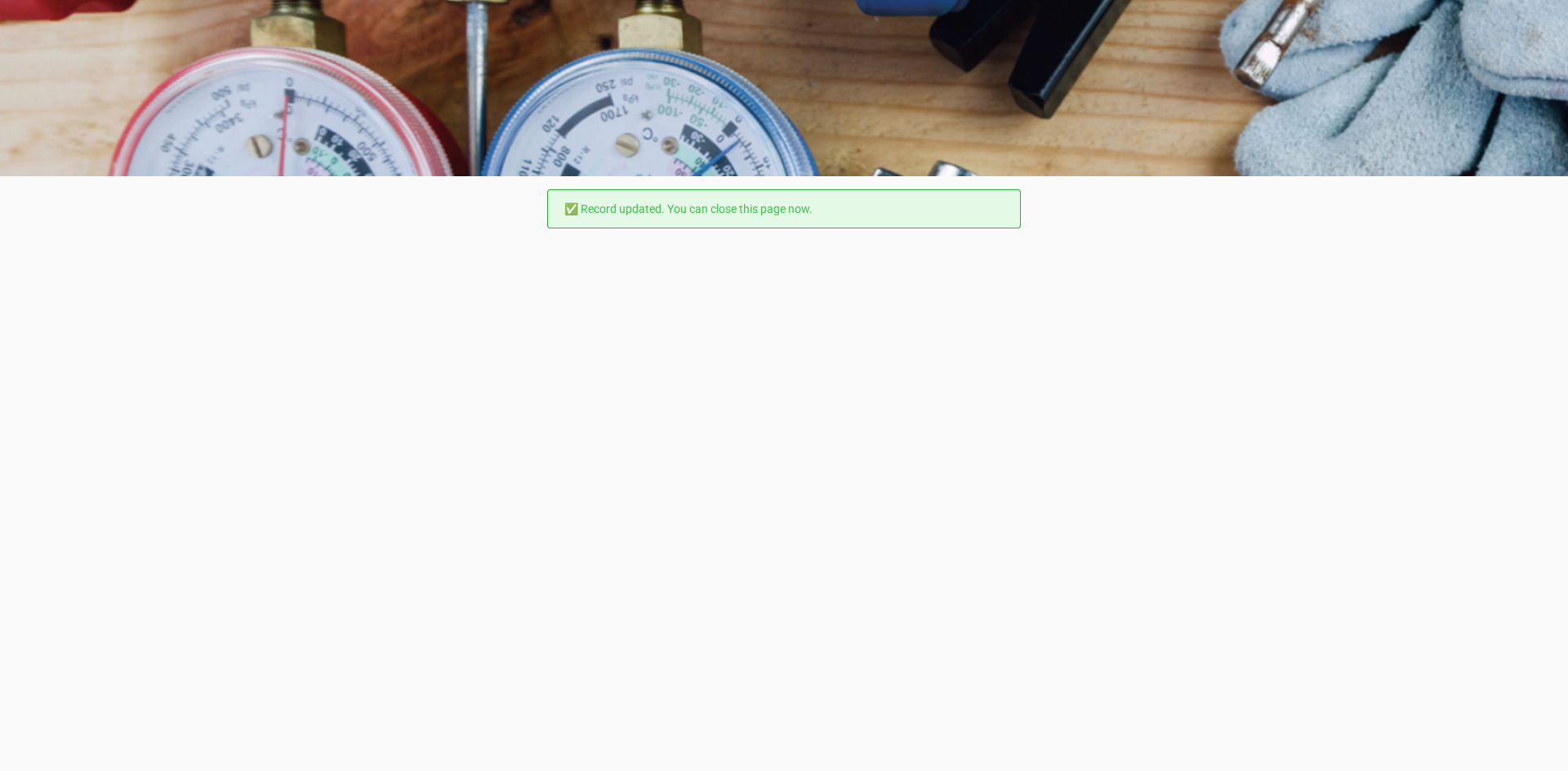
scroll to position [0, 0]
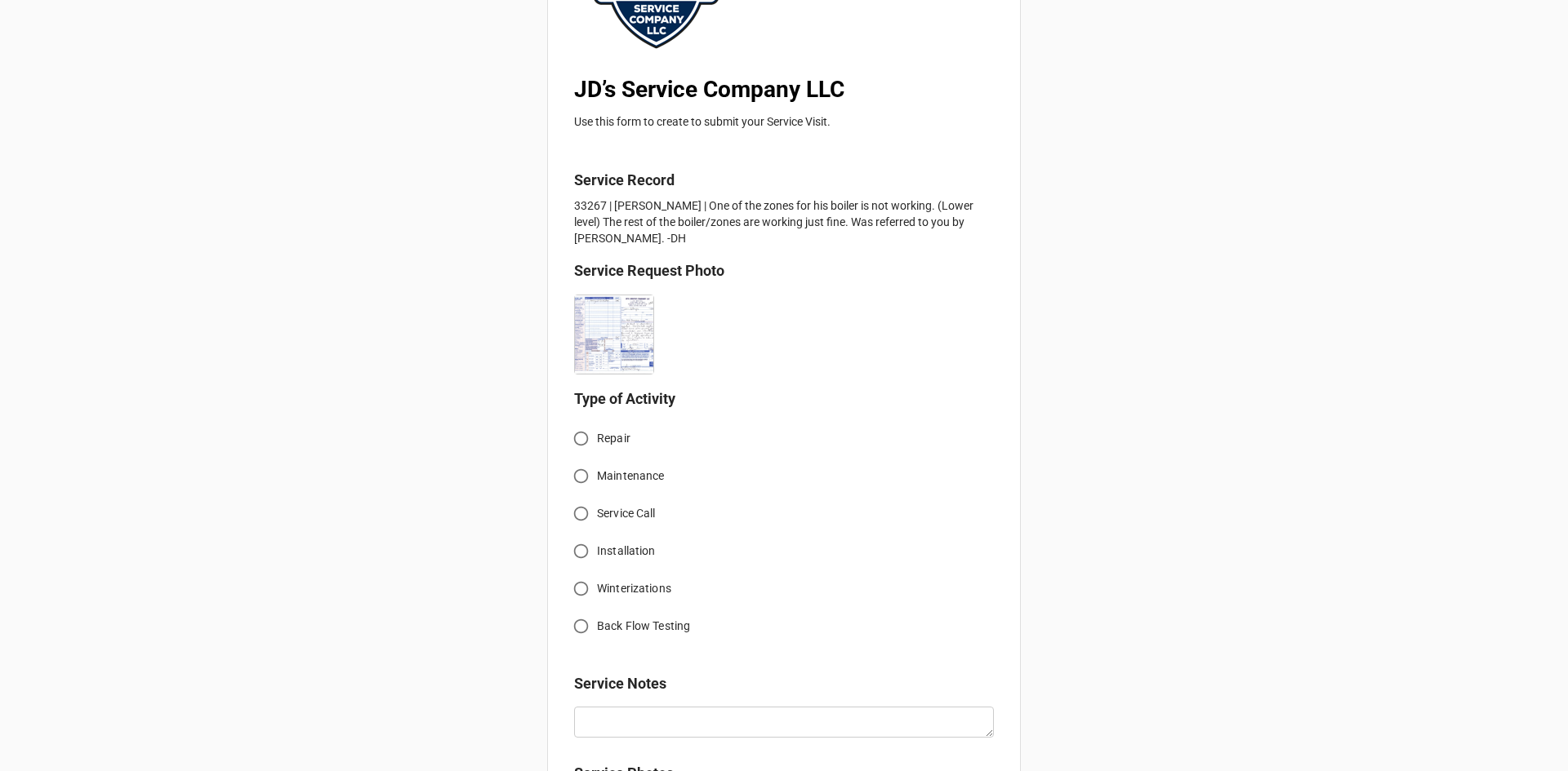
scroll to position [244, 0]
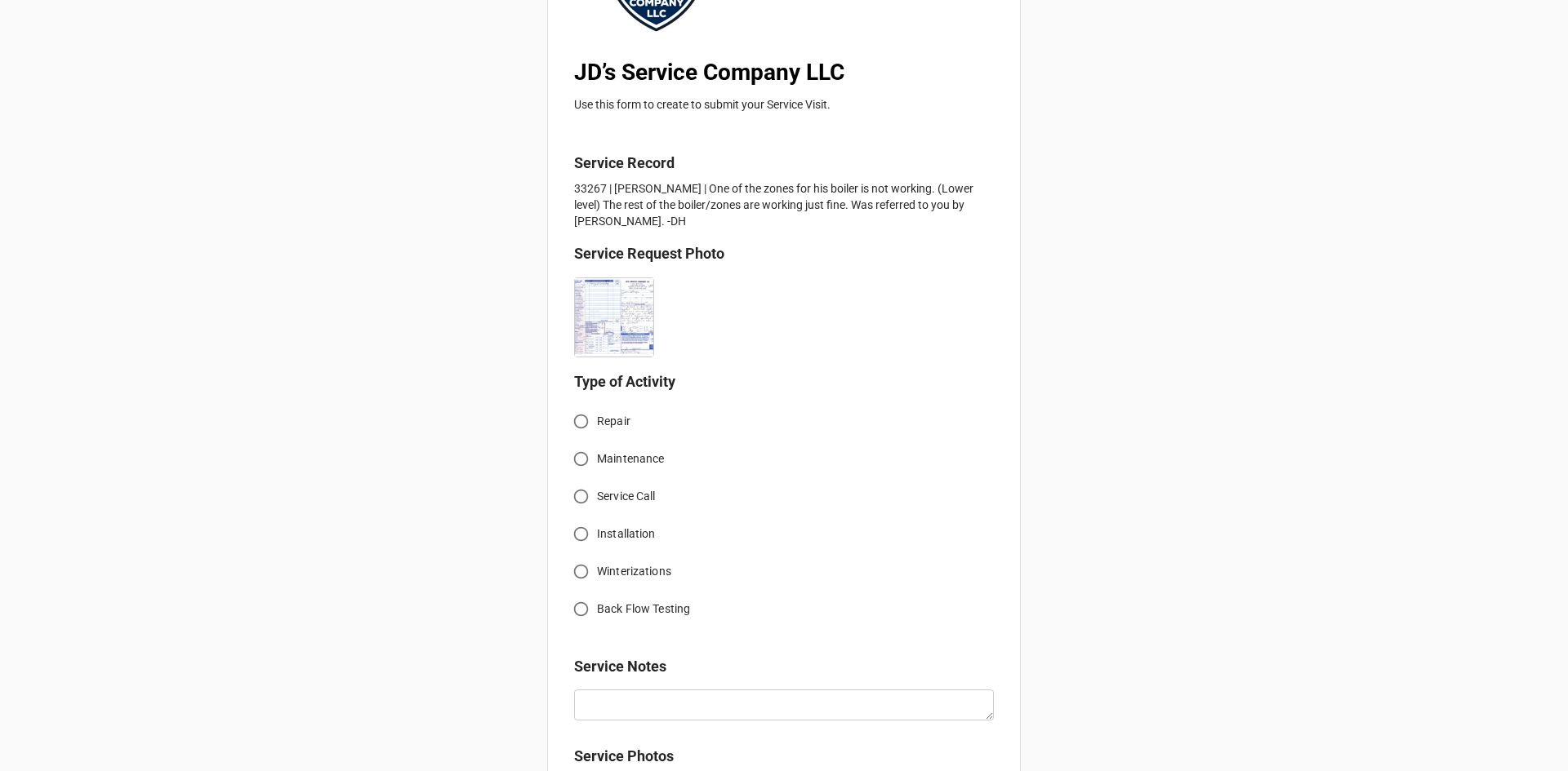
click at [580, 498] on input "Service Call" at bounding box center [581, 496] width 32 height 32
radio input "true"
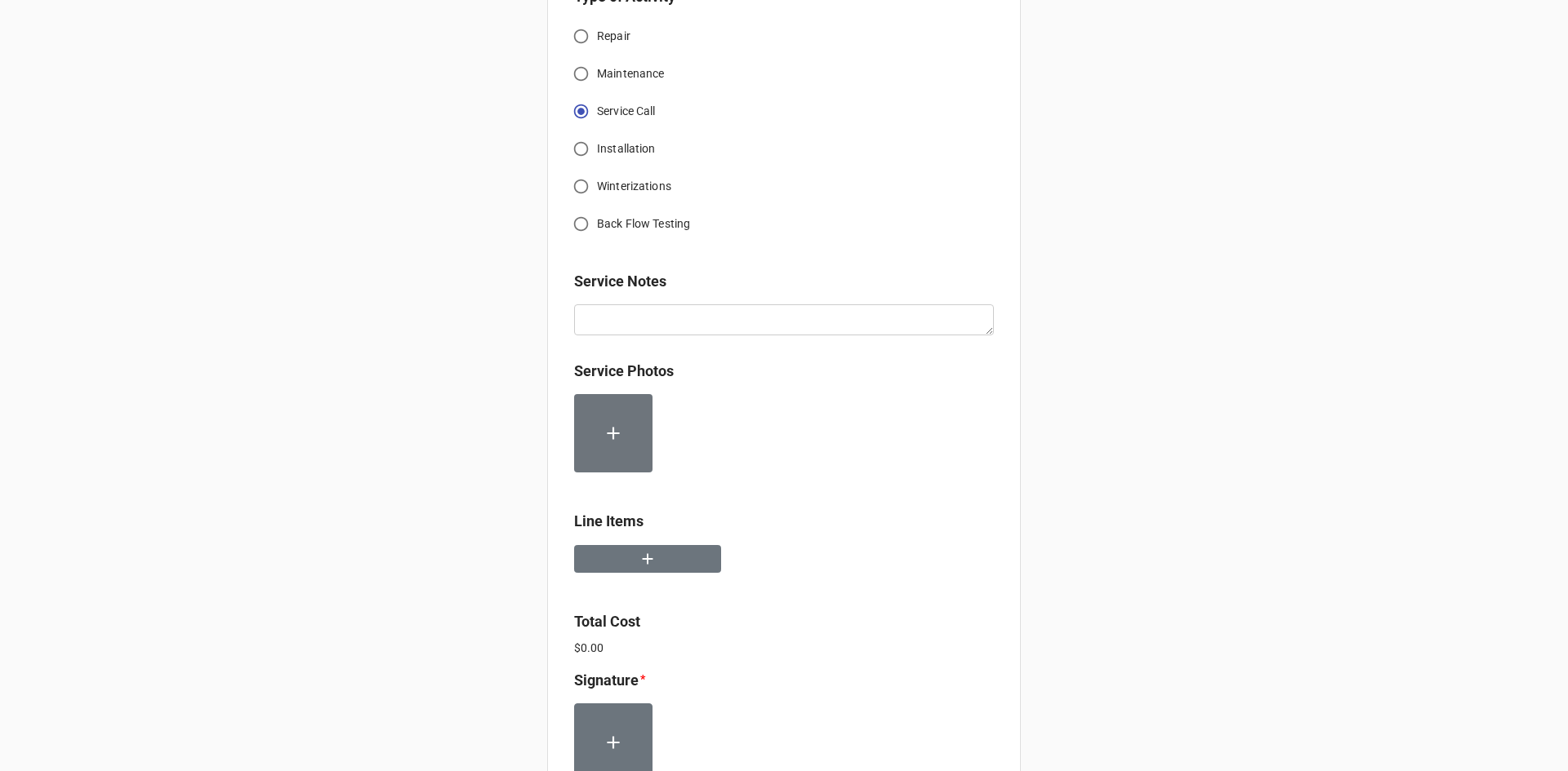
scroll to position [653, 0]
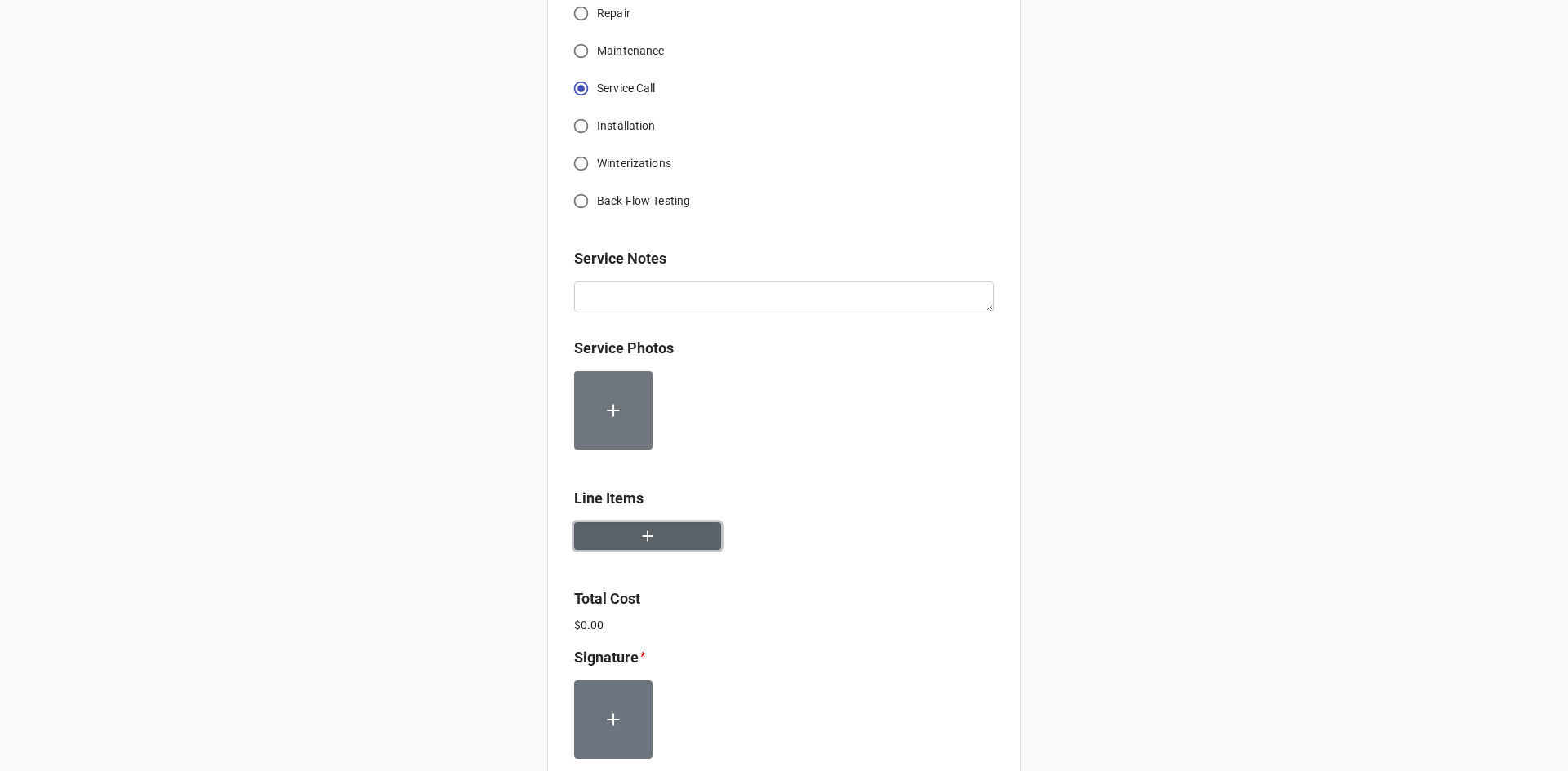
click at [643, 540] on icon "button" at bounding box center [648, 536] width 18 height 18
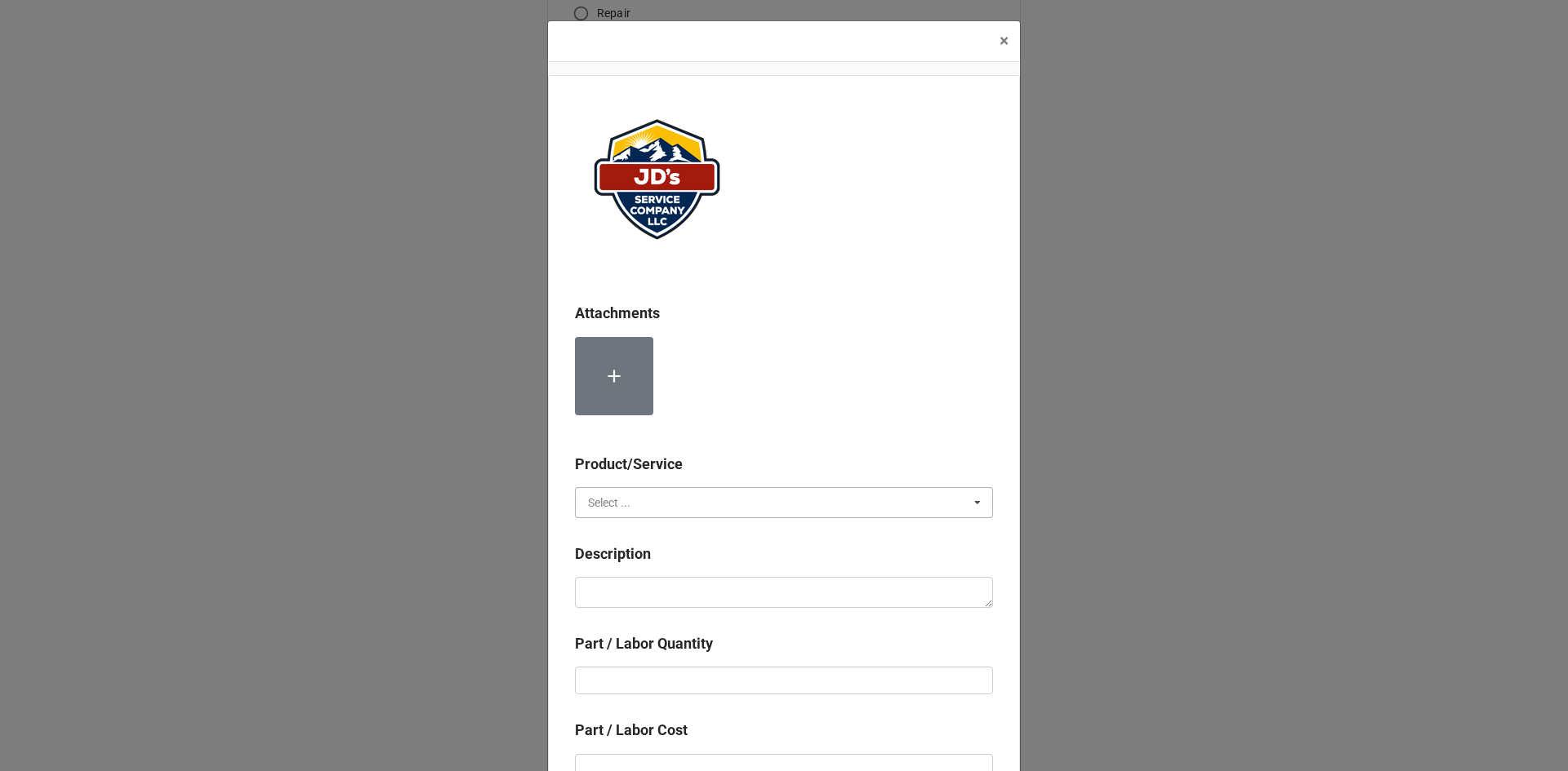
click at [712, 500] on input "text" at bounding box center [784, 503] width 416 height 29
click at [639, 557] on span "Material Cost" at bounding box center [622, 563] width 68 height 13
click at [654, 500] on input "text" at bounding box center [784, 503] width 416 height 29
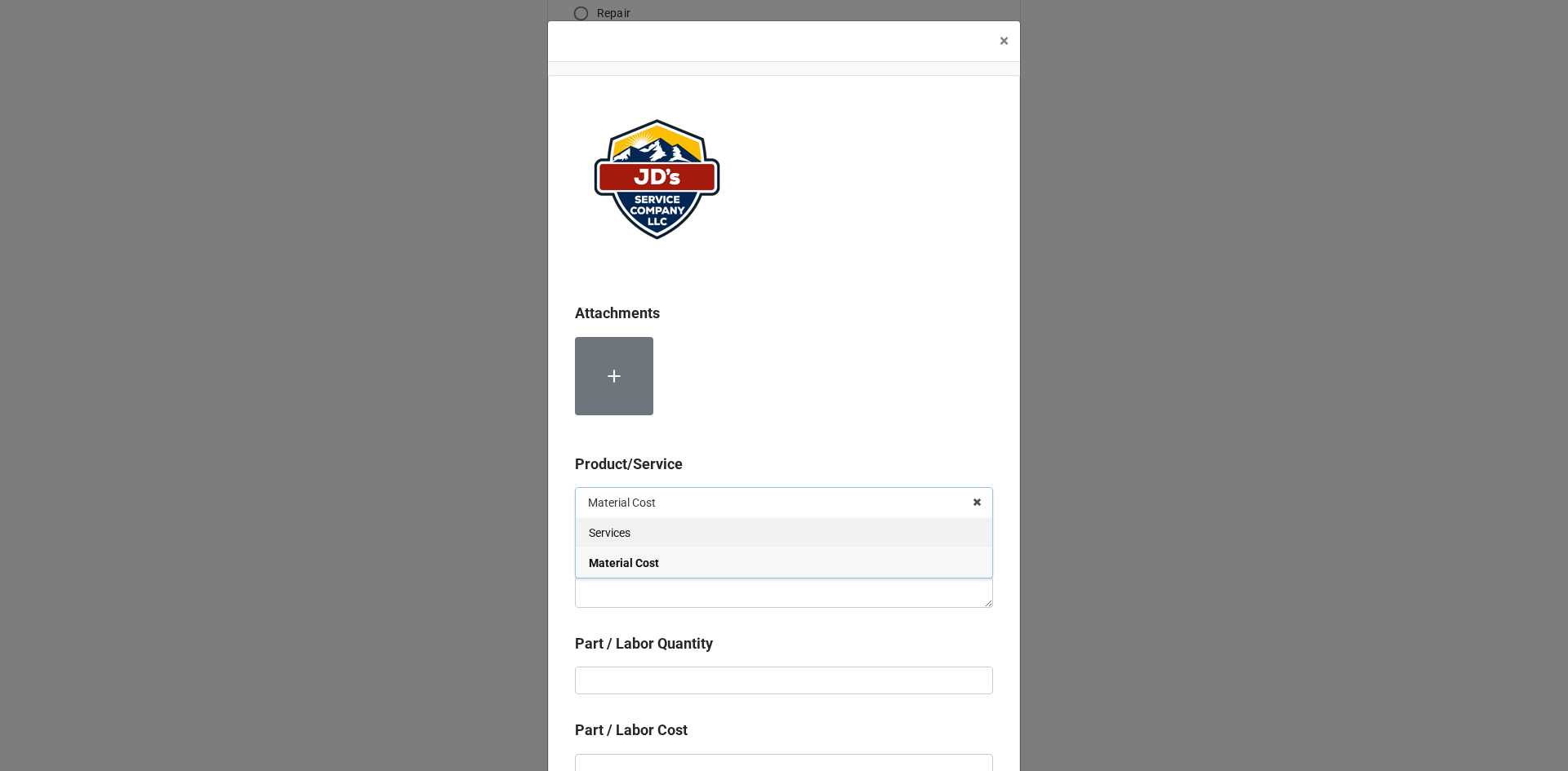
click at [658, 527] on div "Services" at bounding box center [784, 532] width 416 height 30
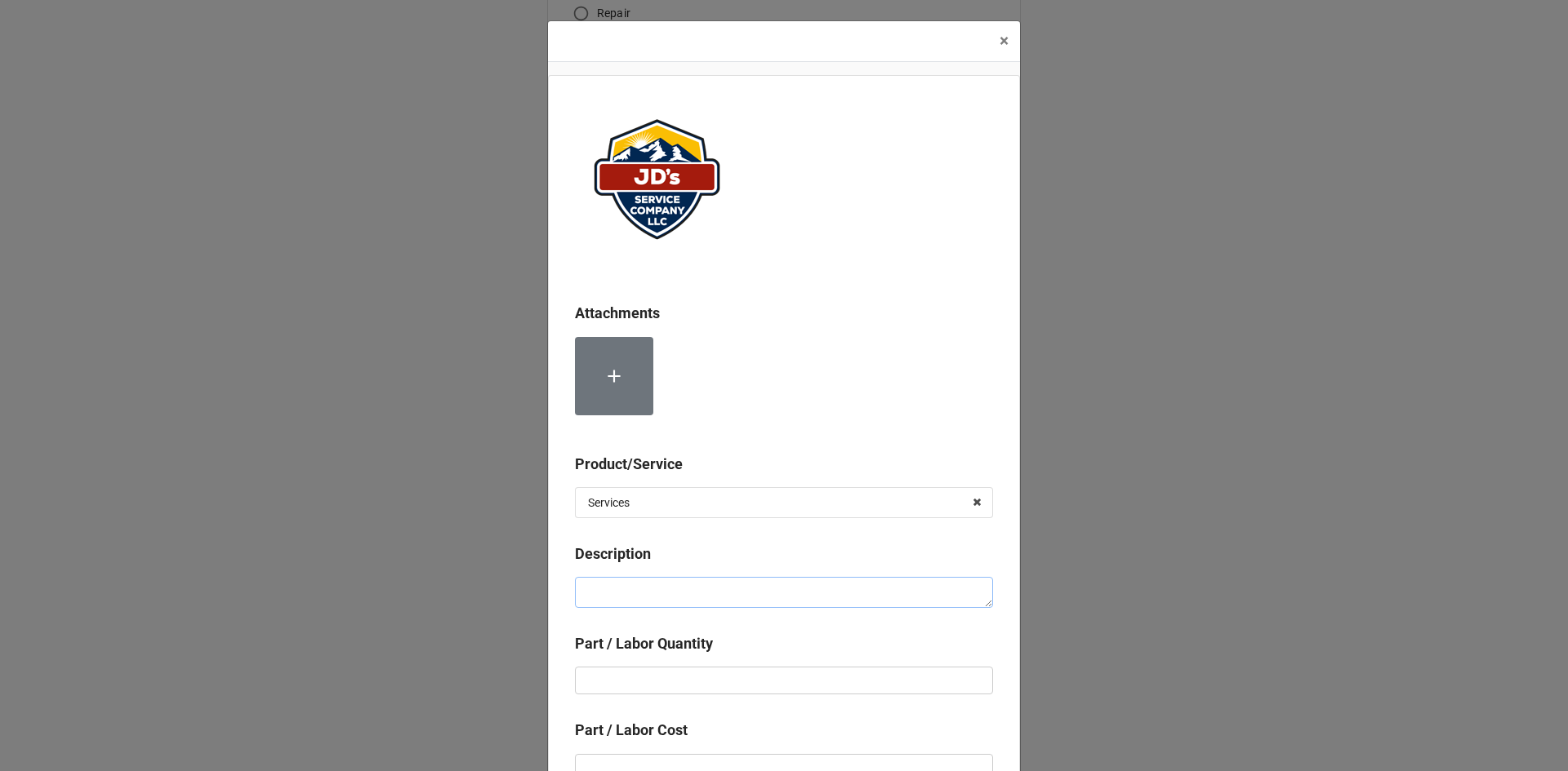
click at [667, 584] on textarea at bounding box center [784, 593] width 418 height 31
paste textarea "1:00pm-2:00pm; No heat in downstairs zone reported, troubleshoot system. Identi…"
type textarea "x"
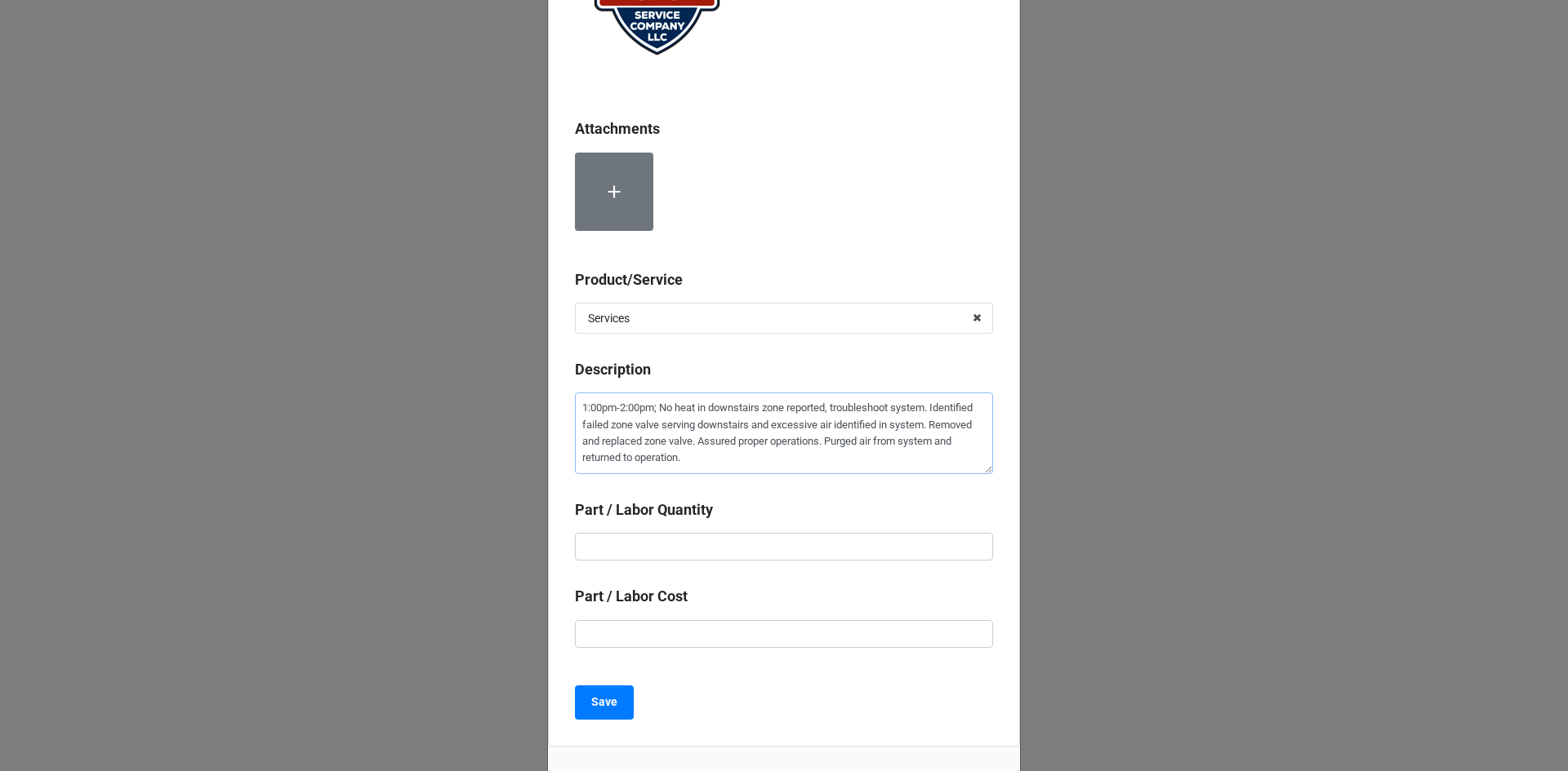
scroll to position [244, 0]
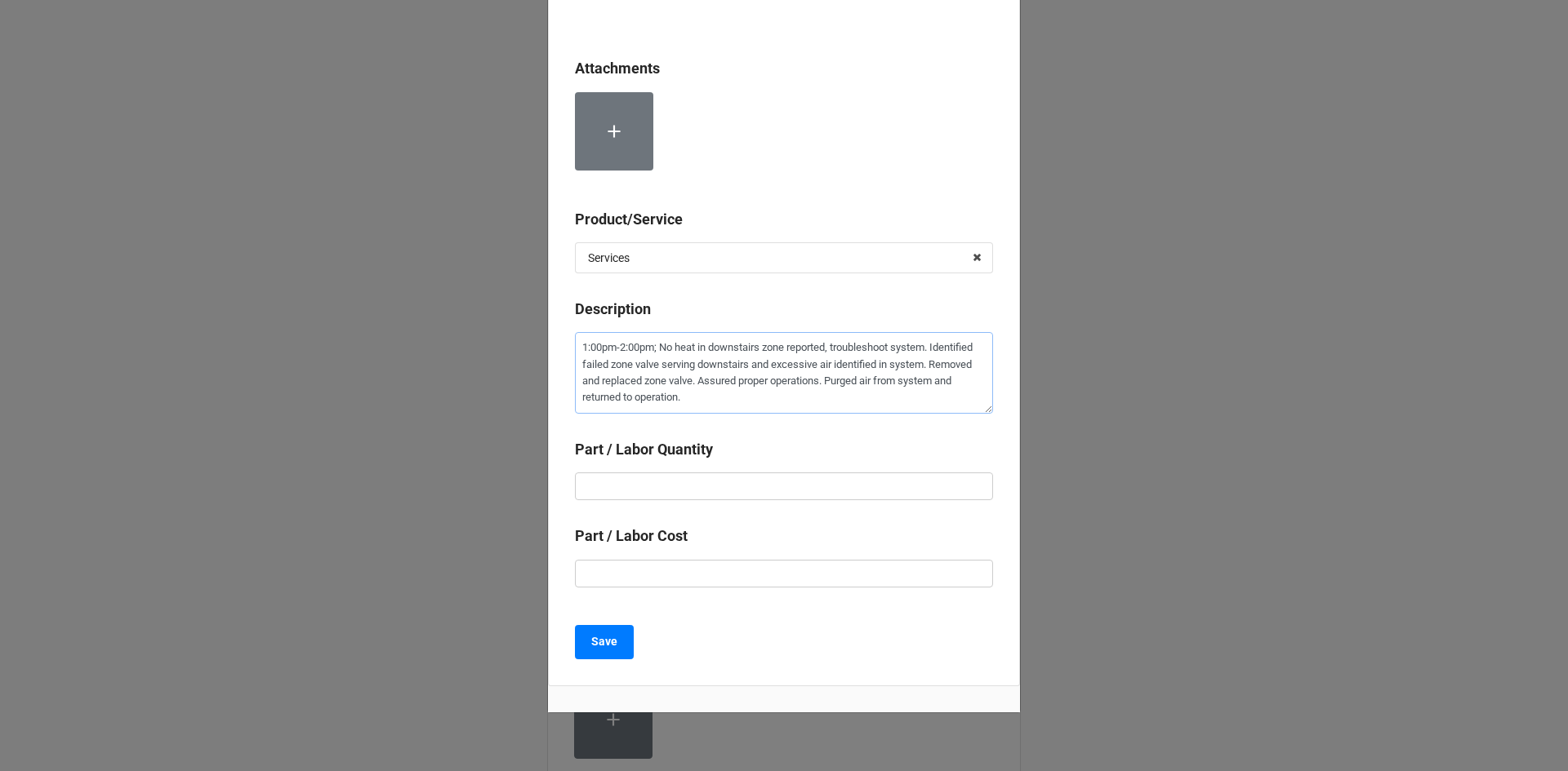
type textarea "1:00pm-2:00pm; No heat in downstairs zone reported, troubleshoot system. Identi…"
click at [786, 488] on input "text" at bounding box center [784, 486] width 418 height 28
type textarea "x"
type input "1"
type textarea "x"
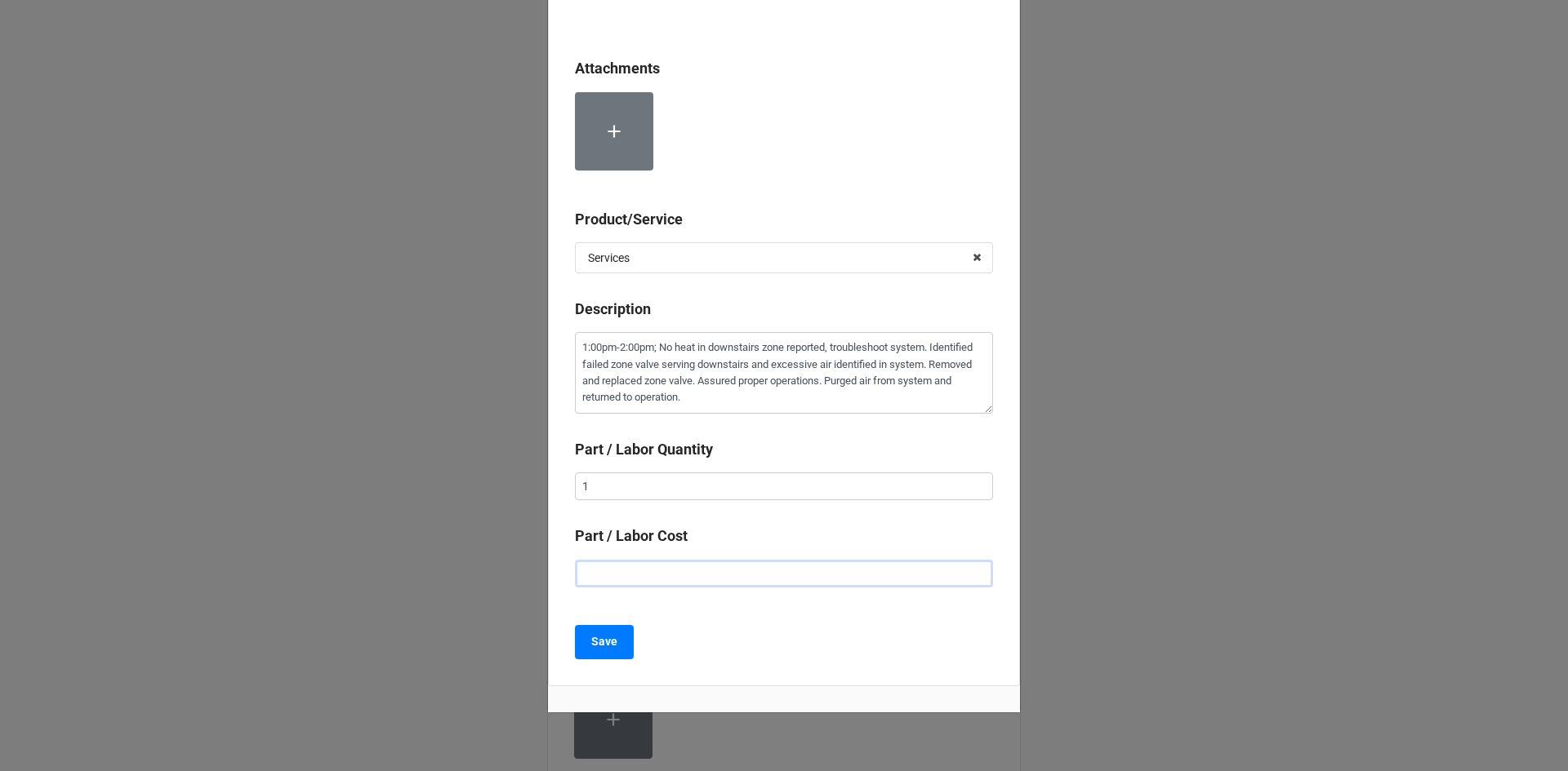
type input "$2.00"
type textarea "x"
type input "$22.00"
type textarea "x"
type input "$225.00"
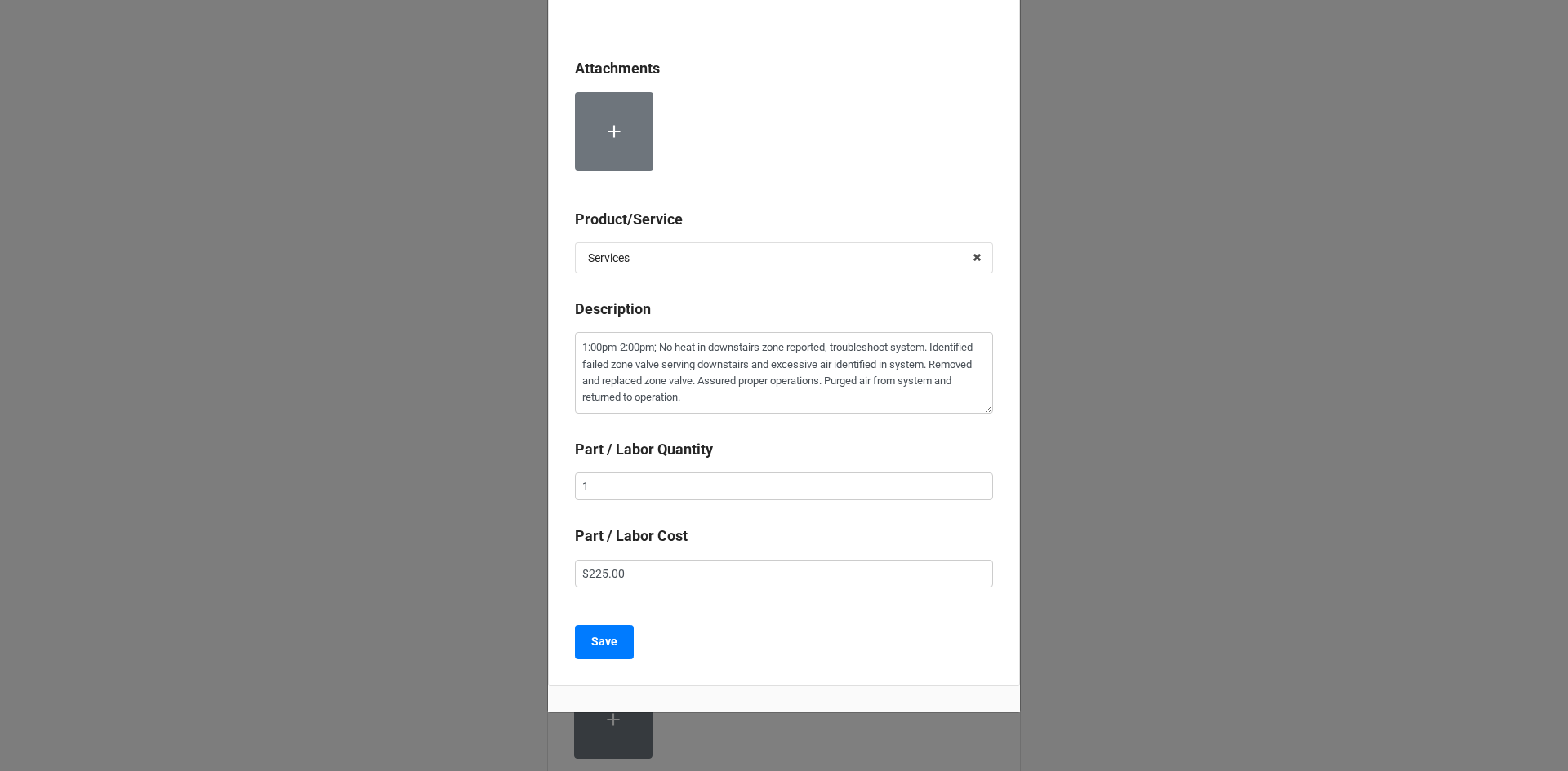
drag, startPoint x: 775, startPoint y: 646, endPoint x: 710, endPoint y: 661, distance: 66.7
click at [773, 648] on div "Save" at bounding box center [784, 643] width 418 height 34
click at [609, 648] on b "Save" at bounding box center [604, 642] width 26 height 17
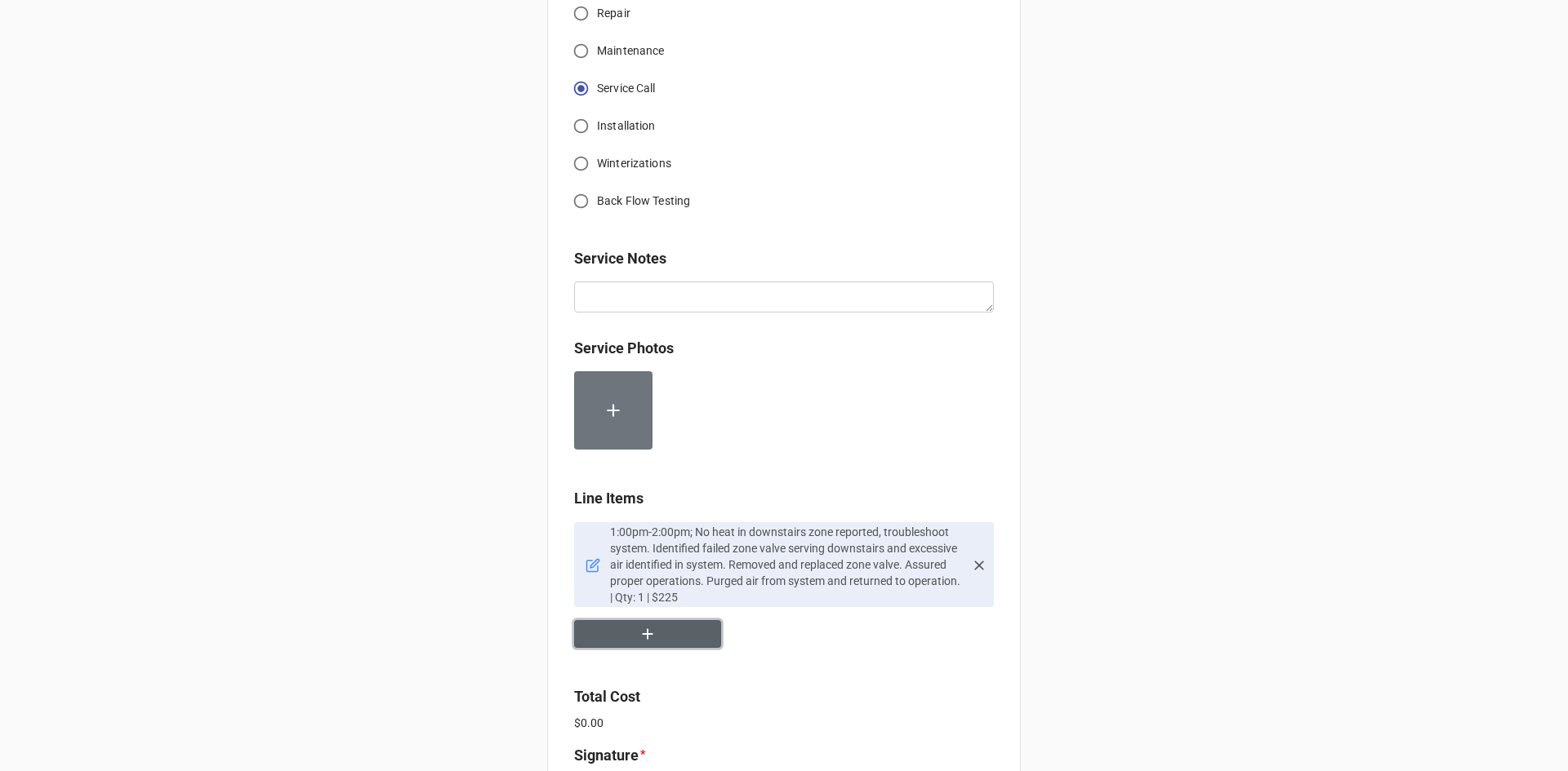
click at [664, 634] on button "button" at bounding box center [648, 634] width 147 height 29
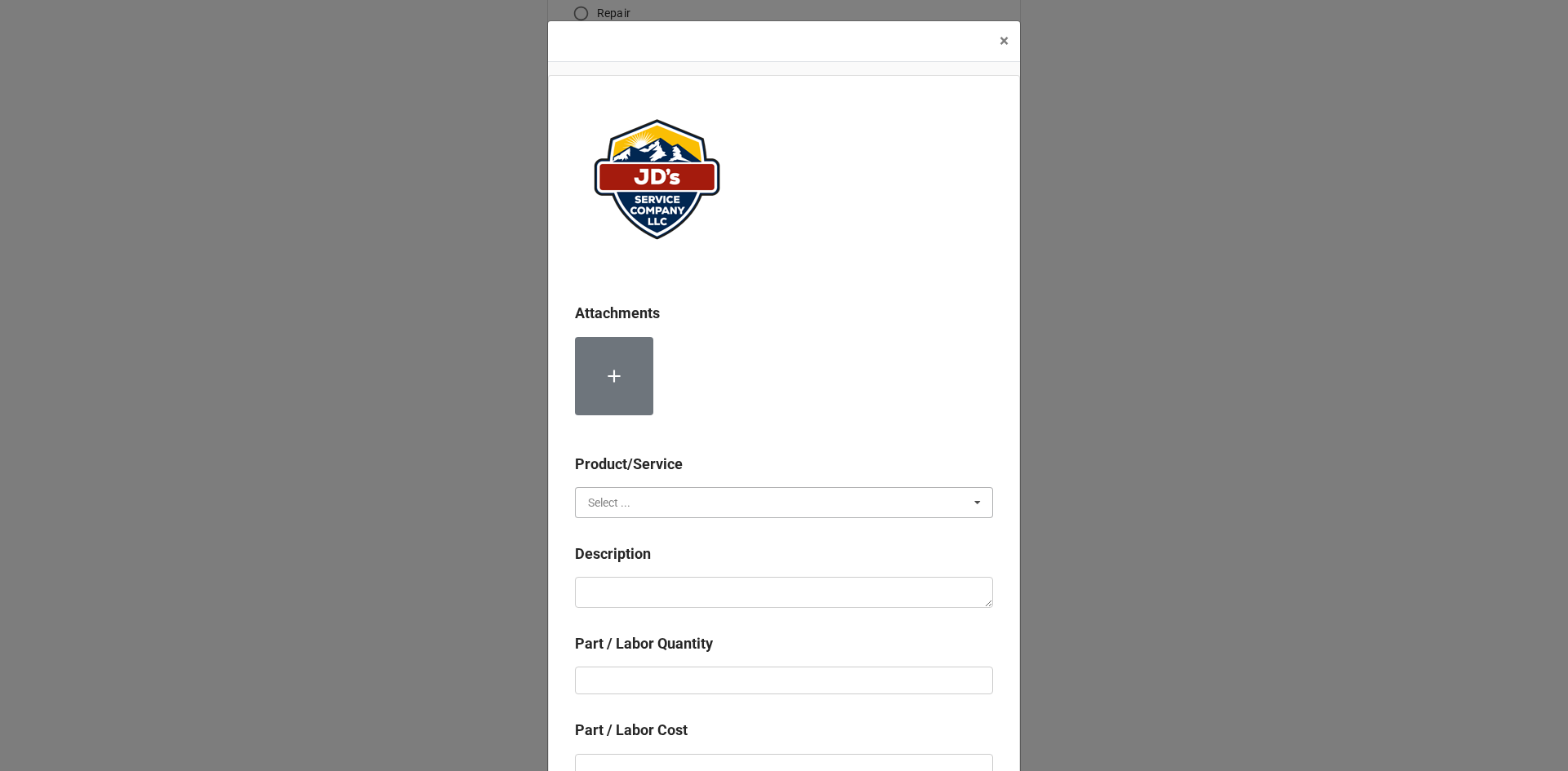
click at [676, 498] on input "text" at bounding box center [784, 503] width 416 height 29
drag, startPoint x: 702, startPoint y: 552, endPoint x: 708, endPoint y: 586, distance: 34.5
click at [702, 551] on div "Material Cost" at bounding box center [784, 563] width 416 height 30
click at [711, 592] on textarea at bounding box center [784, 593] width 418 height 31
type textarea "x"
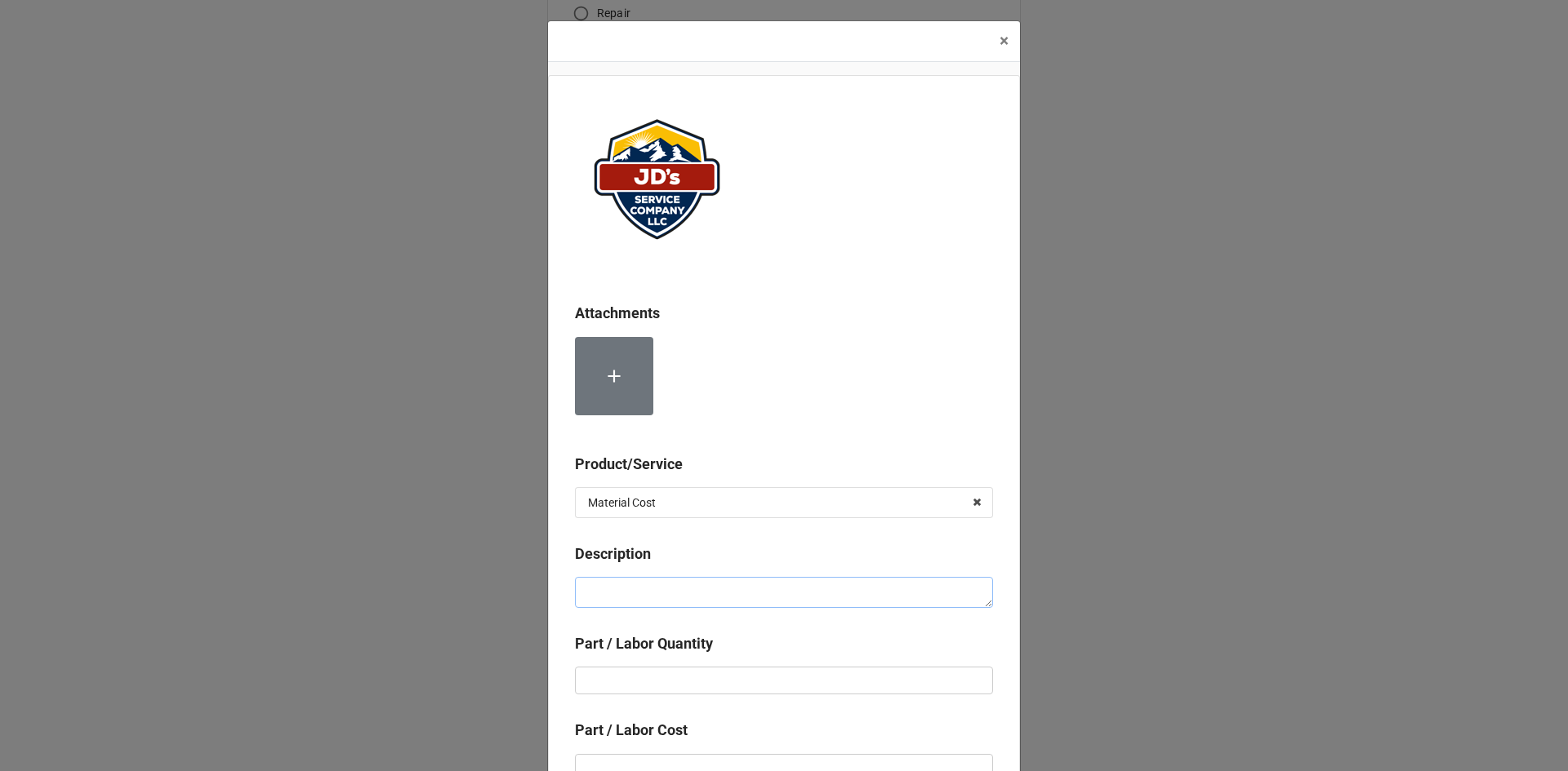
type textarea "H"
type textarea "x"
type textarea "Ho"
type textarea "x"
type textarea "Hon"
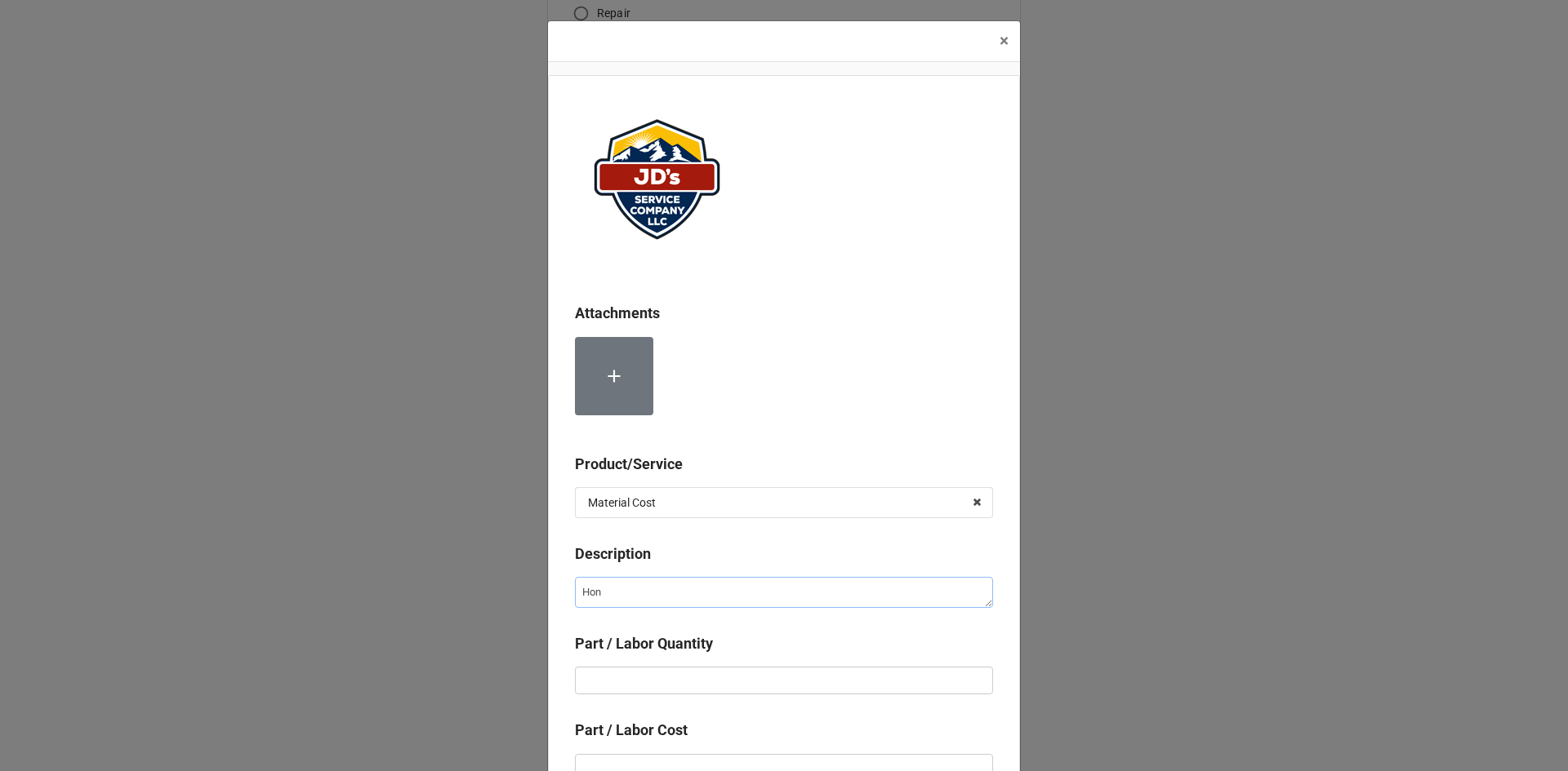
type textarea "x"
type textarea "Honey"
type textarea "x"
type textarea "Honeyh"
type textarea "x"
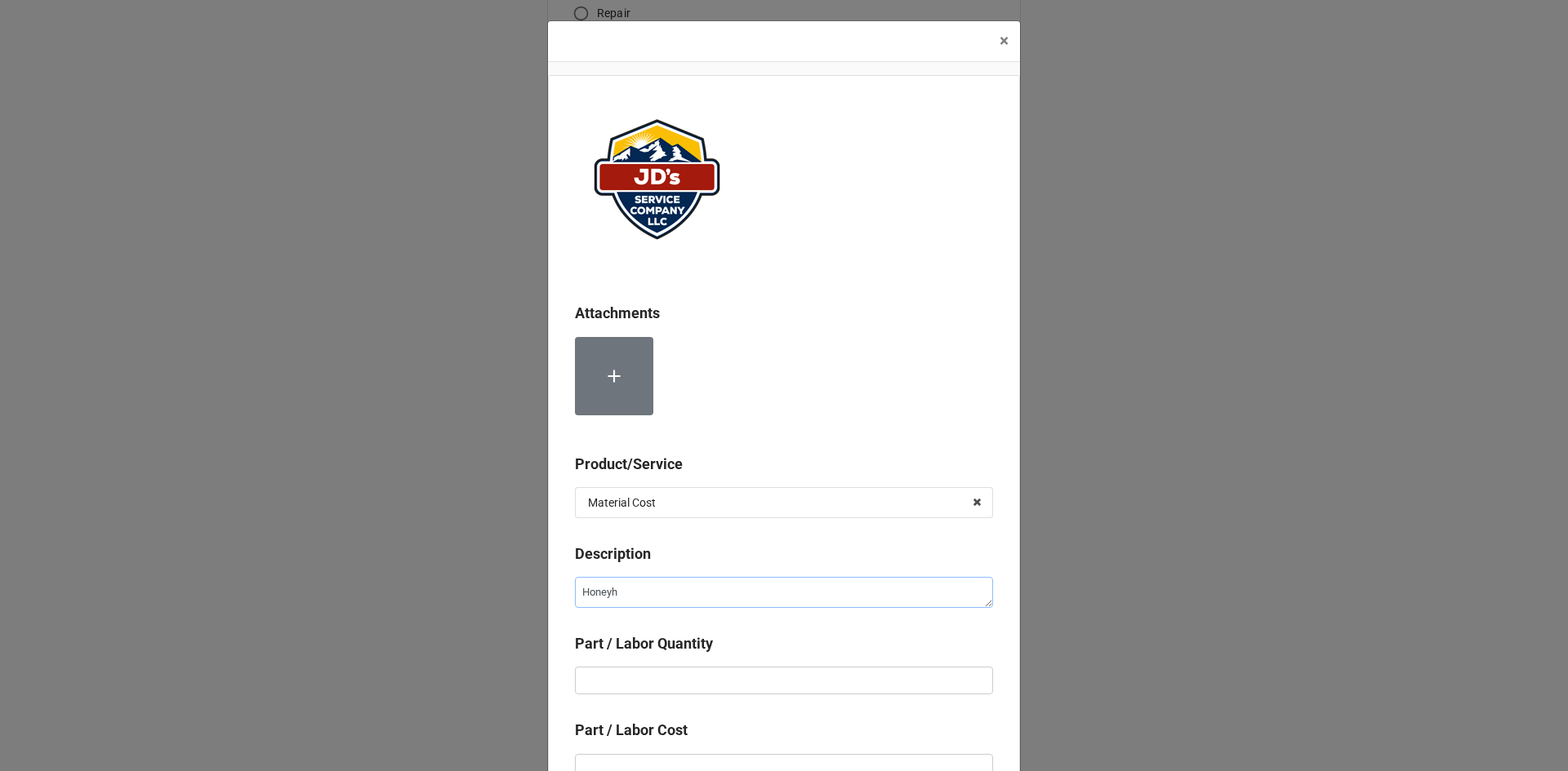
type textarea "Honeyhw"
type textarea "x"
type textarea "Honeyh"
type textarea "x"
type textarea "Honey"
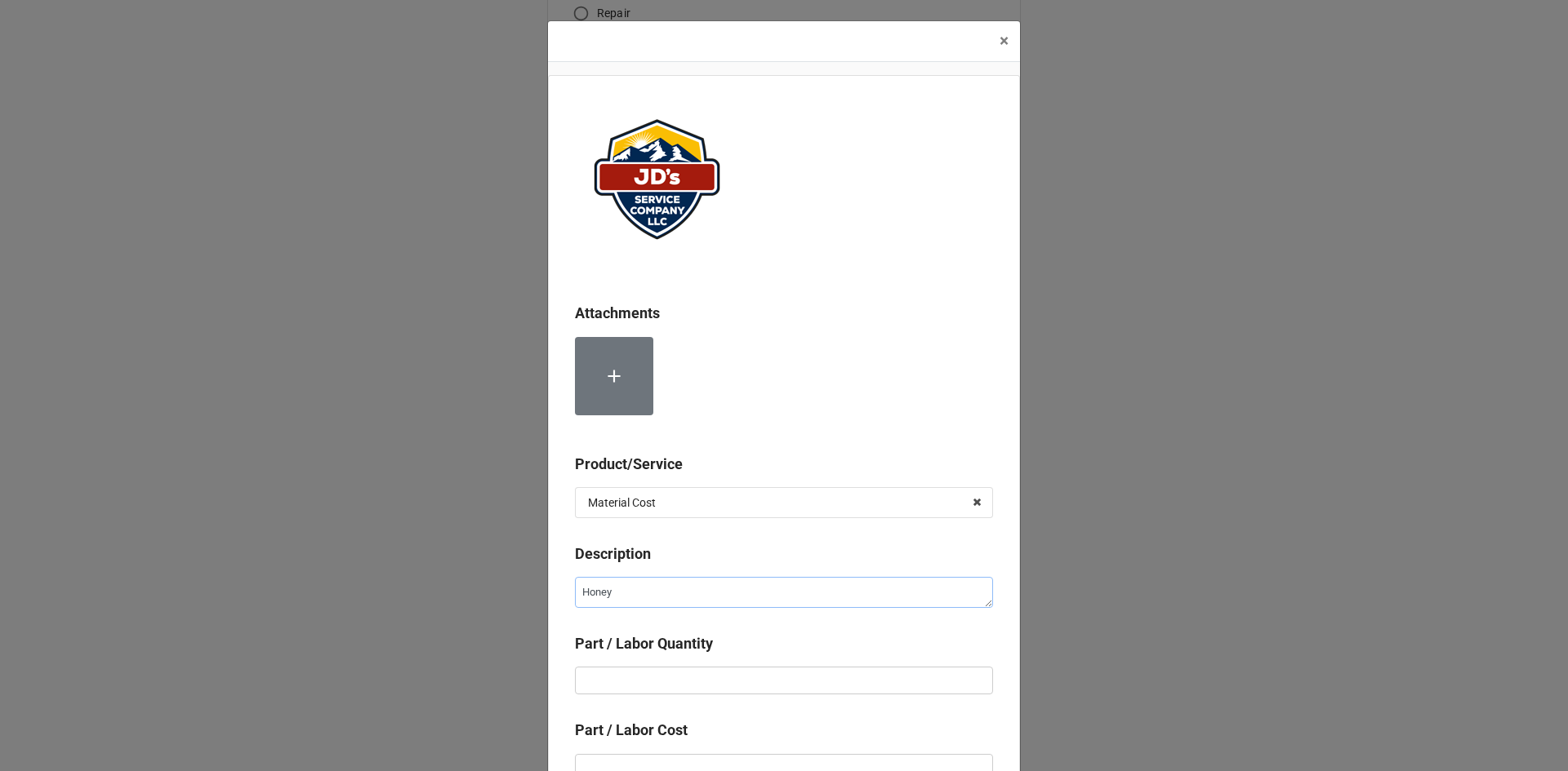
type textarea "x"
type textarea "Hone"
type textarea "x"
type textarea "Honew"
type textarea "x"
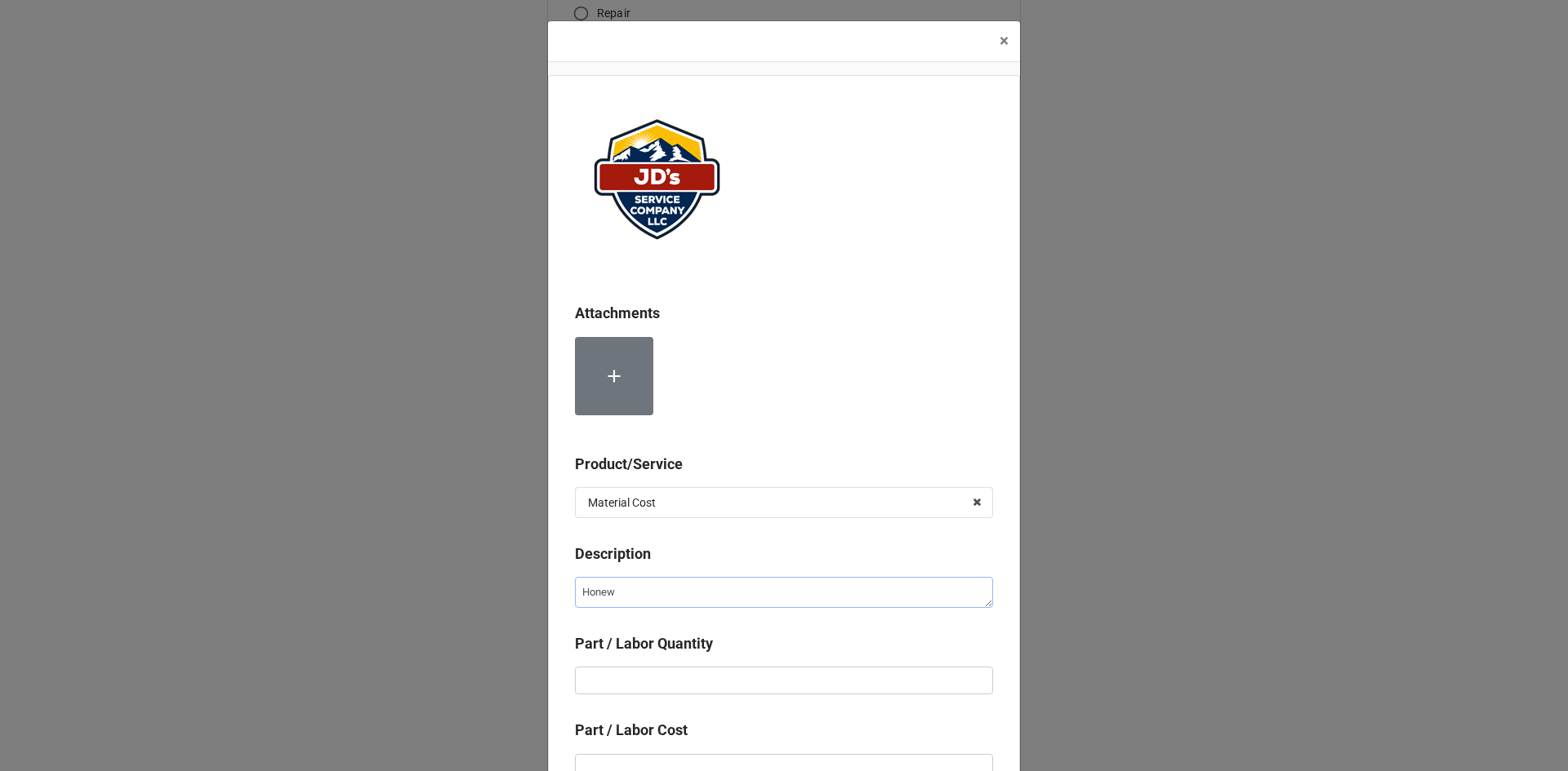
type textarea "Hone"
type textarea "x"
type textarea "Honey"
type textarea "x"
type textarea "Honeyw"
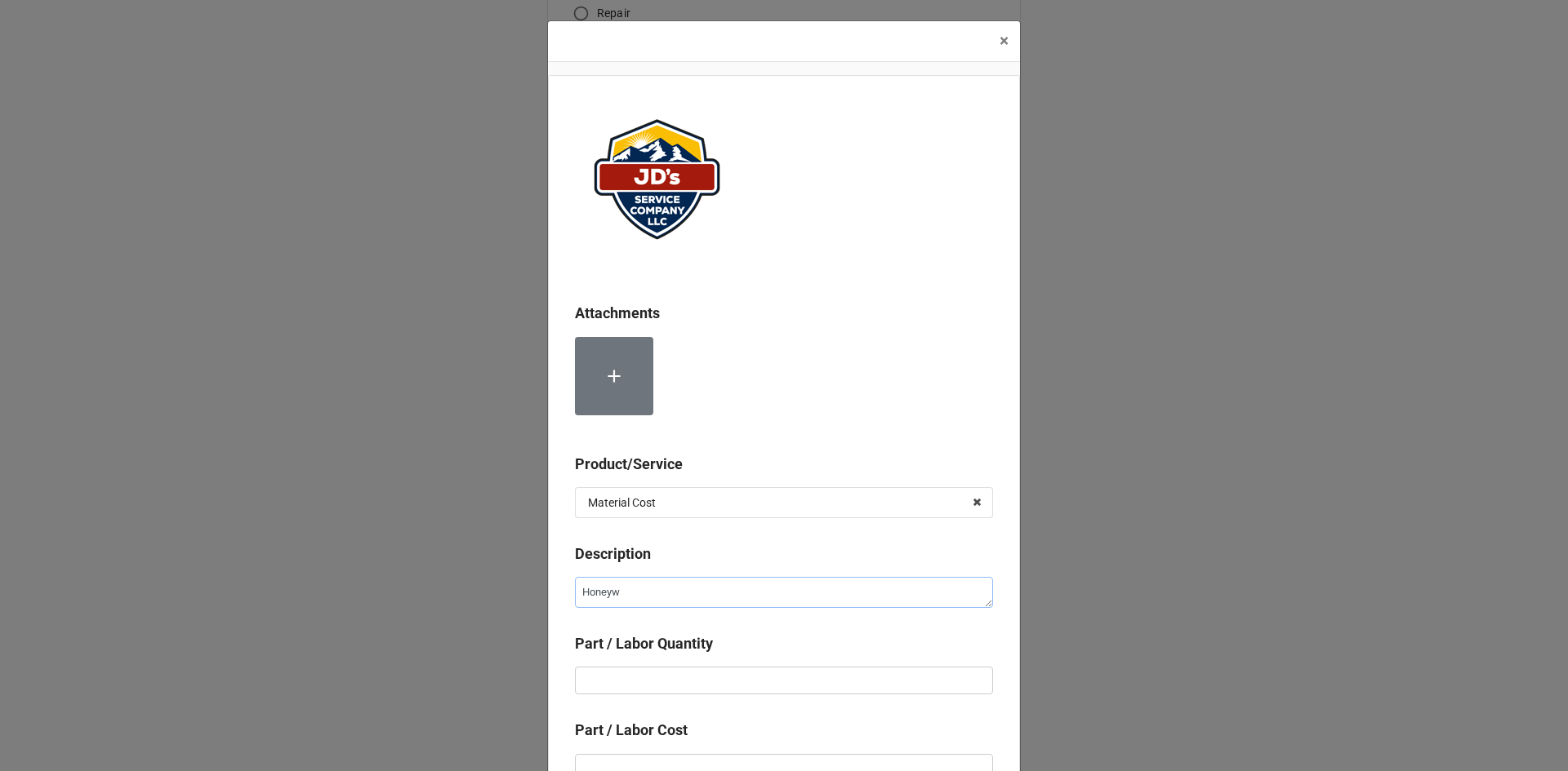
type textarea "x"
type textarea "Honeywe"
type textarea "x"
type textarea "Honeywel"
type textarea "x"
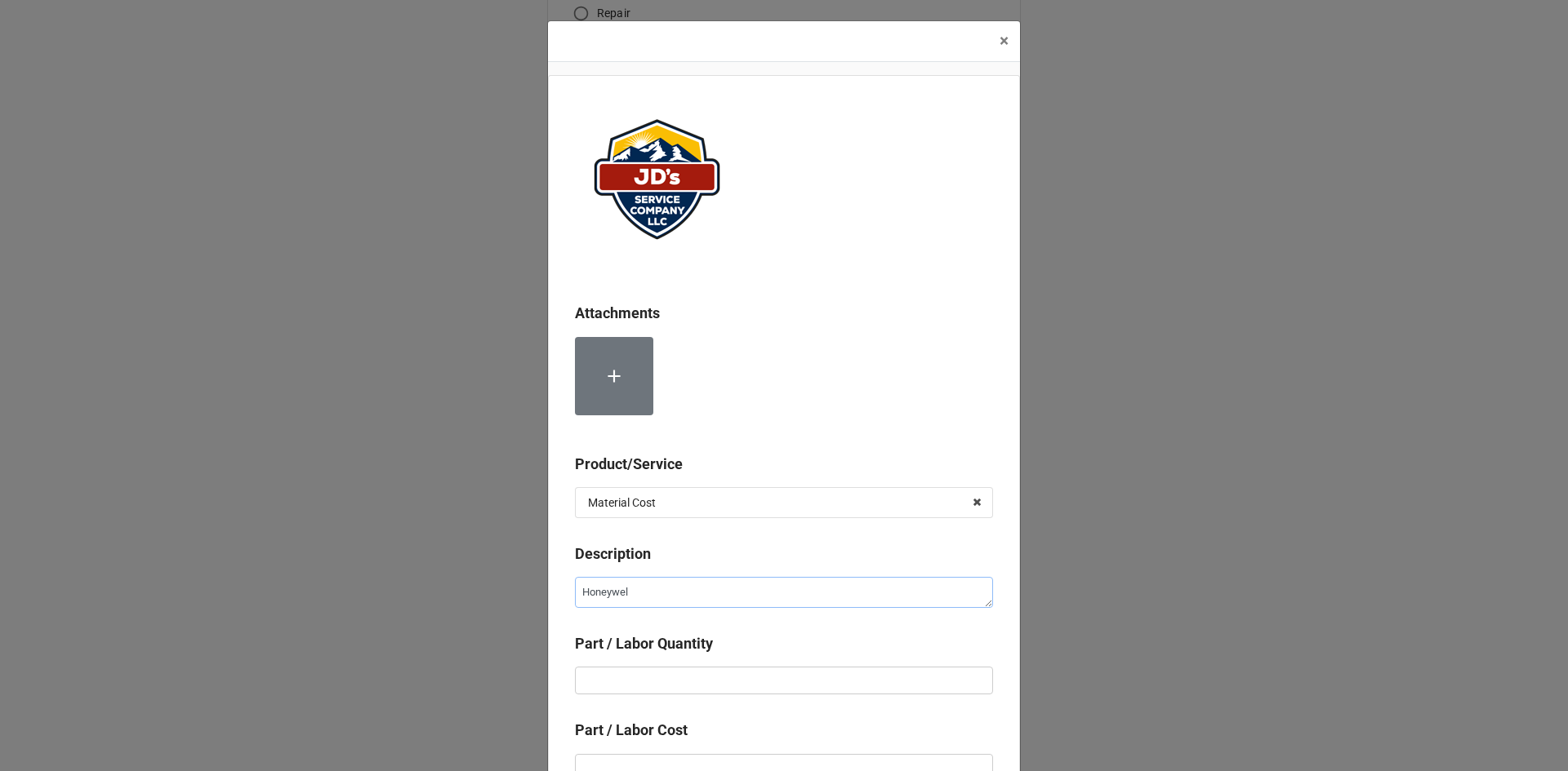
type textarea "Honeywell"
type textarea "x"
type textarea "Honeywell"
type textarea "x"
type textarea "Honeywell Z"
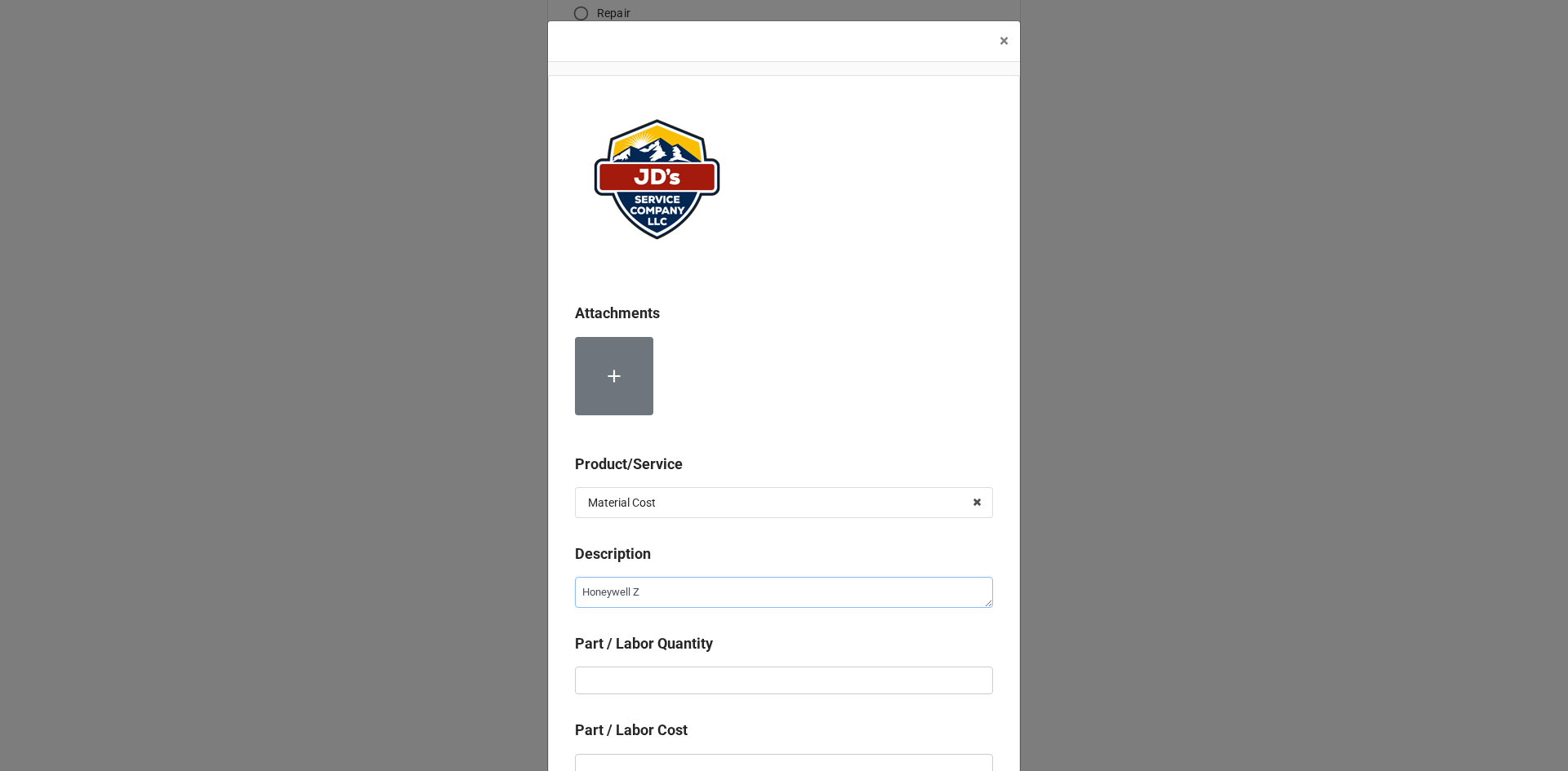
type textarea "x"
type textarea "Honeywell ZO"
type textarea "x"
type textarea "Honeywell ZOn"
type textarea "x"
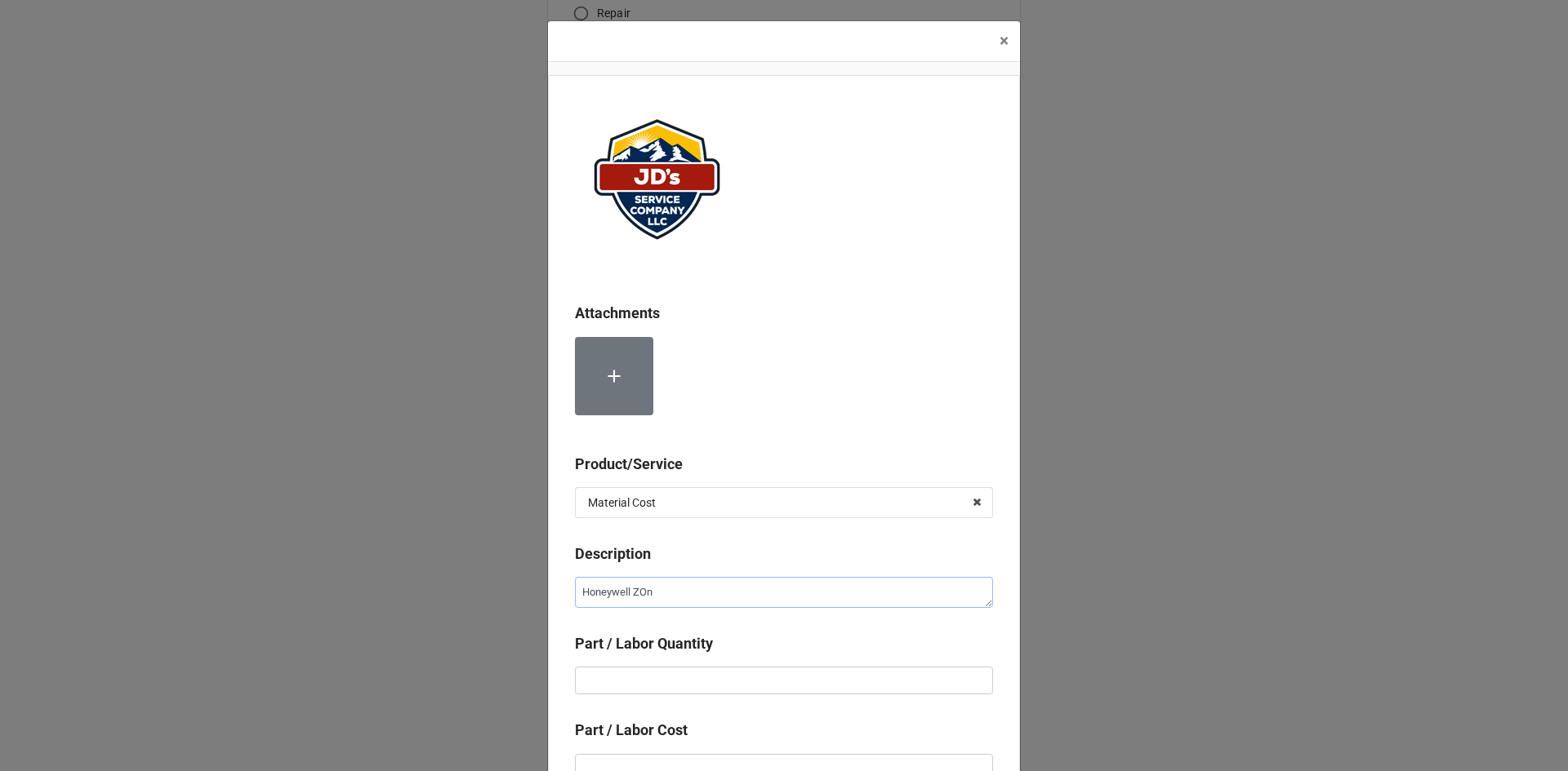
type textarea "Honeywell ZOne"
type textarea "x"
type textarea "Honeywell ZOn"
type textarea "x"
type textarea "Honeywell ZO"
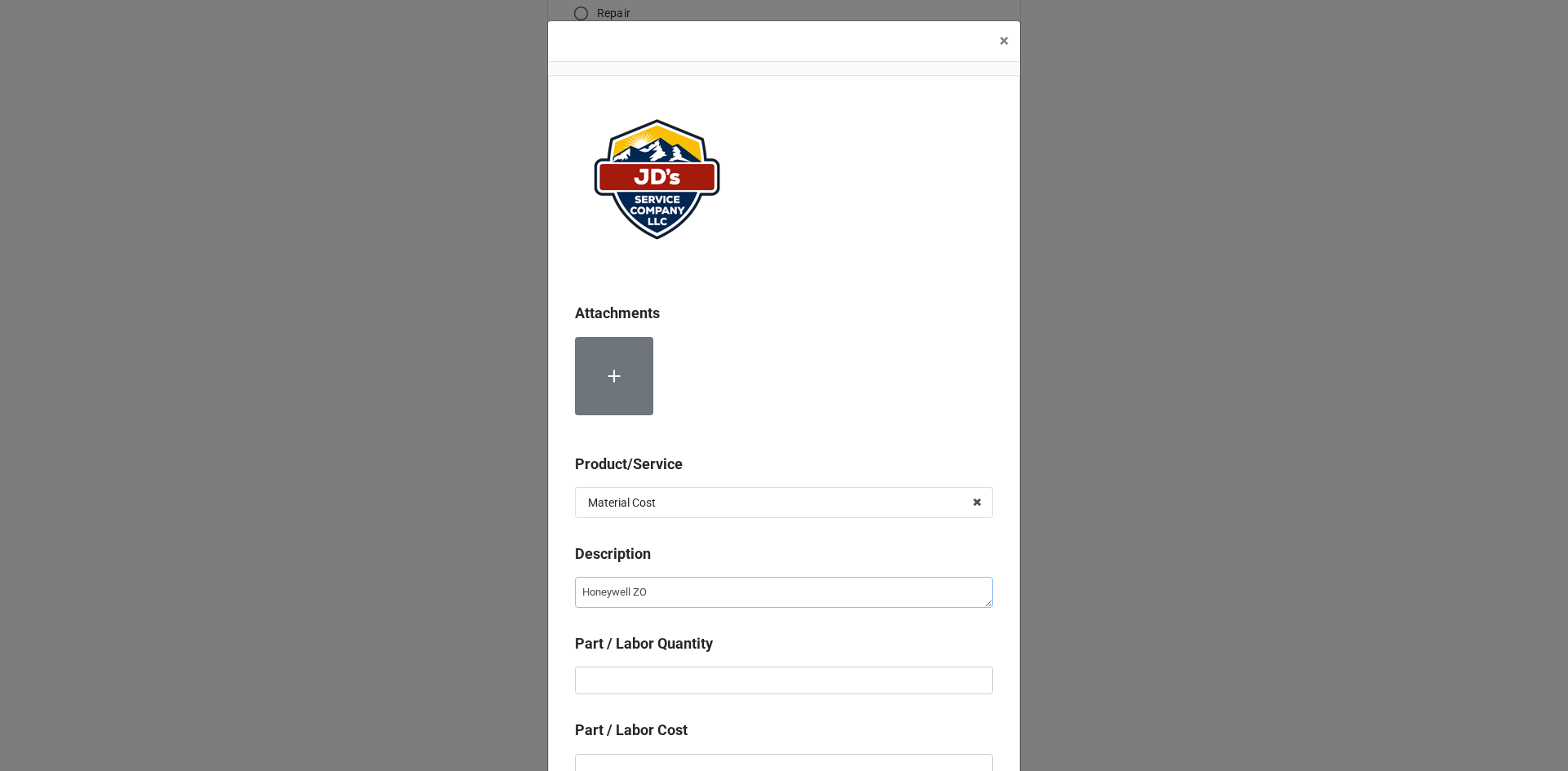
type textarea "x"
type textarea "Honeywell Z"
type textarea "x"
type textarea "Honeywell Zo"
type textarea "x"
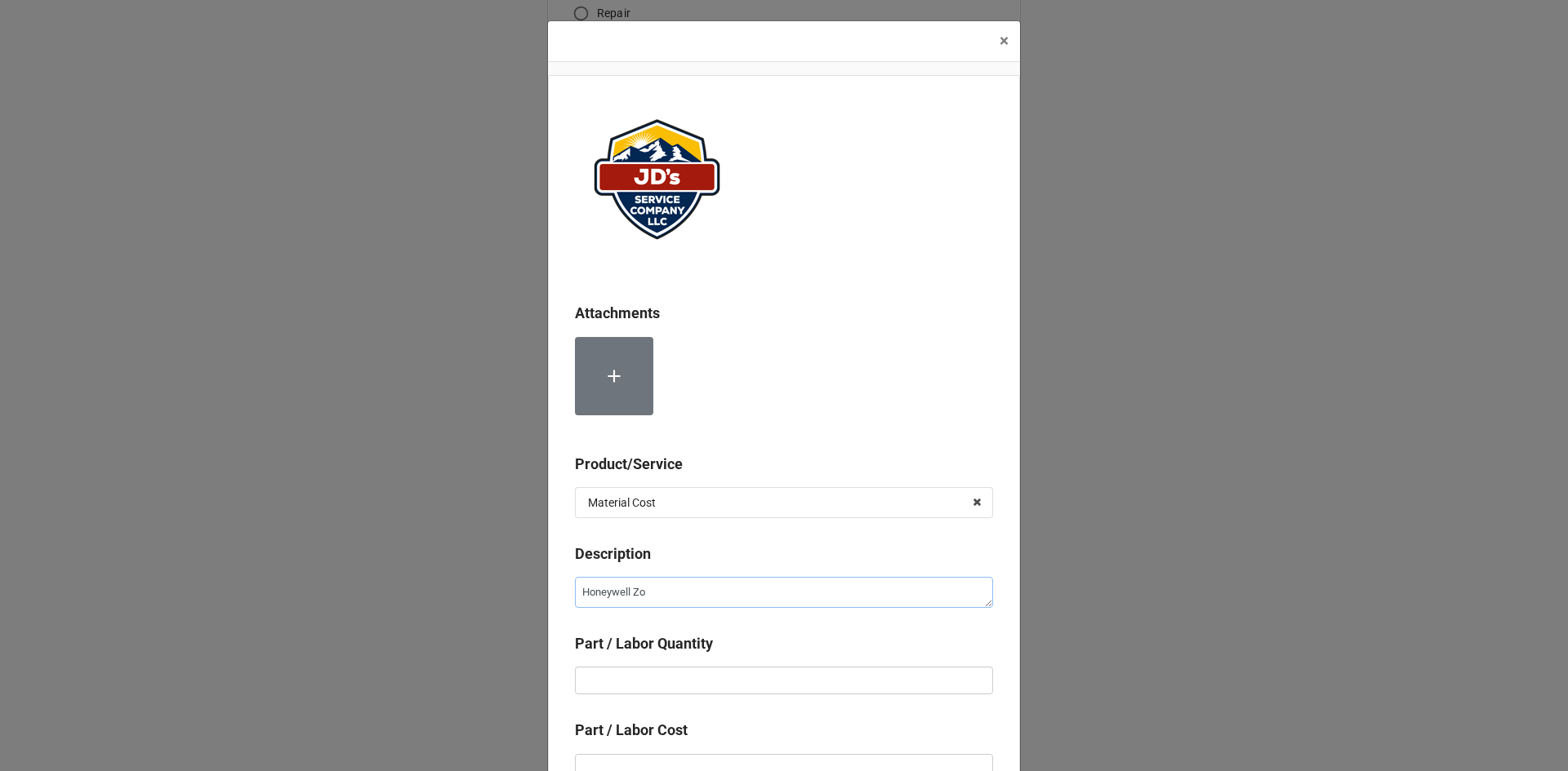
type textarea "Honeywell Zon"
type textarea "x"
type textarea "Honeywell Zone"
type textarea "x"
type textarea "Honeywell Zone"
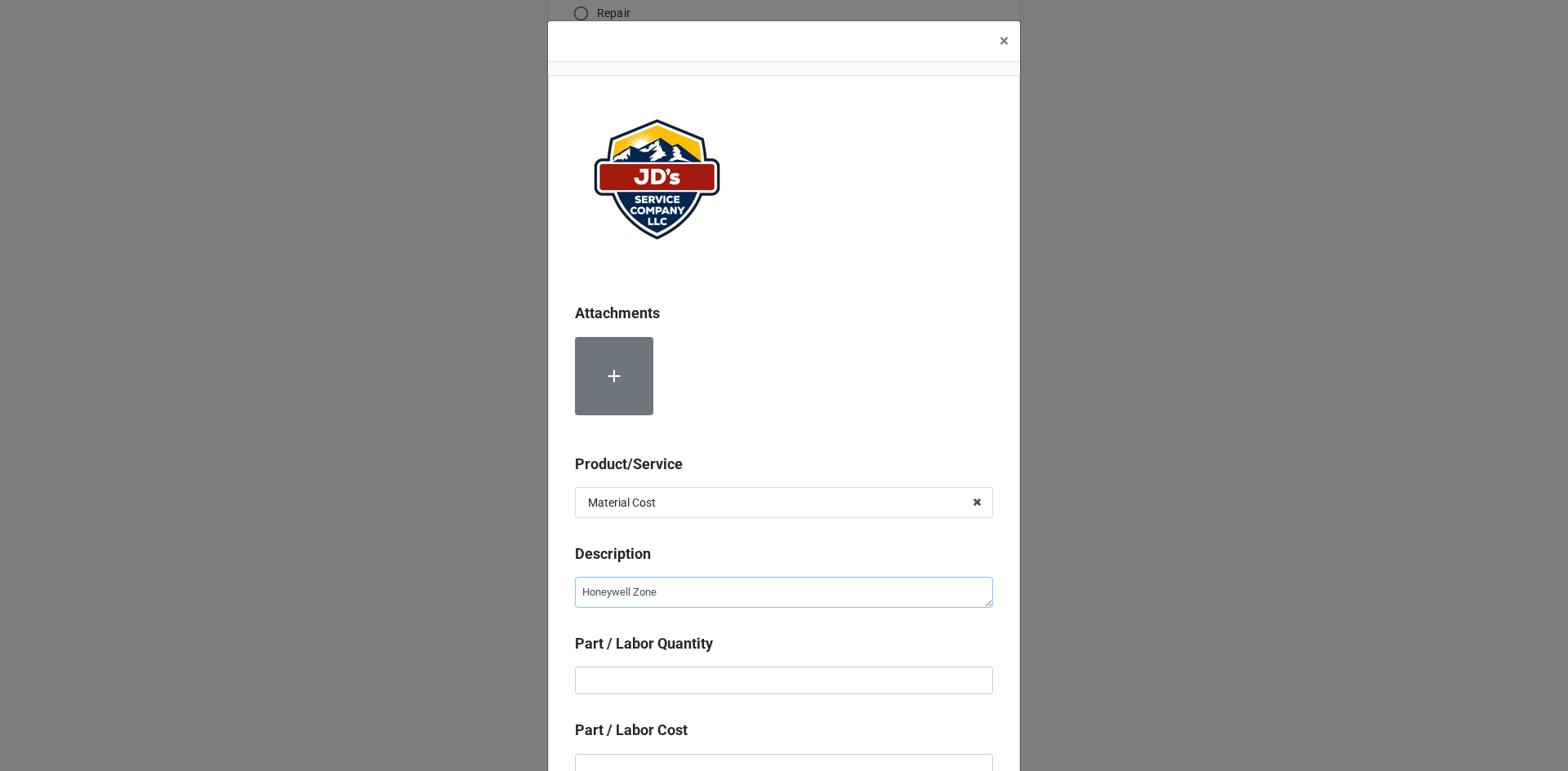
type textarea "x"
type textarea "Honeywell Zone V"
type textarea "x"
type textarea "Honeywell Zone Va"
type textarea "x"
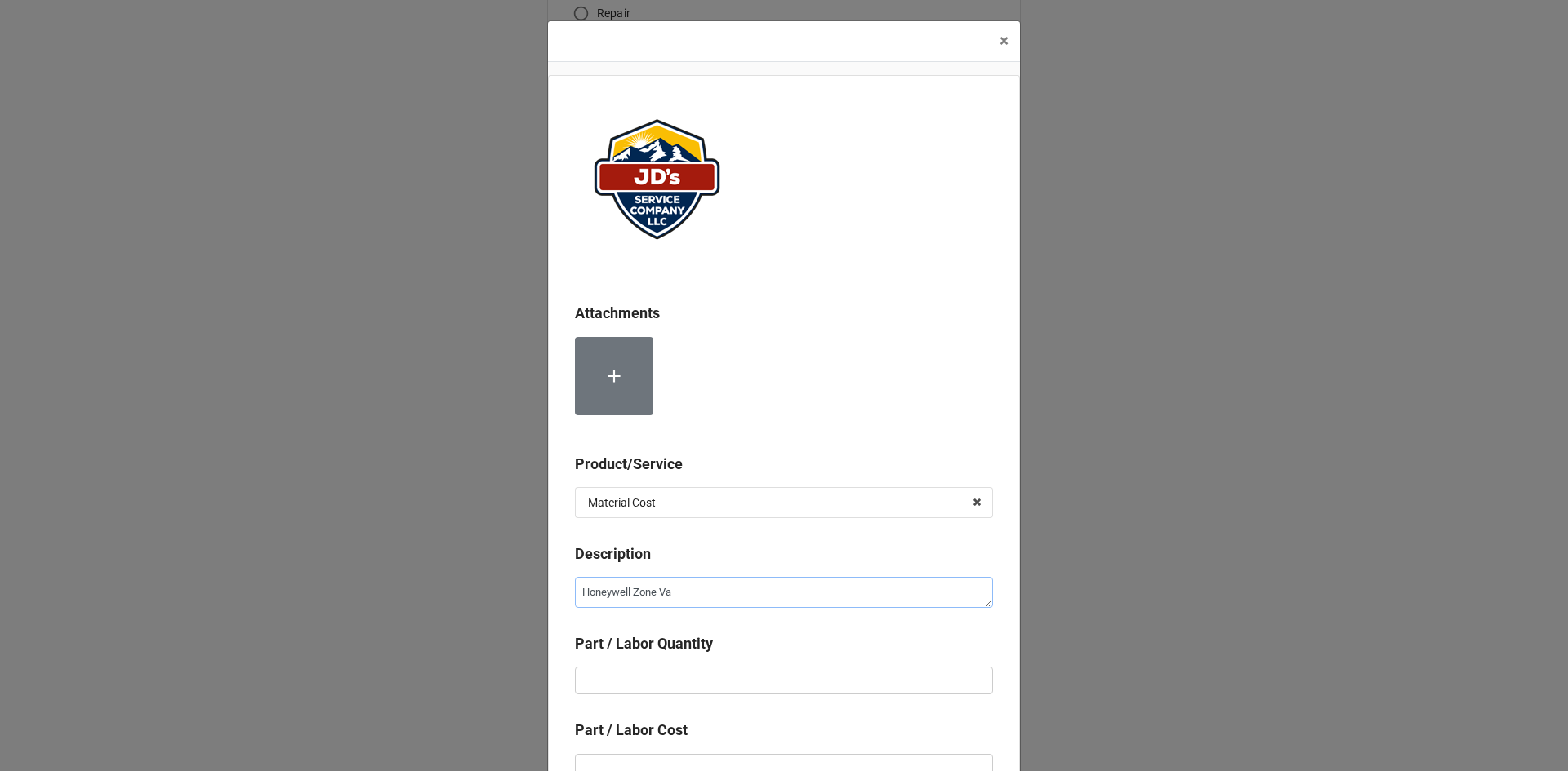
type textarea "Honeywell Zone Vav"
type textarea "x"
type textarea "Honeywell Zone Va"
type textarea "x"
type textarea "Honeywell Zone Val"
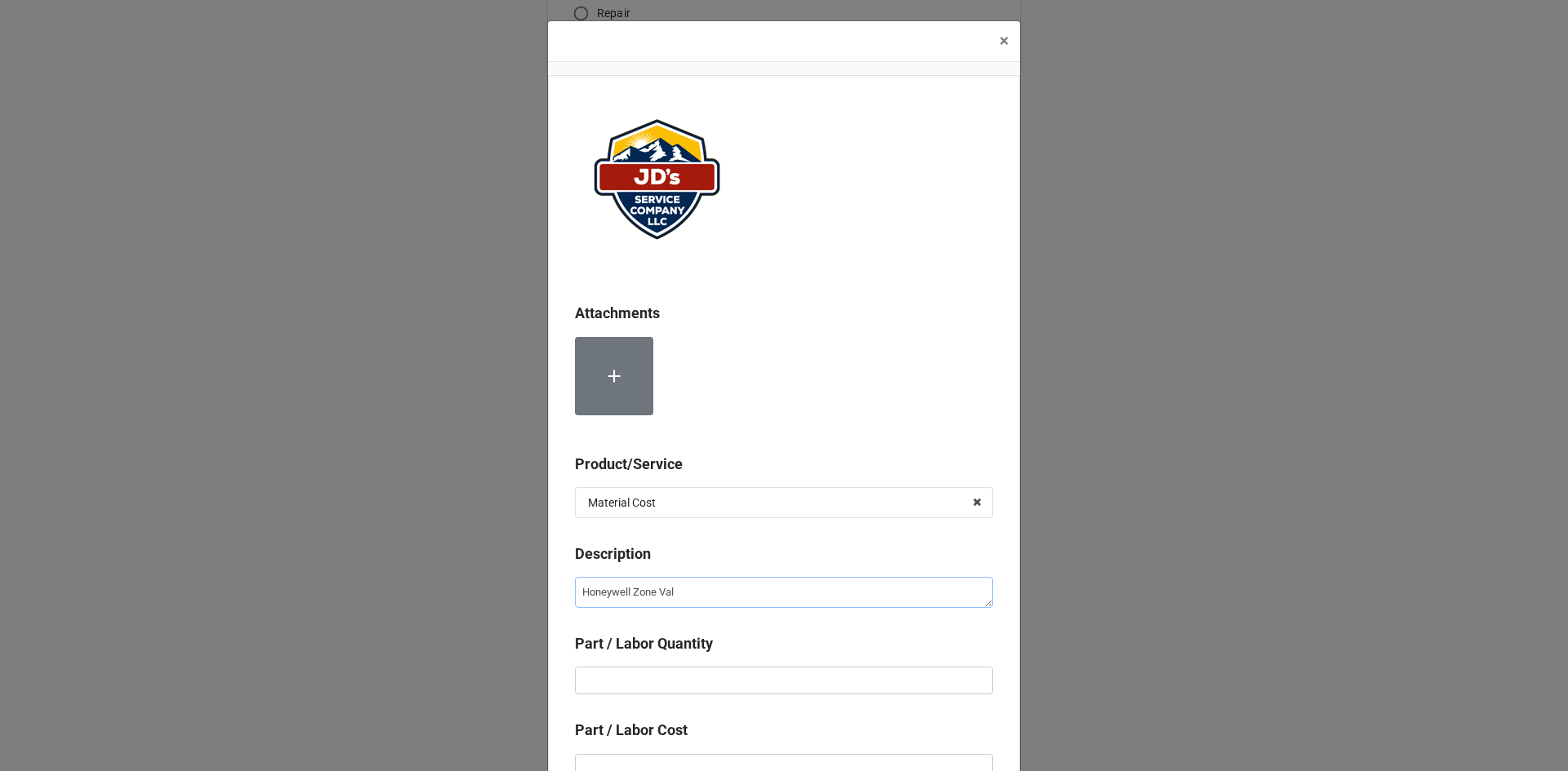
type textarea "x"
type textarea "Honeywell Zone Val;"
type textarea "x"
type textarea "Honeywell Zone Val;v"
type textarea "x"
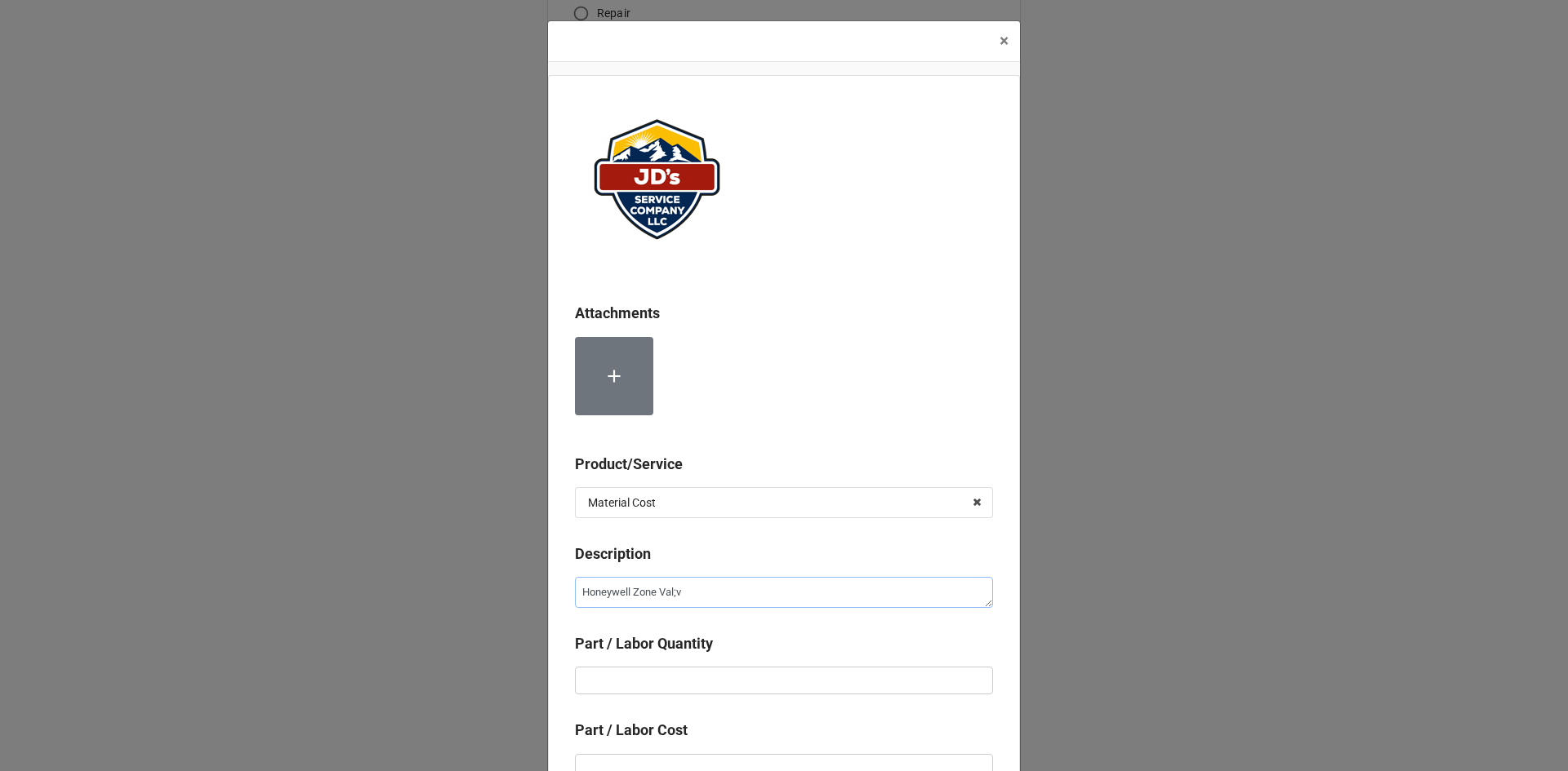
type textarea "Honeywell Zone Val;ve"
type textarea "x"
type textarea "Honeywell Zone Val;v"
type textarea "x"
type textarea "Honeywell Zone Val;"
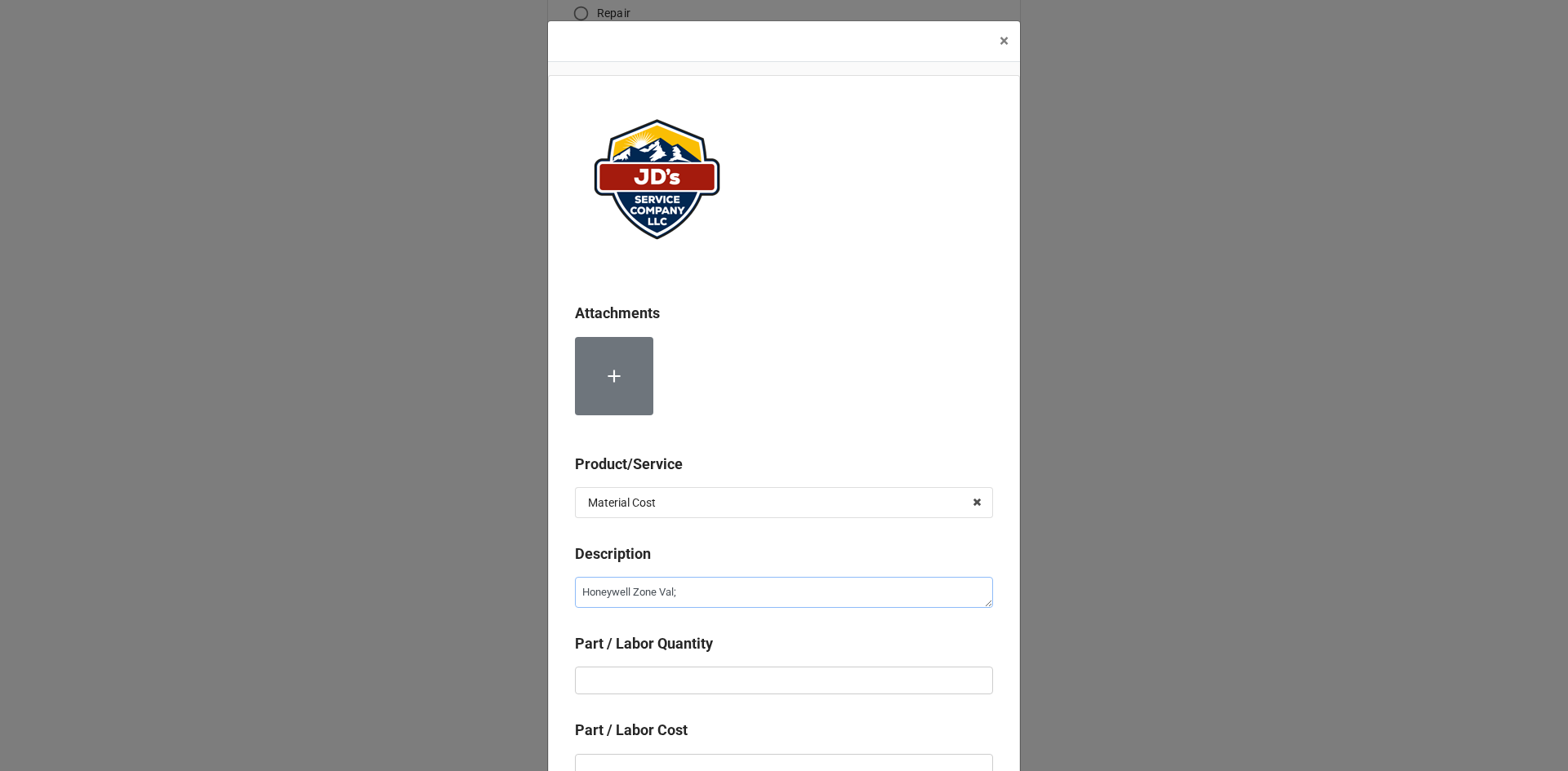
type textarea "x"
type textarea "Honeywell Zone Val"
type textarea "x"
type textarea "Honeywell Zone Valv"
type textarea "x"
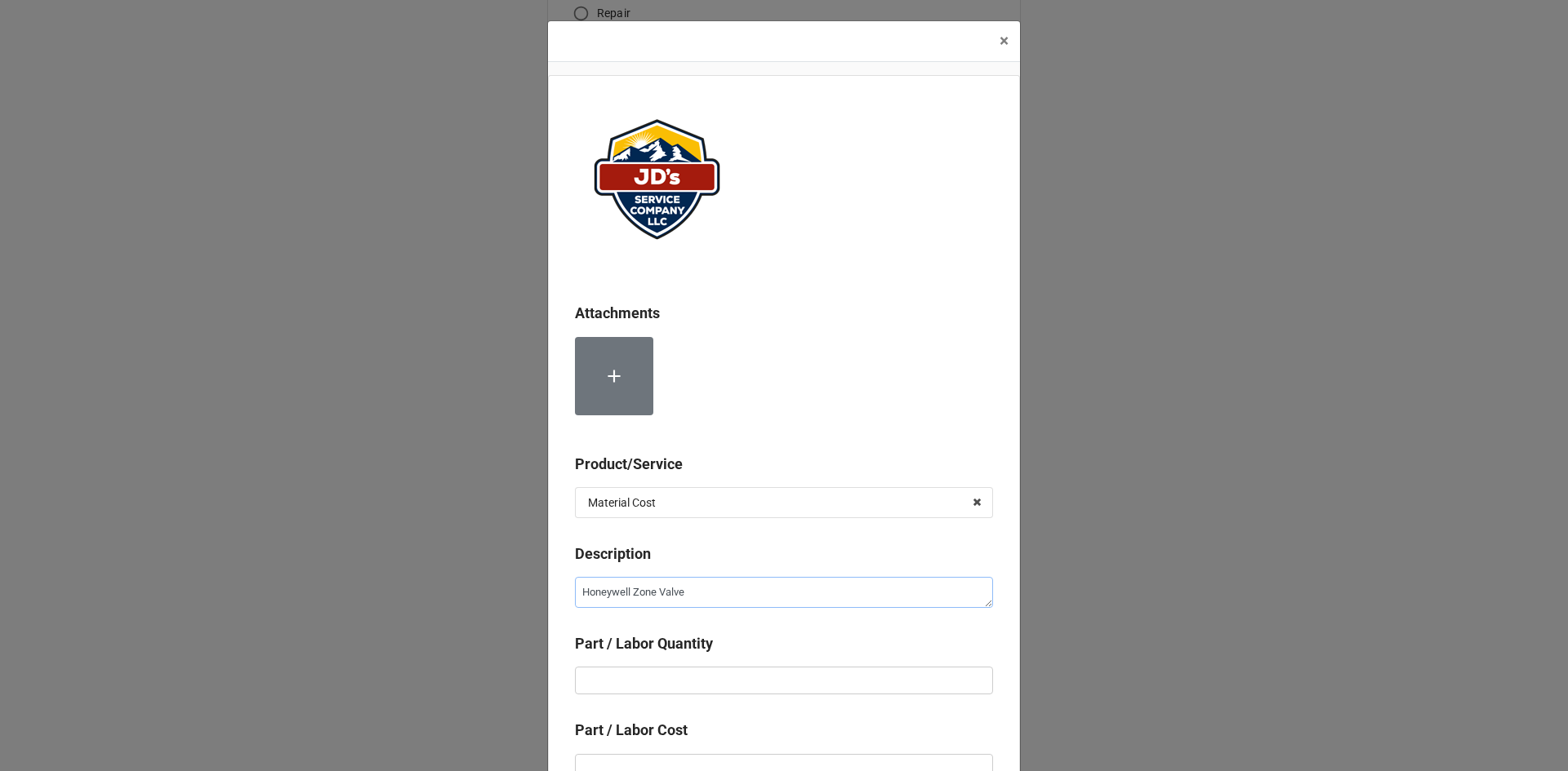
type textarea "Honeywell Zone Valve"
type textarea "x"
type input "1"
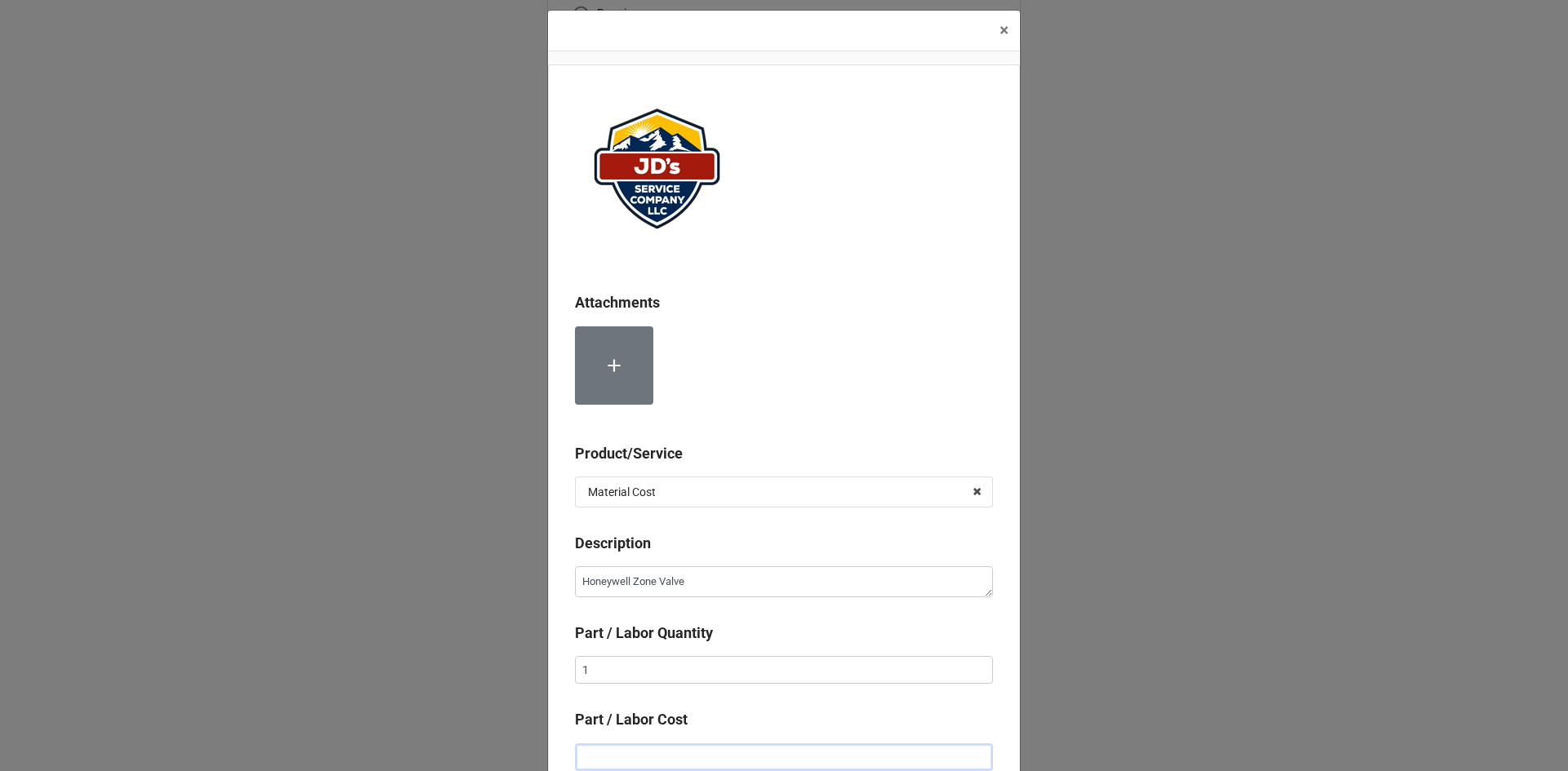
type textarea "x"
type input "$2.00"
type textarea "x"
type input "$29.00"
type textarea "x"
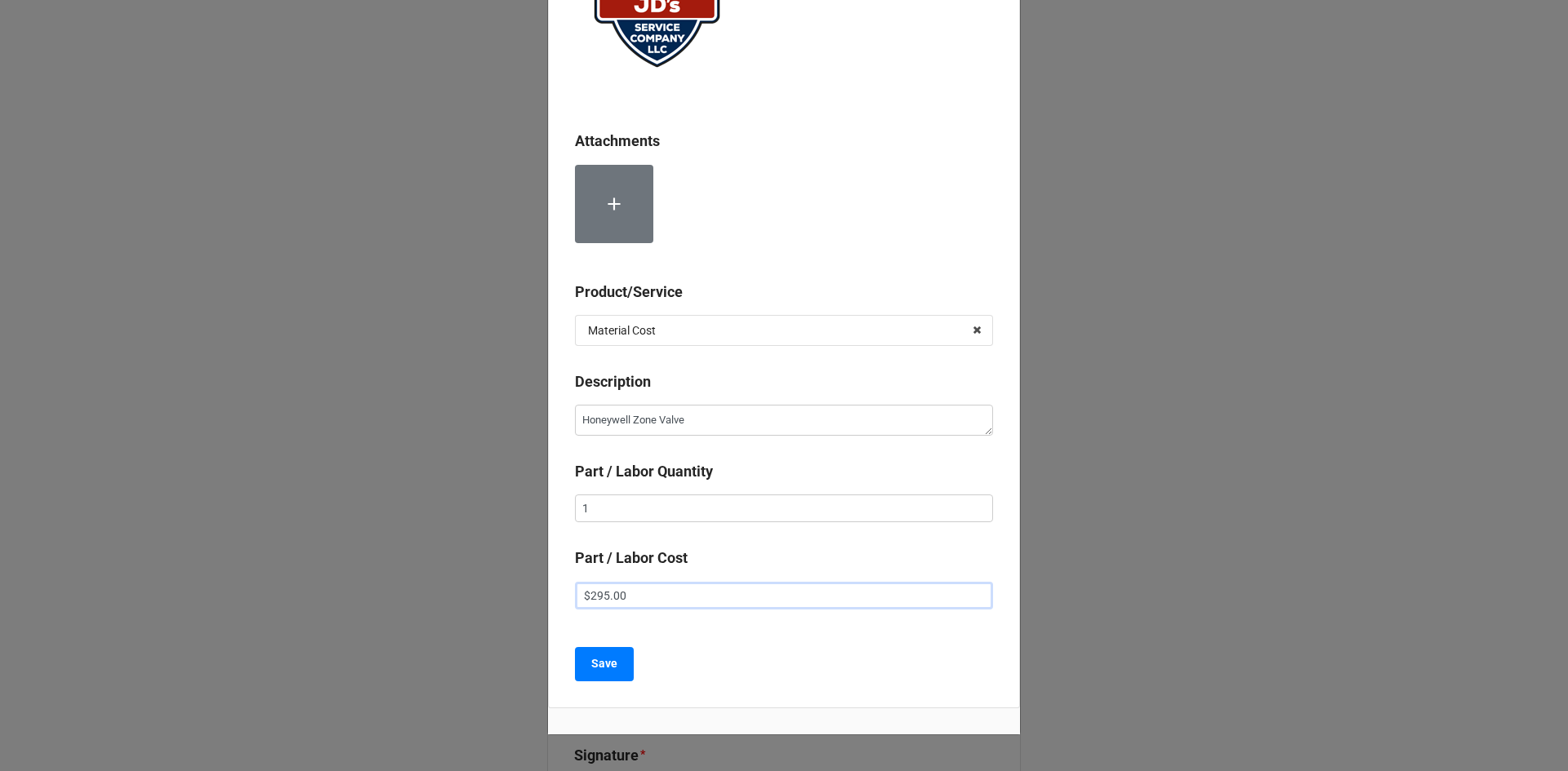
scroll to position [174, 0]
type input "$295.00"
click at [620, 663] on button "Save" at bounding box center [604, 663] width 59 height 34
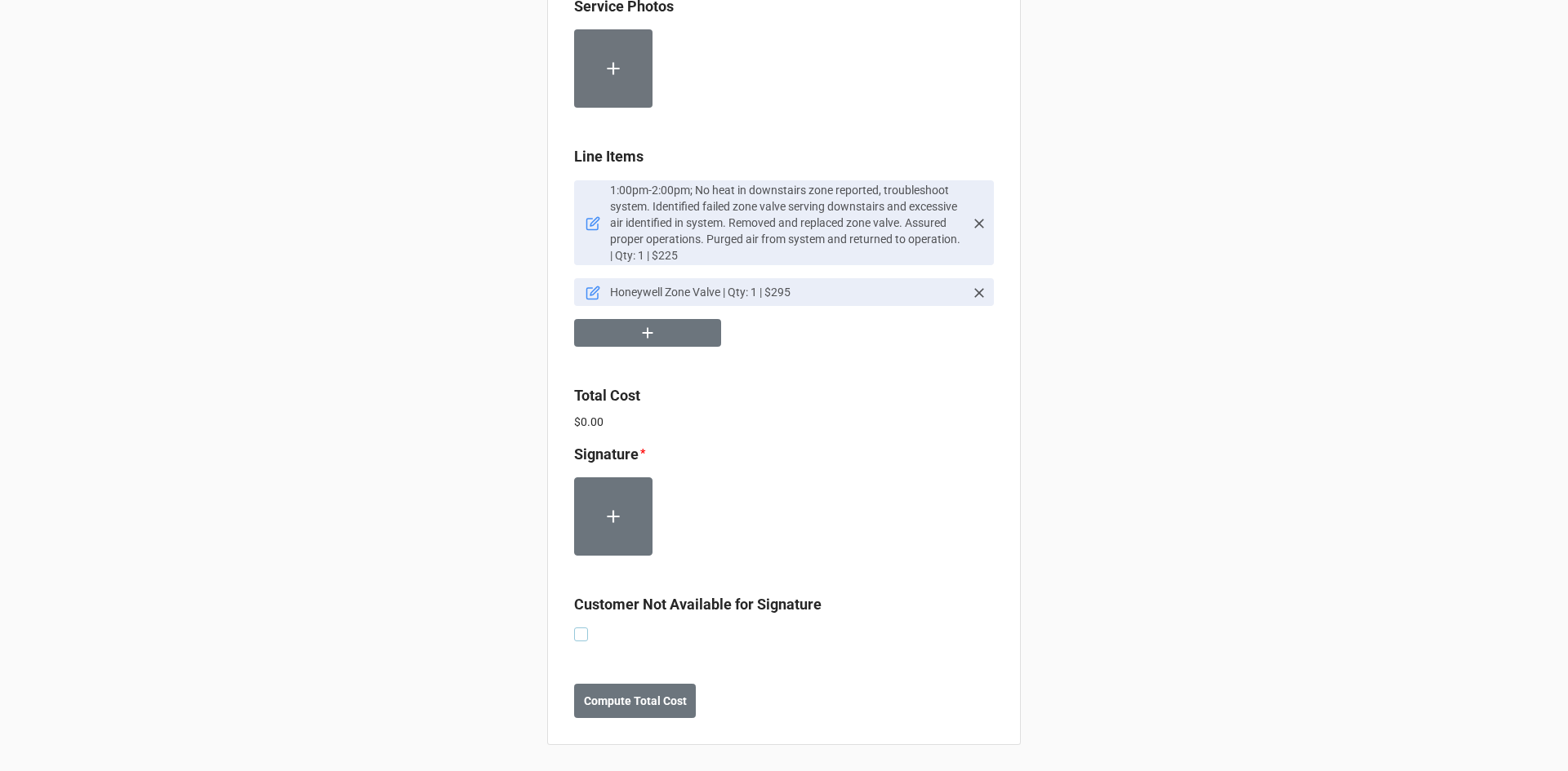
click at [582, 628] on label at bounding box center [581, 628] width 14 height 0
checkbox input "true"
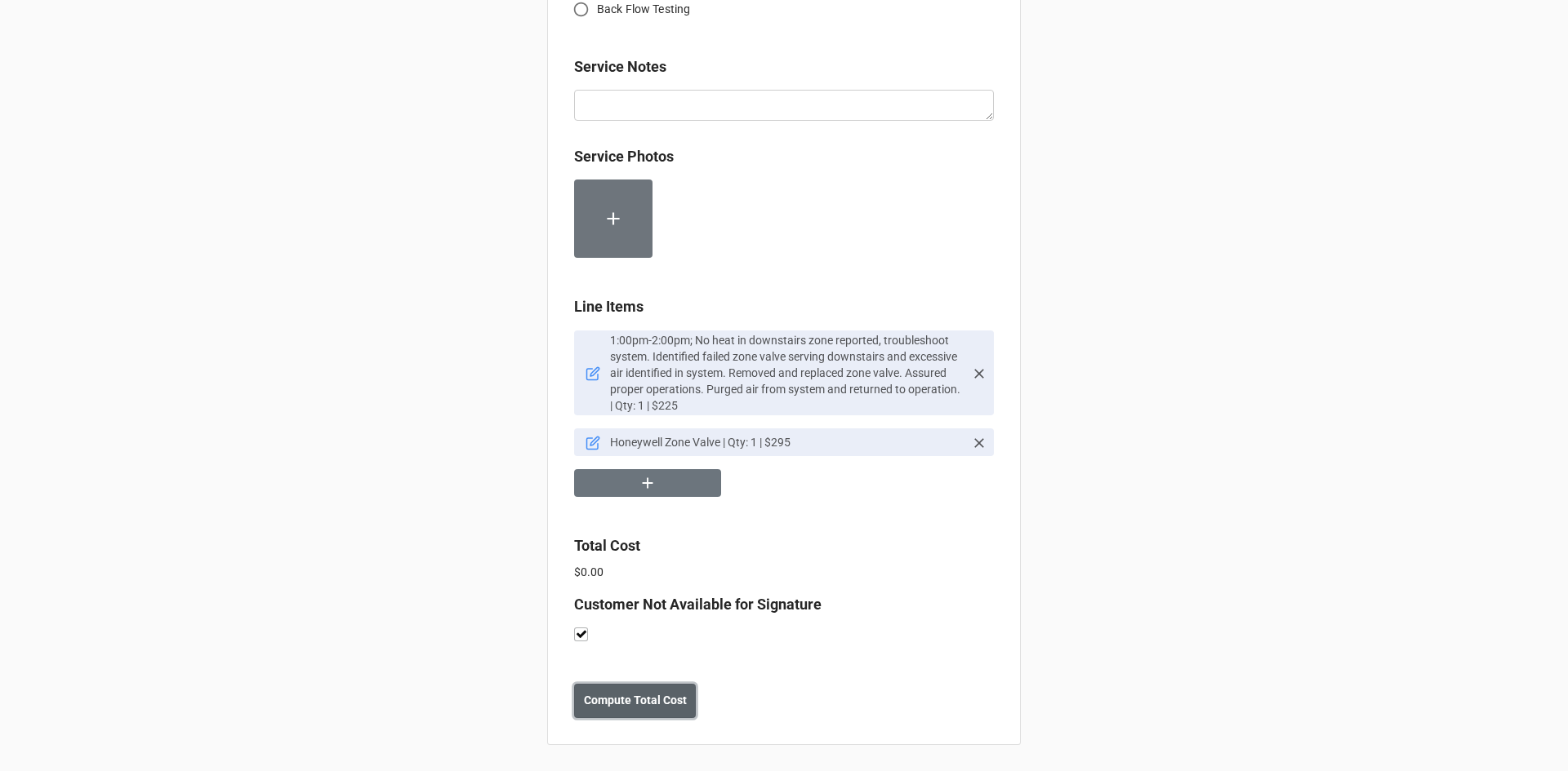
drag, startPoint x: 617, startPoint y: 702, endPoint x: 999, endPoint y: 756, distance: 385.8
click at [618, 703] on b "Compute Total Cost" at bounding box center [636, 701] width 103 height 17
click at [614, 705] on button "Save" at bounding box center [604, 702] width 59 height 34
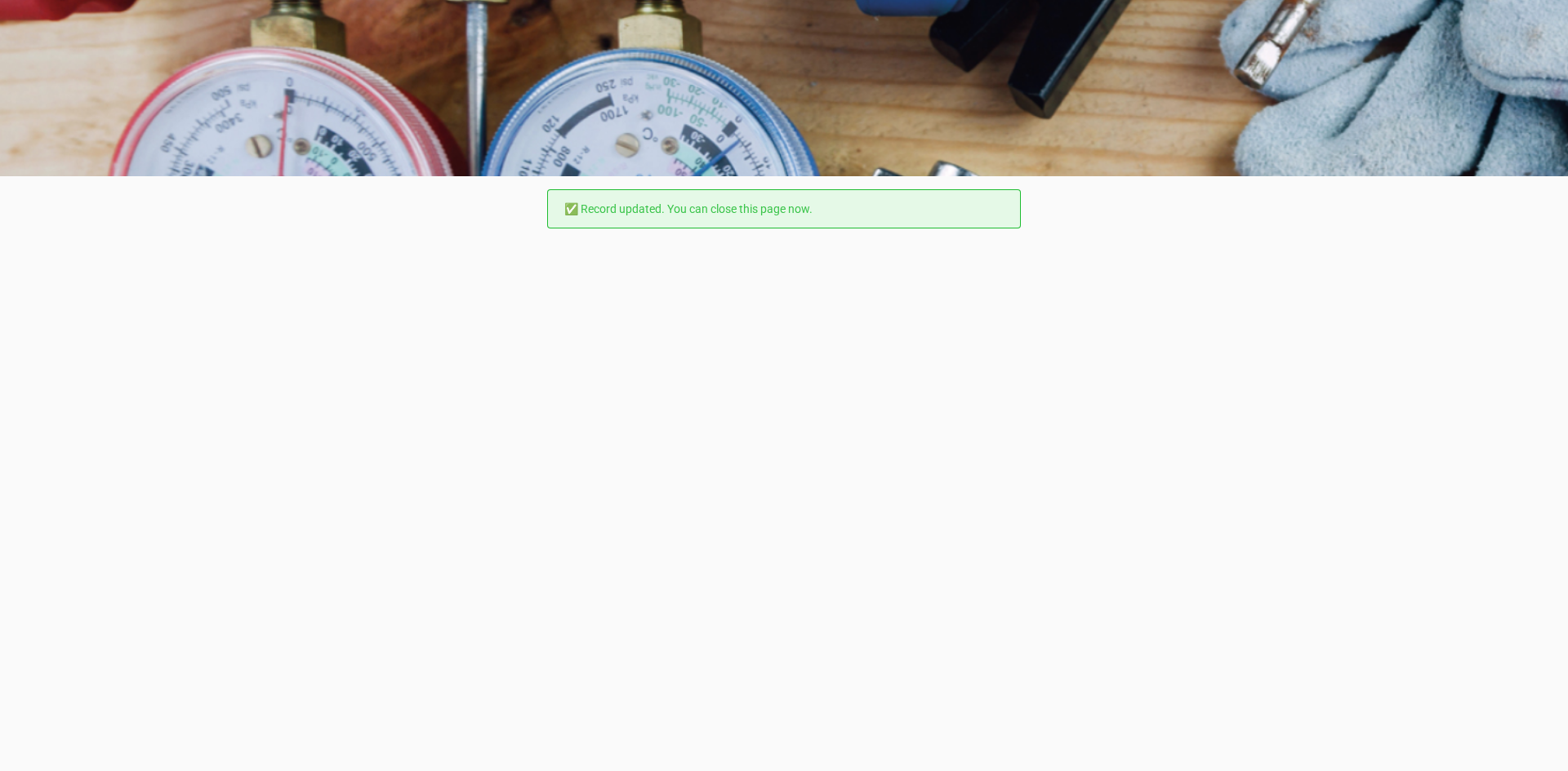
scroll to position [0, 0]
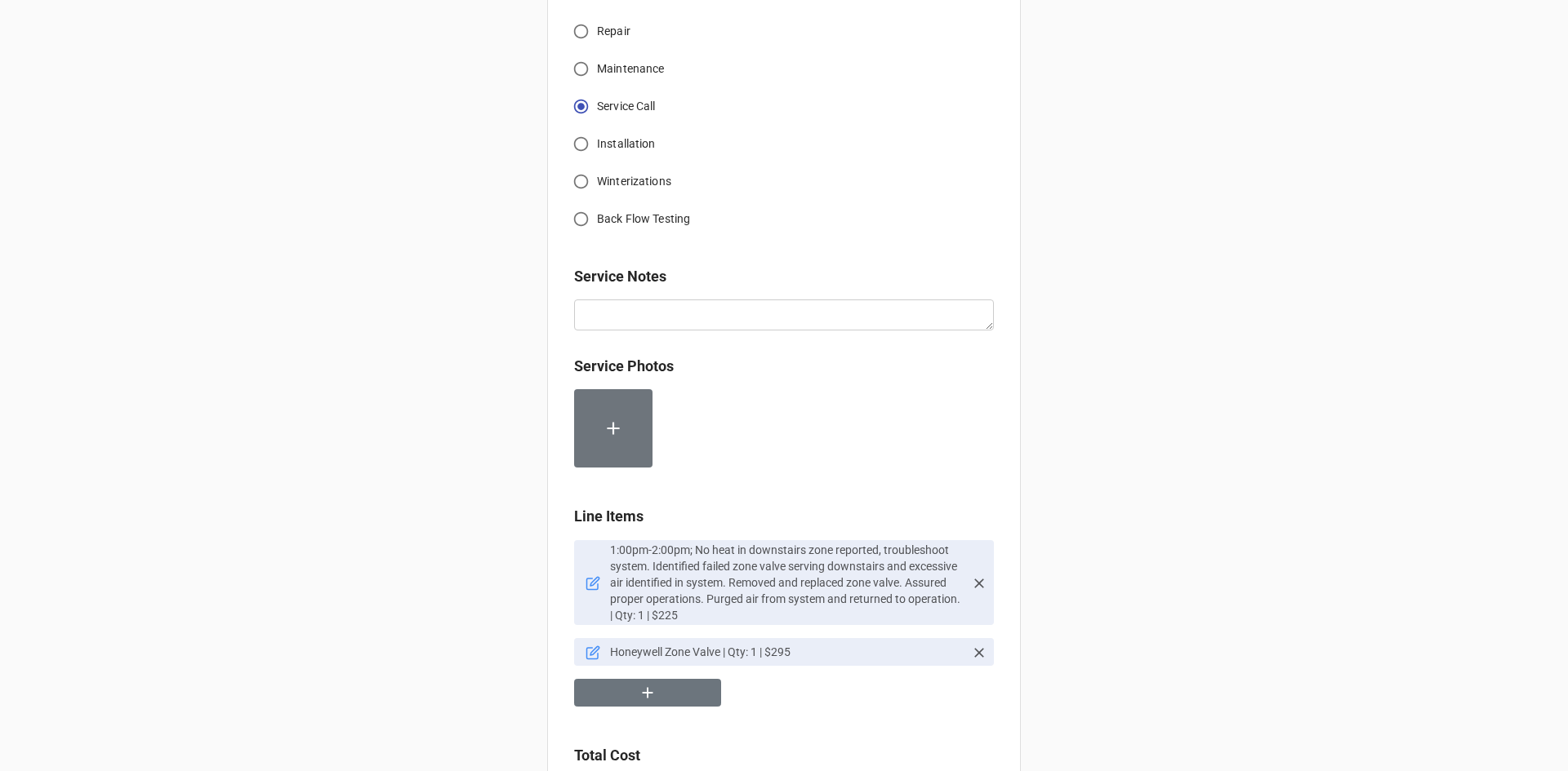
scroll to position [653, 0]
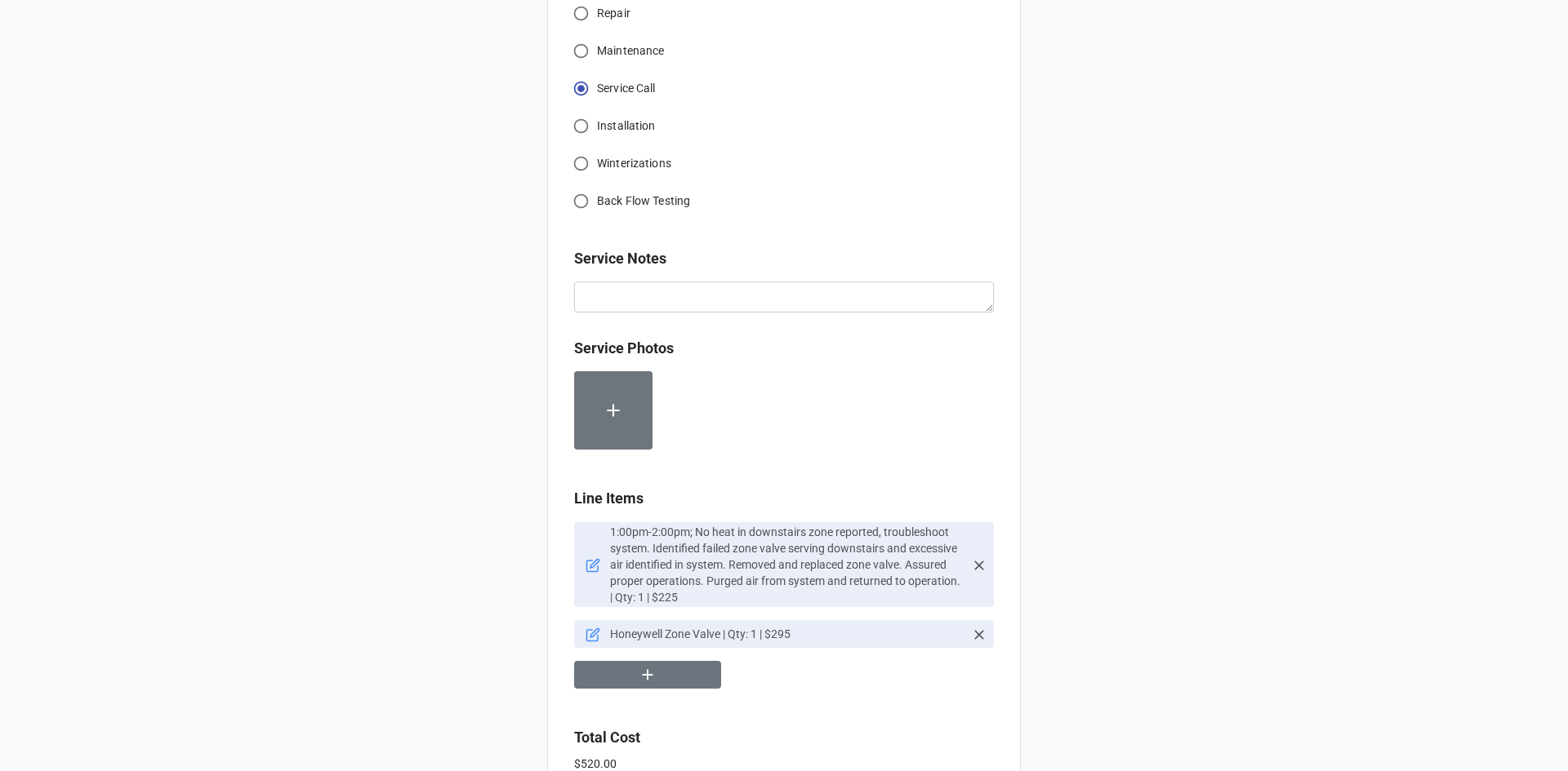
click at [594, 638] on icon at bounding box center [593, 636] width 11 height 11
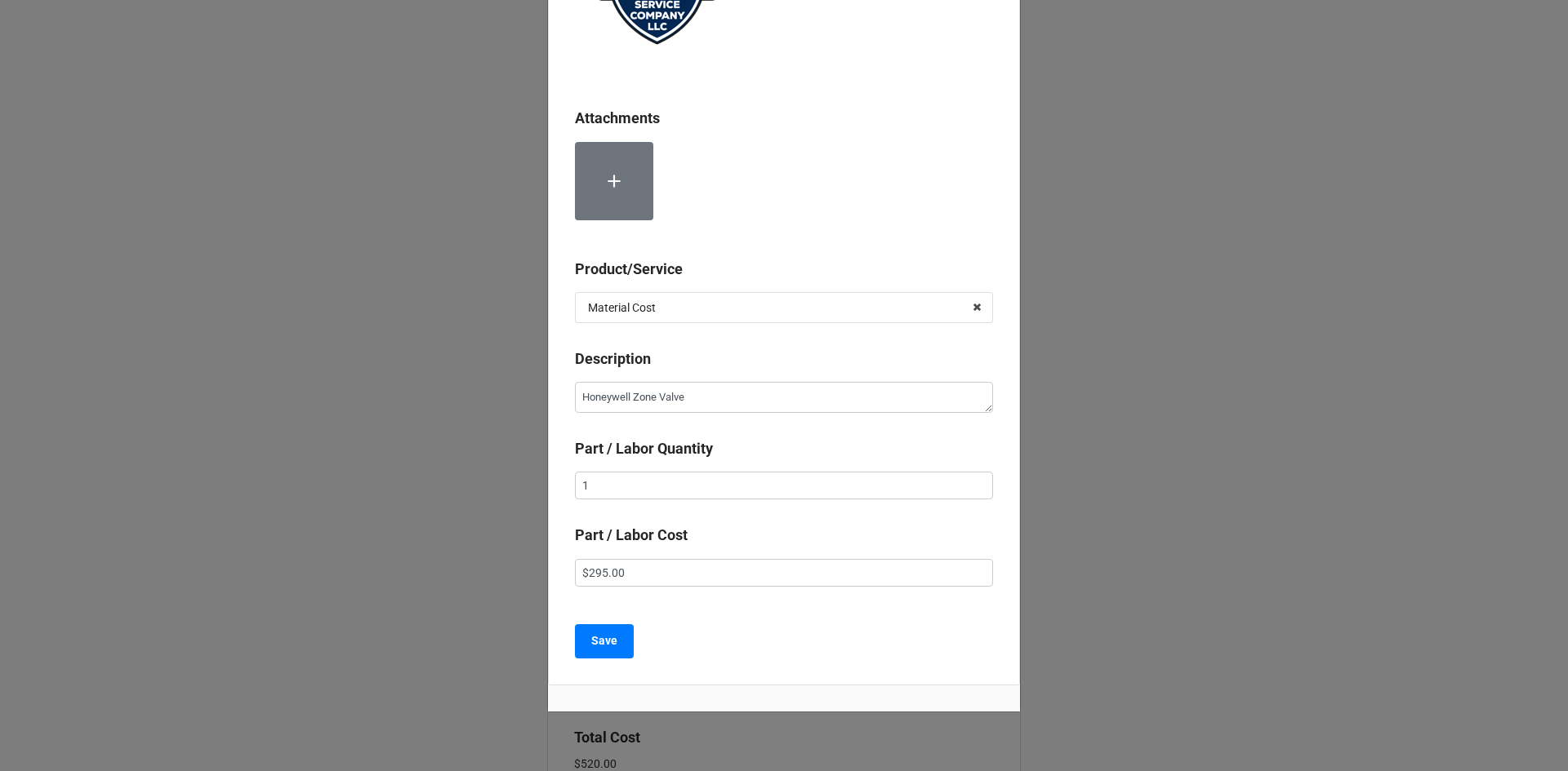
scroll to position [237, 0]
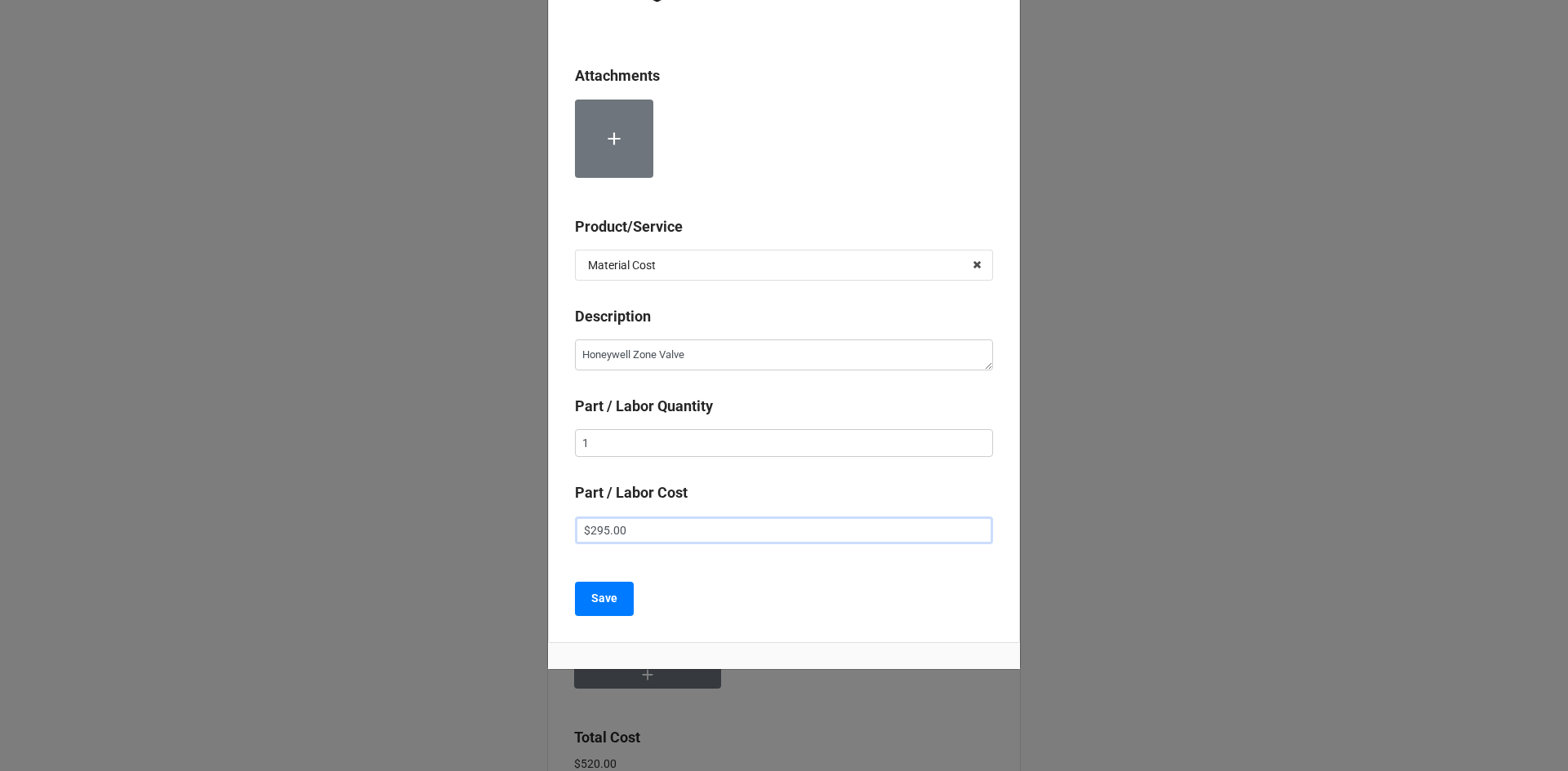
click at [594, 531] on input "$295.00" at bounding box center [784, 531] width 418 height 28
type textarea "x"
type input "$25.00"
type textarea "x"
type input "$285.00"
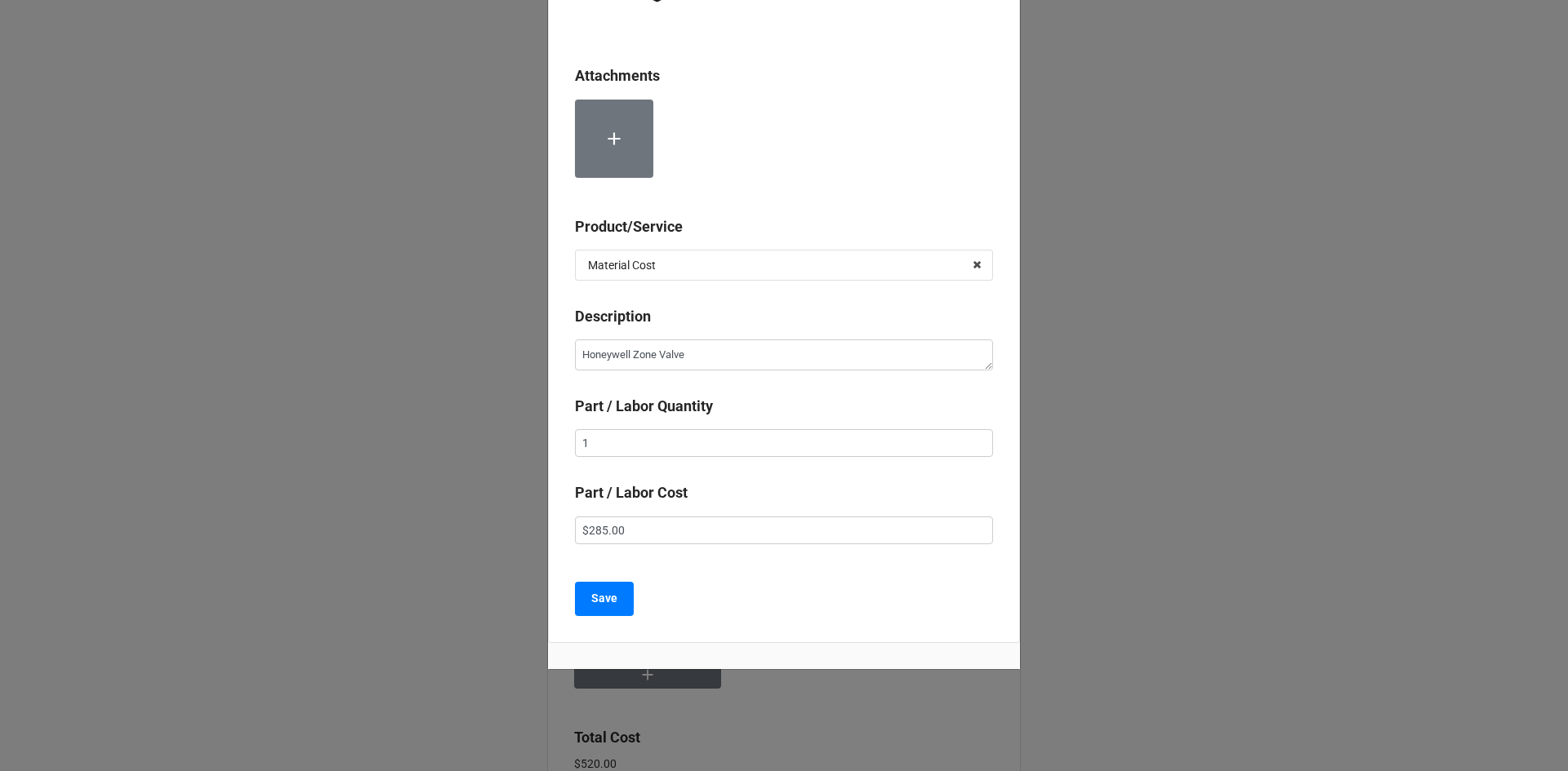
click at [913, 594] on div "Save" at bounding box center [784, 599] width 418 height 34
drag, startPoint x: 601, startPoint y: 604, endPoint x: 629, endPoint y: 616, distance: 30.5
click at [602, 603] on b "Save" at bounding box center [604, 598] width 26 height 17
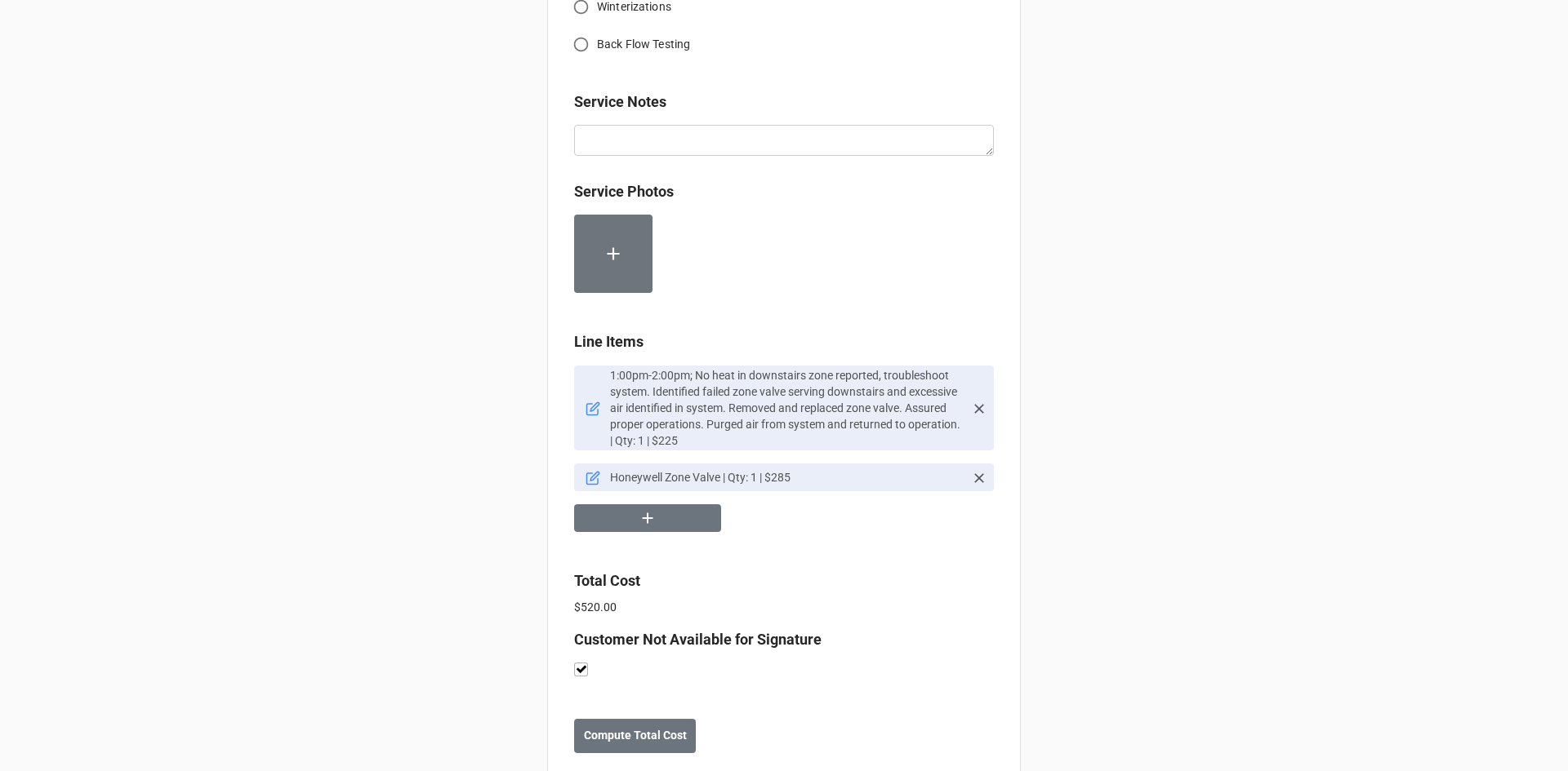
scroll to position [845, 0]
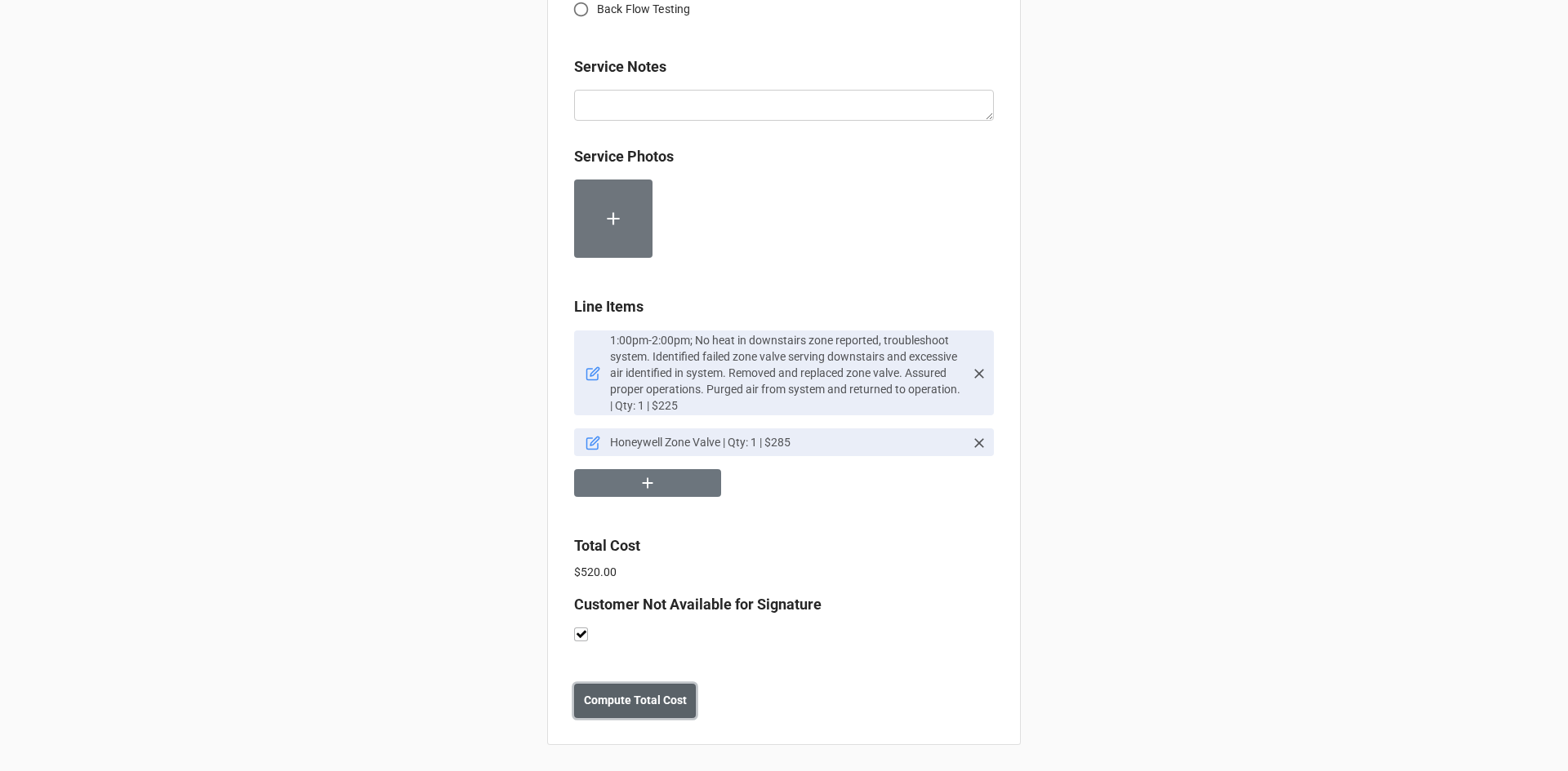
click at [618, 703] on b "Compute Total Cost" at bounding box center [636, 701] width 103 height 17
click at [591, 693] on b "Save" at bounding box center [604, 701] width 26 height 17
